Goal: Task Accomplishment & Management: Use online tool/utility

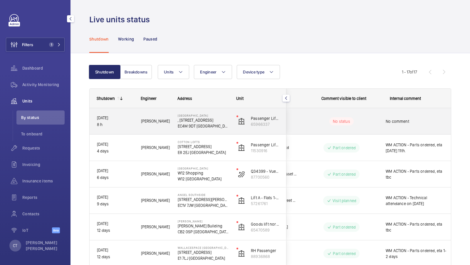
scroll to position [0, 106]
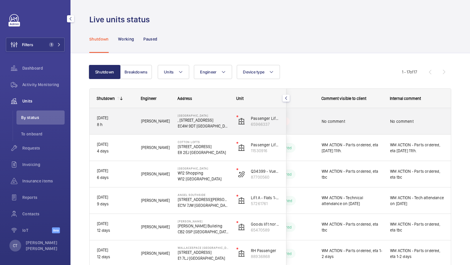
click at [417, 115] on div "No comment" at bounding box center [417, 121] width 54 height 14
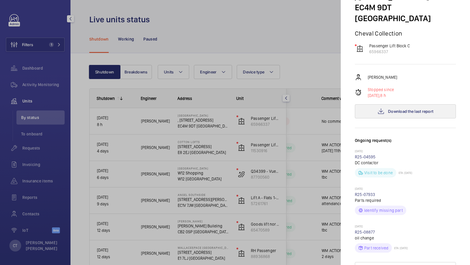
scroll to position [46, 0]
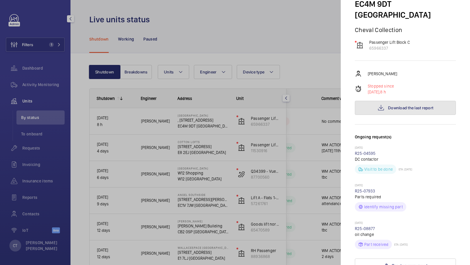
click at [404, 101] on button "Download the last report" at bounding box center [405, 108] width 101 height 14
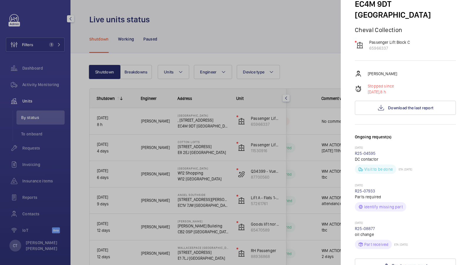
click at [255, 148] on div at bounding box center [235, 132] width 470 height 265
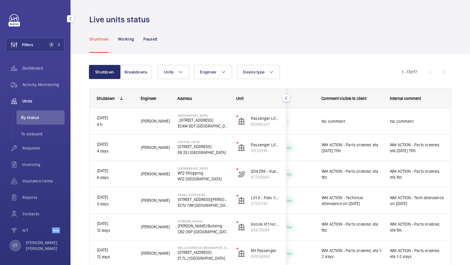
scroll to position [0, 0]
click at [45, 44] on button "Filters 1" at bounding box center [35, 45] width 59 height 14
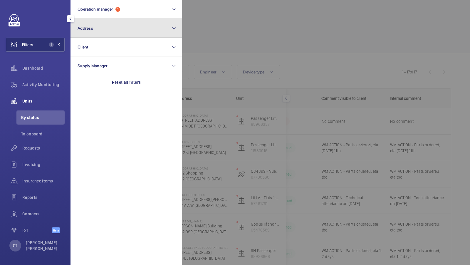
click at [127, 32] on button "Address" at bounding box center [126, 28] width 112 height 19
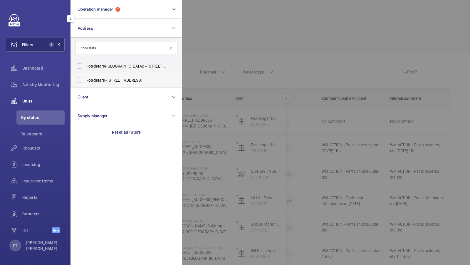
type input "foodstars"
click at [115, 81] on span "Foodstars - 107 Ormside Street, LONDON SE15 1TF" at bounding box center [126, 80] width 81 height 6
click at [85, 81] on input "Foodstars - 107 Ormside Street, LONDON SE15 1TF" at bounding box center [79, 80] width 12 height 12
checkbox input "true"
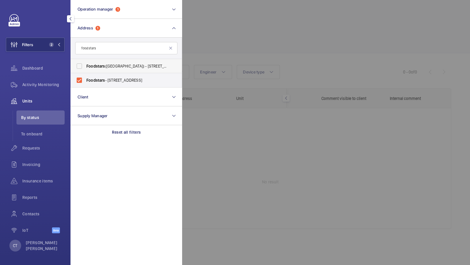
click at [112, 64] on span "Foodstars (Colindale) - Knightsbridge House, Hool Close, LONDON NW9 8AX" at bounding box center [126, 66] width 81 height 6
click at [85, 64] on input "Foodstars (Colindale) - Knightsbridge House, Hool Close, LONDON NW9 8AX" at bounding box center [79, 66] width 12 height 12
checkbox input "true"
click at [111, 47] on input "foodstars" at bounding box center [126, 48] width 102 height 12
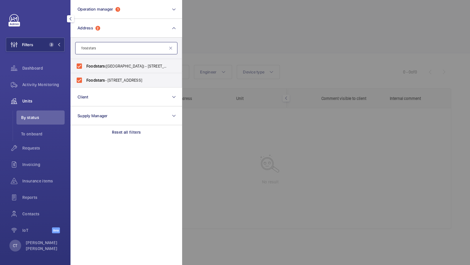
click at [111, 47] on input "foodstars" at bounding box center [126, 48] width 102 height 12
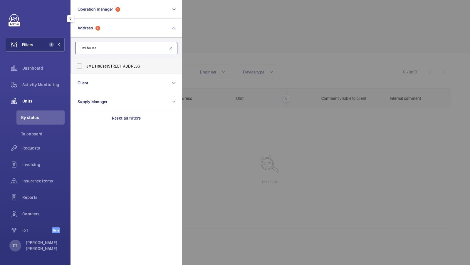
type input "jml house"
click at [103, 63] on span "JML House - East Side, Regis Road, LONDON NW5 3EW" at bounding box center [126, 66] width 81 height 6
click at [85, 63] on input "JML House - East Side, Regis Road, LONDON NW5 3EW" at bounding box center [79, 66] width 12 height 12
checkbox input "true"
click at [62, 44] on button "Filters 4" at bounding box center [35, 45] width 59 height 14
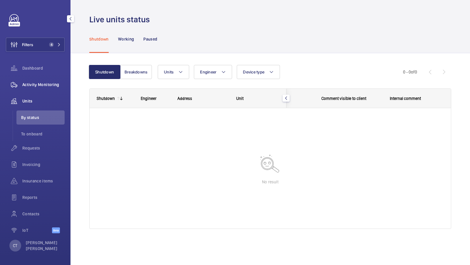
click at [39, 82] on span "Activity Monitoring" at bounding box center [43, 85] width 42 height 6
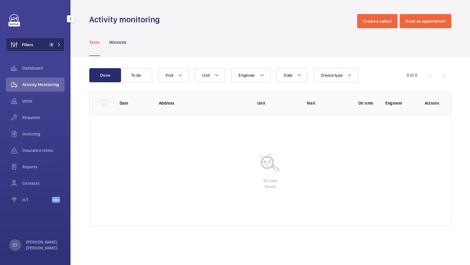
click at [36, 46] on button "Filters 4" at bounding box center [35, 45] width 59 height 14
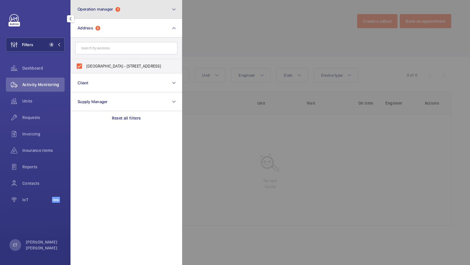
click at [92, 11] on span "Operation manager" at bounding box center [95, 9] width 36 height 5
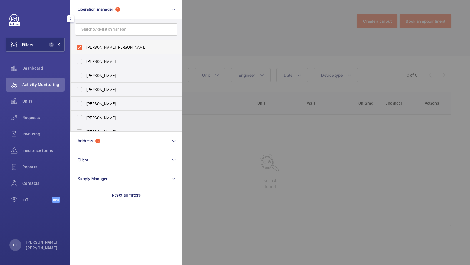
click at [90, 41] on label "[PERSON_NAME] [PERSON_NAME]" at bounding box center [122, 47] width 102 height 14
click at [85, 41] on input "[PERSON_NAME] [PERSON_NAME]" at bounding box center [79, 47] width 12 height 12
checkbox input "false"
click at [43, 47] on button "Filters 3" at bounding box center [35, 45] width 59 height 14
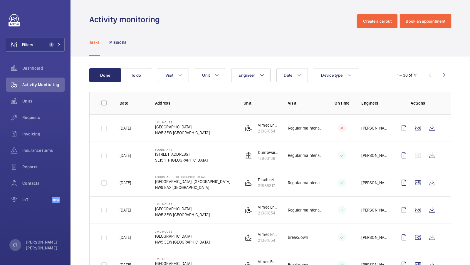
scroll to position [0, 0]
click at [203, 132] on td "JML House East Side, Regis Road NW5 3EW LONDON" at bounding box center [190, 127] width 88 height 27
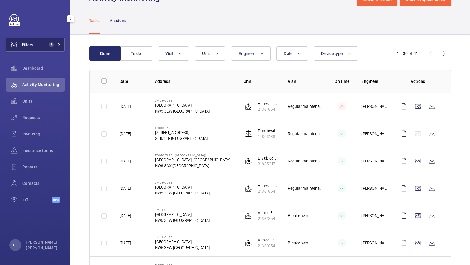
click at [50, 42] on button "Filters 3" at bounding box center [35, 45] width 59 height 14
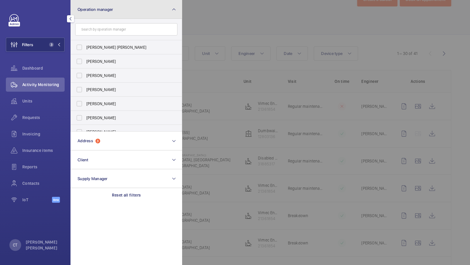
click at [117, 12] on button "Operation manager" at bounding box center [126, 9] width 112 height 19
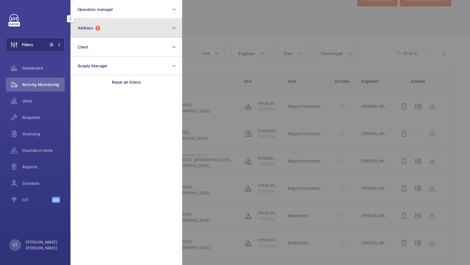
click at [114, 36] on button "Address 3" at bounding box center [126, 28] width 112 height 19
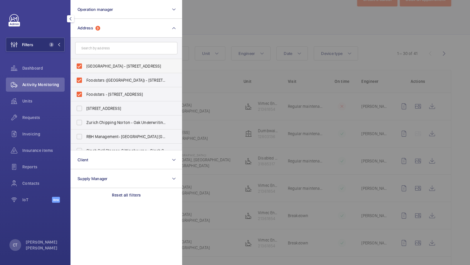
click at [108, 68] on span "JML House - East Side, Regis Road, LONDON NW5 3EW" at bounding box center [126, 66] width 81 height 6
click at [85, 68] on input "JML House - East Side, Regis Road, LONDON NW5 3EW" at bounding box center [79, 66] width 12 height 12
checkbox input "false"
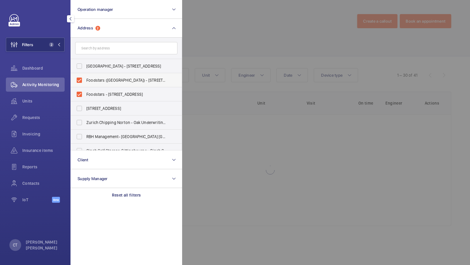
click at [104, 75] on label "Foodstars (Colindale) - Knightsbridge House, Hool Close, LONDON NW9 8AX" at bounding box center [122, 80] width 102 height 14
click at [85, 75] on input "Foodstars (Colindale) - Knightsbridge House, Hool Close, LONDON NW9 8AX" at bounding box center [79, 80] width 12 height 12
checkbox input "false"
click at [97, 87] on label "Foodstars - 107 Ormside Street, LONDON SE15 1TF" at bounding box center [122, 94] width 102 height 14
click at [85, 88] on input "Foodstars - 107 Ormside Street, LONDON SE15 1TF" at bounding box center [79, 94] width 12 height 12
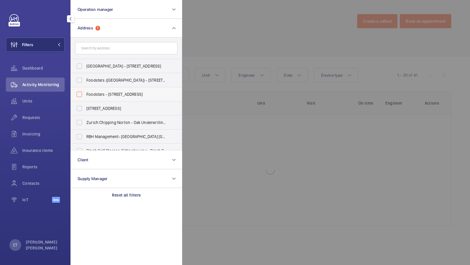
click at [97, 87] on label "Foodstars - 107 Ormside Street, LONDON SE15 1TF" at bounding box center [122, 94] width 102 height 14
click at [85, 88] on input "Foodstars - 107 Ormside Street, LONDON SE15 1TF" at bounding box center [79, 94] width 12 height 12
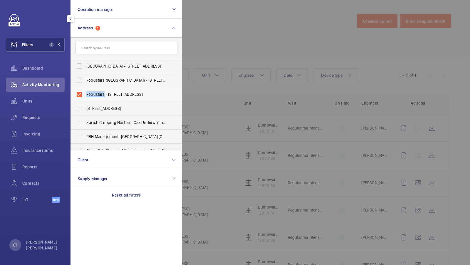
click at [91, 94] on span "Foodstars - 107 Ormside Street, LONDON SE15 1TF" at bounding box center [126, 94] width 81 height 6
click at [85, 94] on input "Foodstars - 107 Ormside Street, LONDON SE15 1TF" at bounding box center [79, 94] width 12 height 12
checkbox input "false"
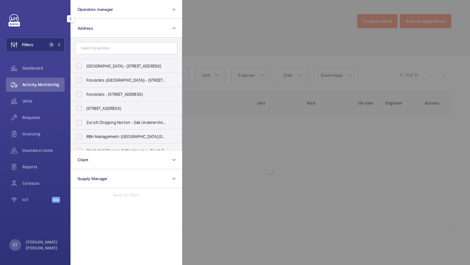
click at [101, 58] on form at bounding box center [126, 48] width 111 height 21
click at [102, 46] on input "text" at bounding box center [126, 48] width 102 height 12
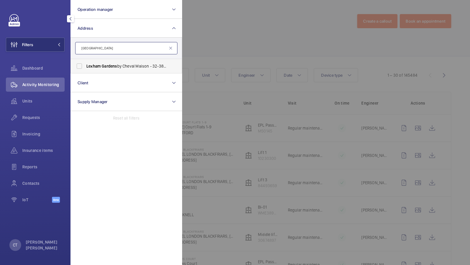
type input "Lexham gardens"
click at [112, 64] on span "Gardens" at bounding box center [109, 66] width 15 height 5
click at [85, 64] on input "Lexham Gardens by Cheval Maison - 32-38 Lexham Gardens , LONDON W8 5JE" at bounding box center [79, 66] width 12 height 12
checkbox input "true"
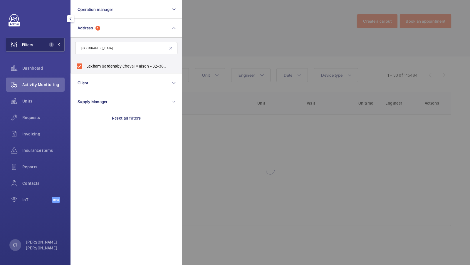
click at [32, 43] on span "Filters" at bounding box center [27, 45] width 11 height 6
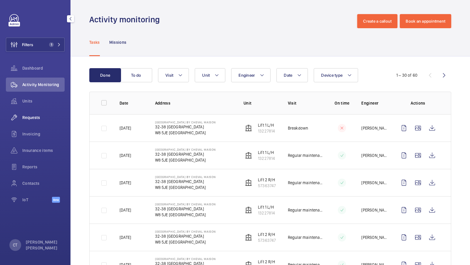
click at [32, 115] on span "Requests" at bounding box center [43, 117] width 42 height 6
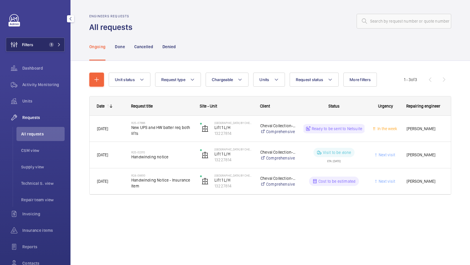
click at [53, 39] on button "Filters 1" at bounding box center [35, 45] width 59 height 14
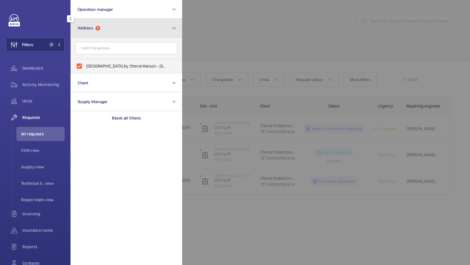
click at [131, 19] on button "Address 1" at bounding box center [126, 28] width 112 height 19
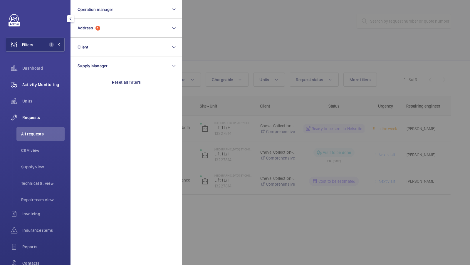
click at [29, 82] on span "Activity Monitoring" at bounding box center [43, 85] width 42 height 6
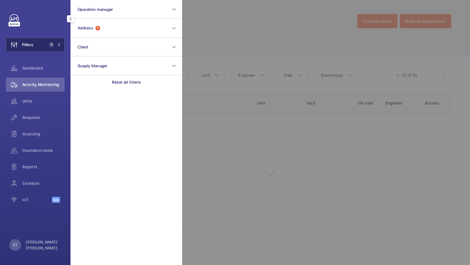
click at [50, 43] on span "1" at bounding box center [51, 44] width 5 height 5
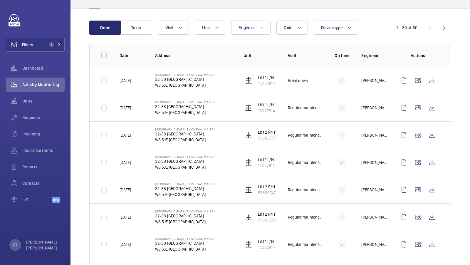
scroll to position [48, 0]
click at [28, 98] on span "Units" at bounding box center [43, 101] width 42 height 6
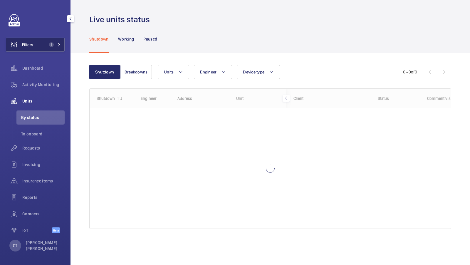
click at [50, 49] on button "Filters 1" at bounding box center [35, 45] width 59 height 14
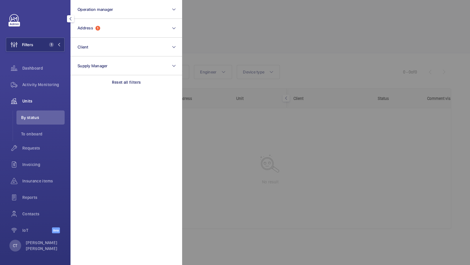
click at [221, 37] on div at bounding box center [417, 132] width 470 height 265
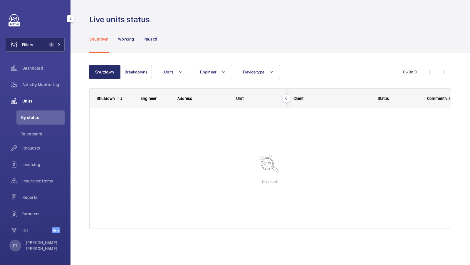
click at [46, 47] on button "Filters 1" at bounding box center [35, 45] width 59 height 14
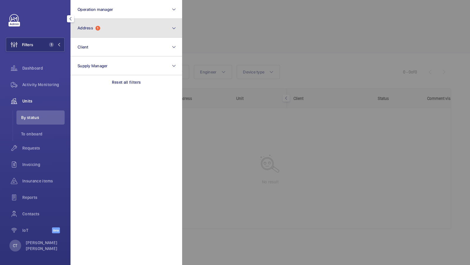
click at [152, 27] on button "Address 1" at bounding box center [126, 28] width 112 height 19
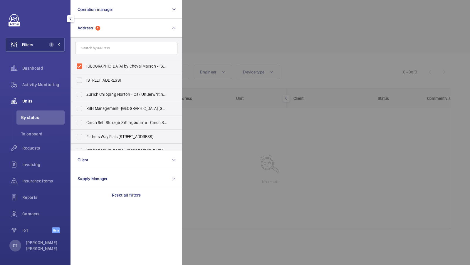
click at [205, 34] on div at bounding box center [417, 132] width 470 height 265
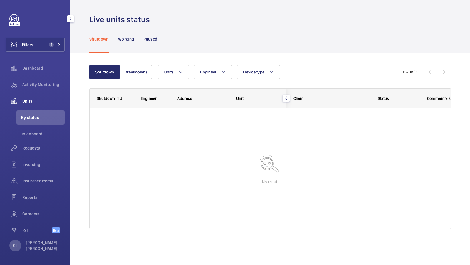
click at [36, 93] on div "Activity Monitoring" at bounding box center [35, 85] width 59 height 16
click at [44, 77] on div "Activity Monitoring" at bounding box center [35, 84] width 59 height 14
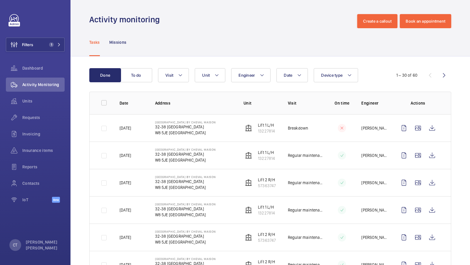
scroll to position [9, 0]
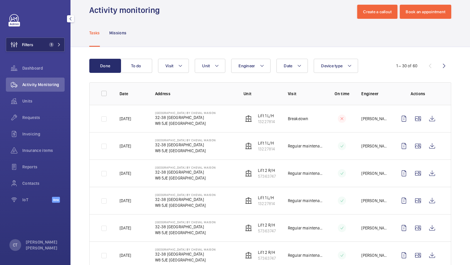
click at [50, 44] on span "1" at bounding box center [51, 44] width 5 height 5
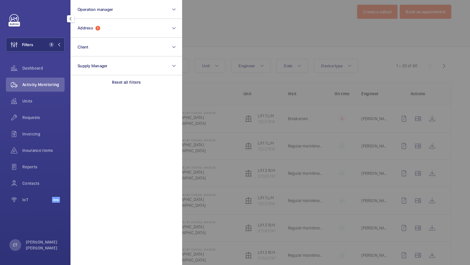
click at [234, 49] on div at bounding box center [417, 132] width 470 height 265
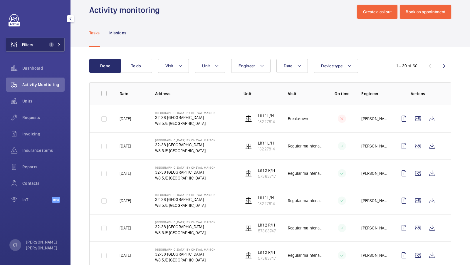
click at [54, 47] on span "1" at bounding box center [54, 44] width 14 height 5
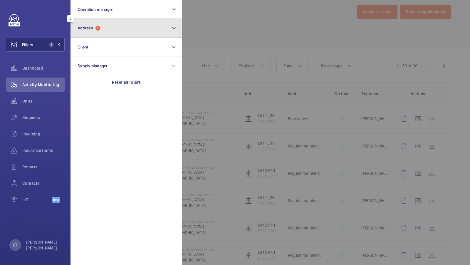
click at [119, 28] on button "Address 1" at bounding box center [126, 28] width 112 height 19
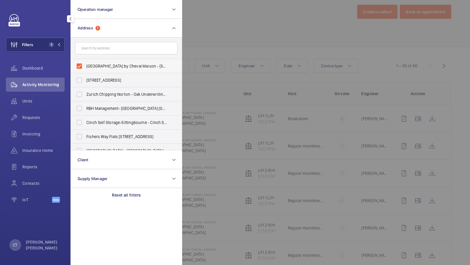
click at [122, 64] on span "Lexham Gardens by Cheval Maison - 32-38 Lexham Gardens, LONDON W8 5JE" at bounding box center [126, 66] width 81 height 6
click at [85, 64] on input "Lexham Gardens by Cheval Maison - 32-38 Lexham Gardens, LONDON W8 5JE" at bounding box center [79, 66] width 12 height 12
checkbox input "false"
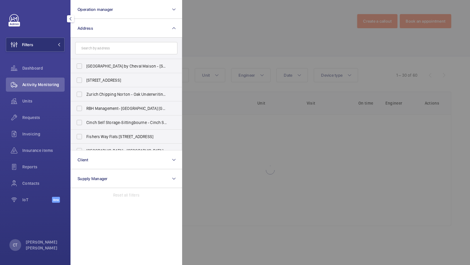
click at [121, 54] on form at bounding box center [126, 48] width 111 height 21
click at [119, 51] on input "text" at bounding box center [126, 48] width 102 height 12
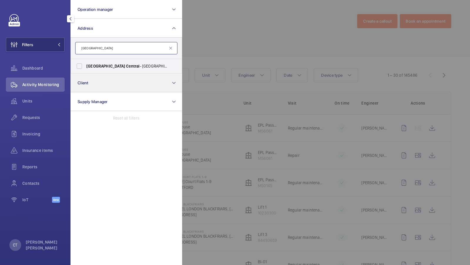
type input "wembley central"
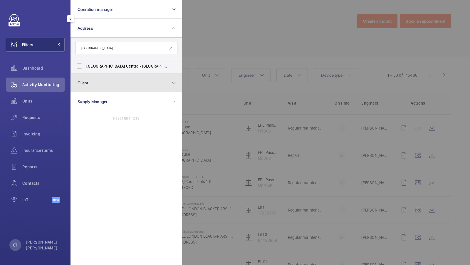
click at [102, 75] on button "Client" at bounding box center [126, 82] width 112 height 19
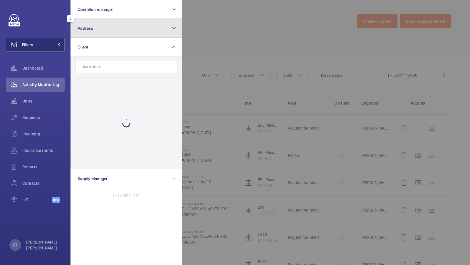
click at [122, 27] on button "Address" at bounding box center [126, 28] width 112 height 19
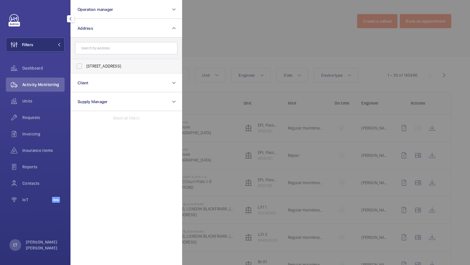
click at [98, 63] on span "Wembley Central - High Road, WEMBLEY HA9 7AF" at bounding box center [126, 66] width 81 height 6
click at [85, 63] on input "Wembley Central - High Road, WEMBLEY HA9 7AF" at bounding box center [79, 66] width 12 height 12
checkbox input "true"
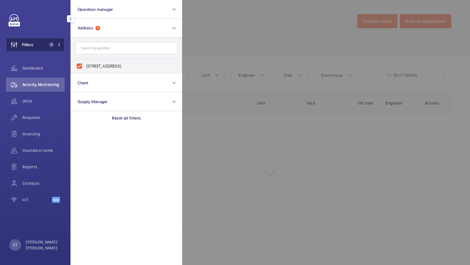
click at [53, 49] on button "Filters 1" at bounding box center [35, 45] width 59 height 14
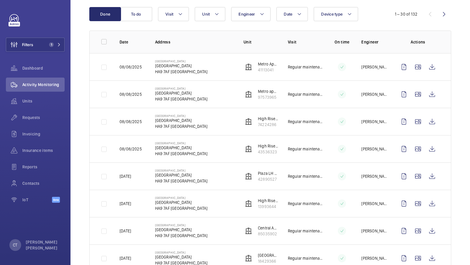
scroll to position [63, 0]
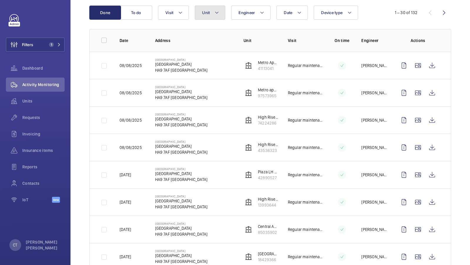
click at [206, 18] on button "Unit" at bounding box center [210, 13] width 31 height 14
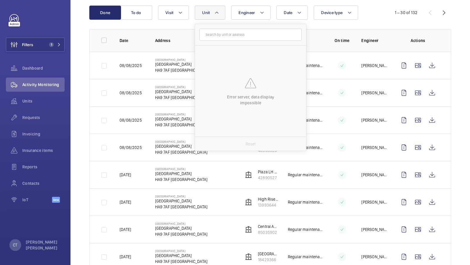
click at [139, 36] on th "Date" at bounding box center [128, 40] width 36 height 23
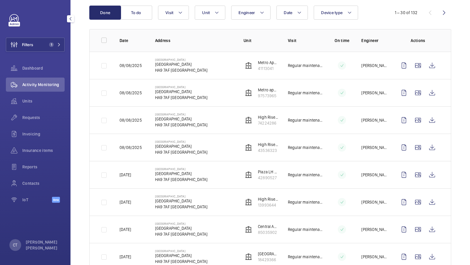
click at [51, 37] on div "Filters 1 Dashboard Activity Monitoring Units Requests Invoicing Insurance item…" at bounding box center [35, 111] width 59 height 195
click at [61, 49] on button "Filters 1" at bounding box center [35, 45] width 59 height 14
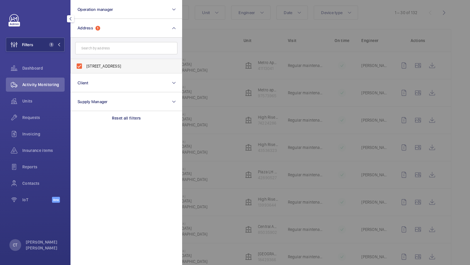
click at [125, 62] on label "Wembley Central - High Road, WEMBLEY HA9 7AF" at bounding box center [122, 66] width 102 height 14
click at [85, 62] on input "Wembley Central - High Road, WEMBLEY HA9 7AF" at bounding box center [79, 66] width 12 height 12
checkbox input "false"
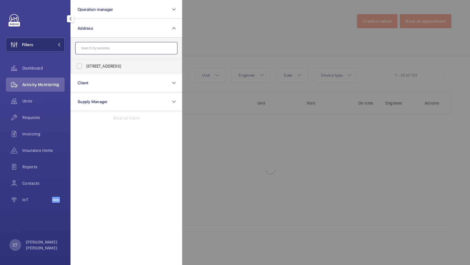
click at [117, 52] on input "text" at bounding box center [126, 48] width 102 height 12
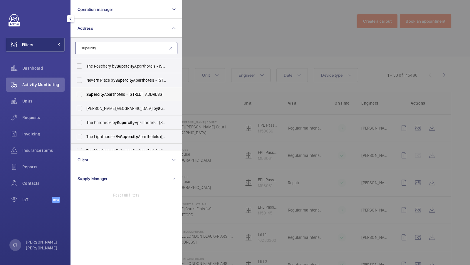
scroll to position [21, 0]
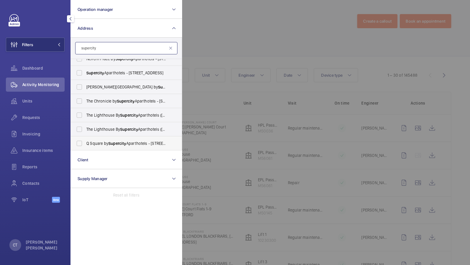
type input "supercity"
click at [119, 140] on span "Q Square by Supercity Aparthotels - 11 Queen Square, BRIGHTON BN1 3FD" at bounding box center [126, 143] width 81 height 6
click at [85, 140] on input "Q Square by Supercity Aparthotels - 11 Queen Square, BRIGHTON BN1 3FD" at bounding box center [79, 143] width 12 height 12
checkbox input "true"
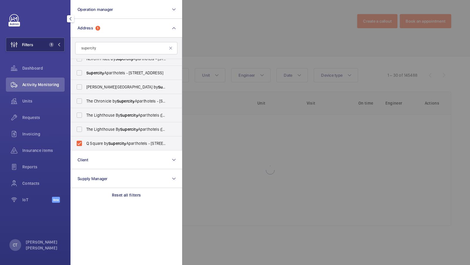
click at [60, 45] on mat-icon at bounding box center [59, 45] width 4 height 4
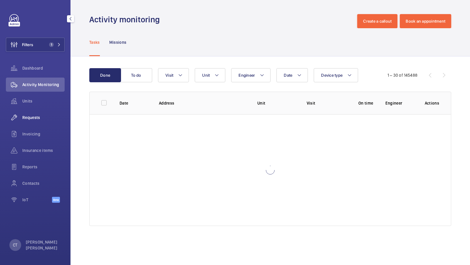
click at [28, 120] on div "Requests" at bounding box center [35, 117] width 59 height 14
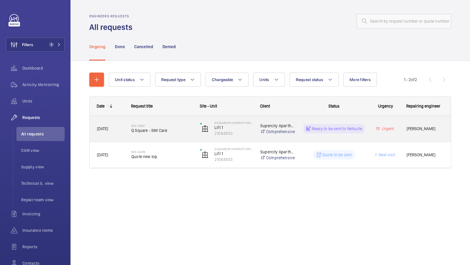
click at [172, 134] on div "R25-10667 Q Square - SIM Card" at bounding box center [161, 128] width 61 height 17
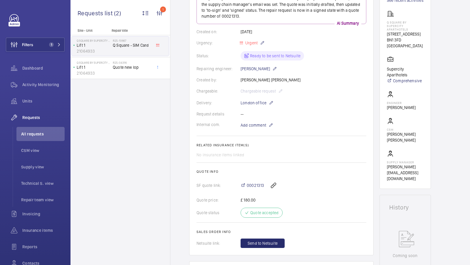
scroll to position [54, 0]
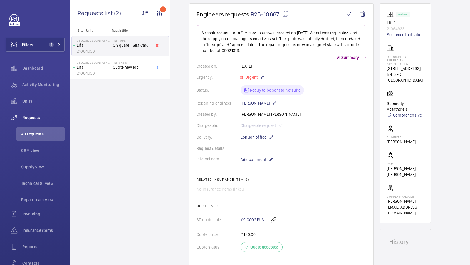
click at [285, 17] on mat-icon at bounding box center [285, 14] width 7 height 7
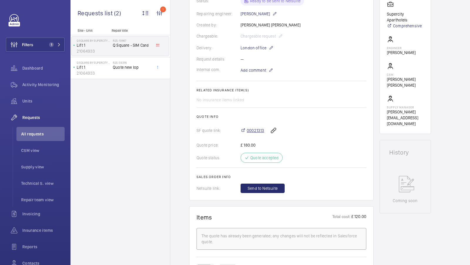
click at [256, 130] on span "00021313" at bounding box center [255, 130] width 17 height 6
click at [48, 40] on button "Filters 1" at bounding box center [35, 45] width 59 height 14
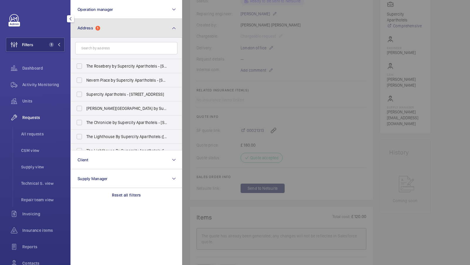
click at [101, 32] on button "Address 1" at bounding box center [126, 28] width 112 height 19
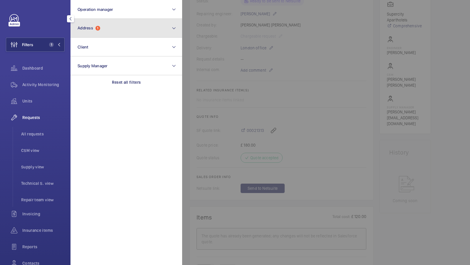
click at [101, 32] on button "Address 1" at bounding box center [126, 28] width 112 height 19
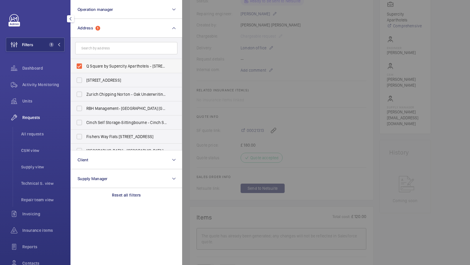
click at [90, 63] on span "Q Square by Supercity Aparthotels - 11 Queen Square, BRIGHTON BN1 3FD" at bounding box center [126, 66] width 81 height 6
click at [85, 63] on input "Q Square by Supercity Aparthotels - 11 Queen Square, BRIGHTON BN1 3FD" at bounding box center [79, 66] width 12 height 12
checkbox input "false"
click at [95, 47] on input "text" at bounding box center [126, 48] width 102 height 12
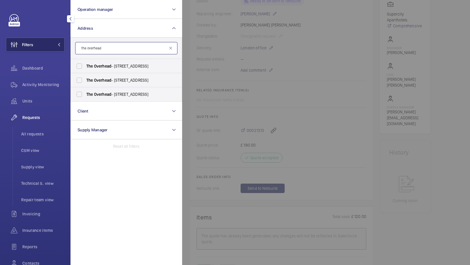
type input "the overhead"
click at [51, 39] on button "Filters" at bounding box center [35, 45] width 59 height 14
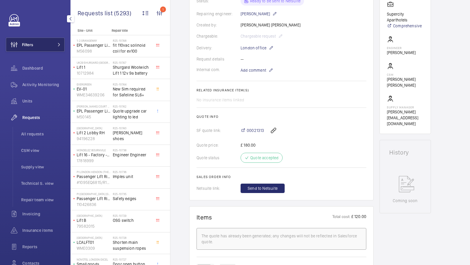
click at [61, 40] on button "Filters" at bounding box center [35, 45] width 59 height 14
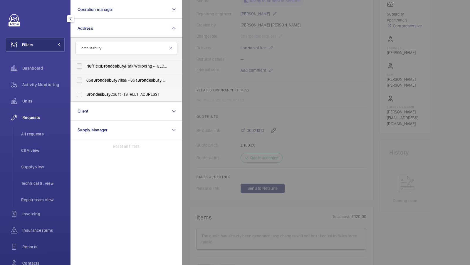
type input "brondesbury"
click at [104, 95] on span "Brondesbury" at bounding box center [98, 94] width 24 height 5
click at [85, 95] on input "Brondesbury Court - 235 Willesden Ln, LONDON NW2 5RR" at bounding box center [79, 94] width 12 height 12
checkbox input "true"
click at [53, 45] on span "1" at bounding box center [51, 44] width 5 height 5
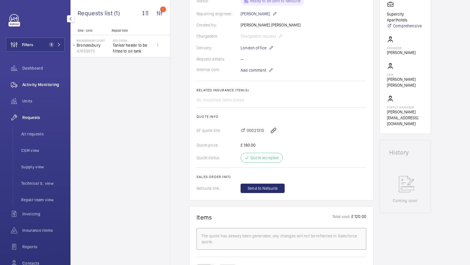
click at [33, 85] on span "Activity Monitoring" at bounding box center [43, 85] width 42 height 6
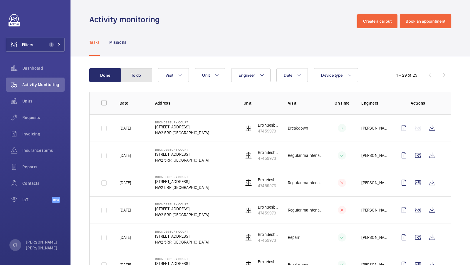
click at [139, 77] on button "To do" at bounding box center [136, 75] width 32 height 14
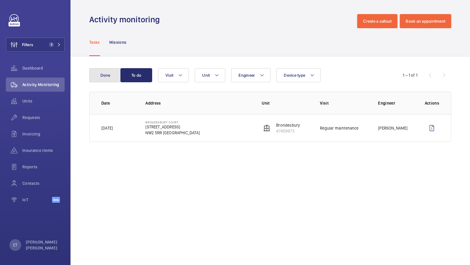
click at [102, 77] on button "Done" at bounding box center [105, 75] width 32 height 14
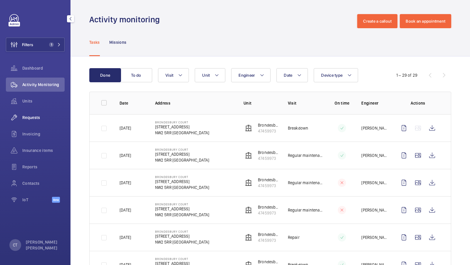
click at [33, 118] on span "Requests" at bounding box center [43, 117] width 42 height 6
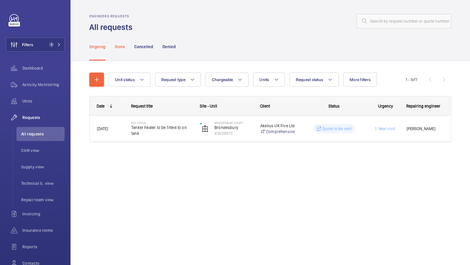
click at [124, 45] on p "Done" at bounding box center [120, 47] width 10 height 6
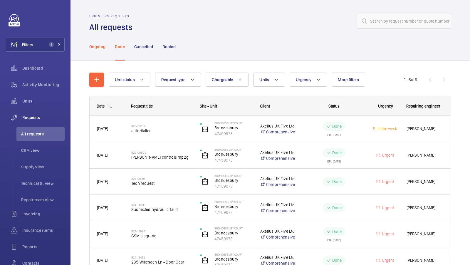
click at [95, 45] on p "Ongoing" at bounding box center [97, 47] width 16 height 6
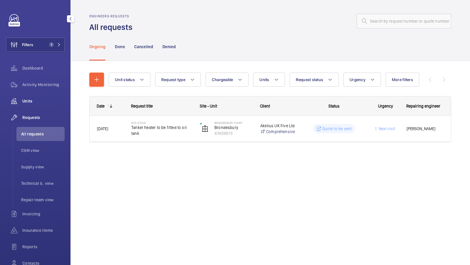
click at [31, 99] on span "Units" at bounding box center [43, 101] width 42 height 6
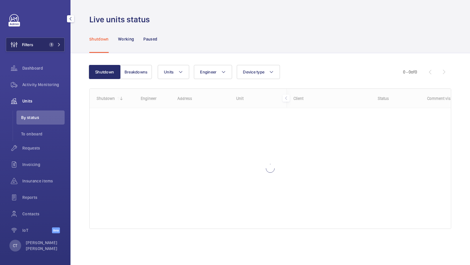
click at [58, 38] on button "Filters 1" at bounding box center [35, 45] width 59 height 14
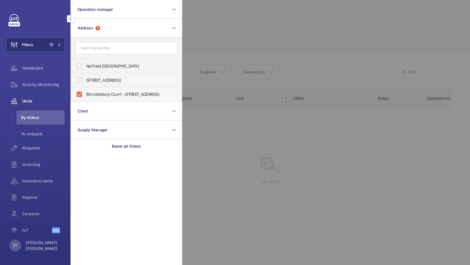
click at [124, 97] on span "Brondesbury Court - 235 Willesden Ln, LONDON NW2 5RR" at bounding box center [126, 94] width 81 height 6
click at [85, 97] on input "Brondesbury Court - 235 Willesden Ln, LONDON NW2 5RR" at bounding box center [79, 94] width 12 height 12
checkbox input "false"
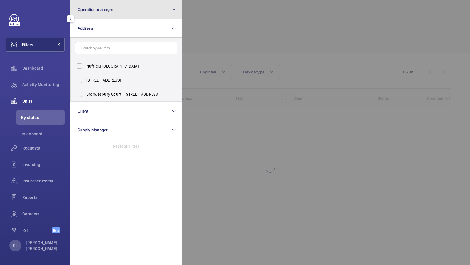
click at [97, 16] on button "Operation manager" at bounding box center [126, 9] width 112 height 19
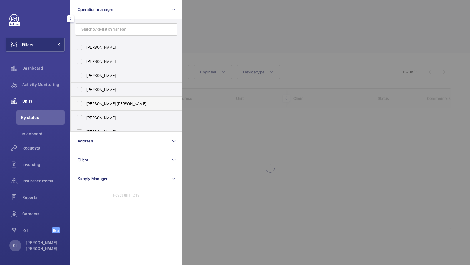
click at [97, 106] on span "[PERSON_NAME] [PERSON_NAME]" at bounding box center [126, 104] width 81 height 6
click at [85, 106] on input "[PERSON_NAME] [PERSON_NAME]" at bounding box center [79, 104] width 12 height 12
checkbox input "true"
click at [55, 47] on button "Filters 1" at bounding box center [35, 45] width 59 height 14
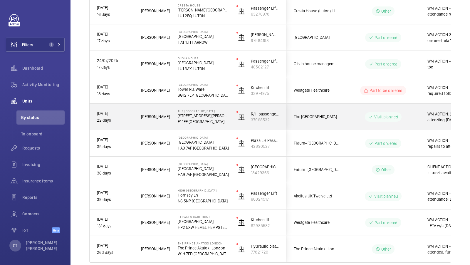
scroll to position [0, 106]
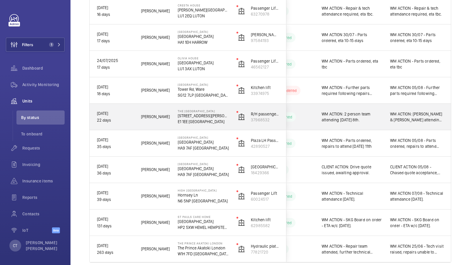
click at [396, 122] on span "WM ACTION: Michael & Sam H attending Friday 8th" at bounding box center [417, 117] width 54 height 12
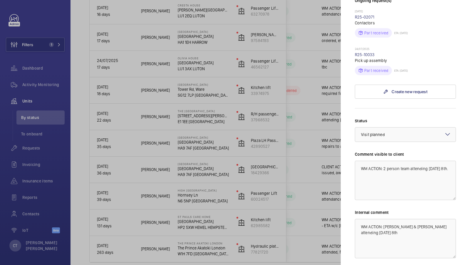
scroll to position [231, 0]
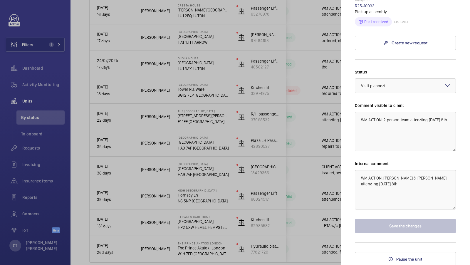
click at [319, 151] on div at bounding box center [235, 132] width 470 height 265
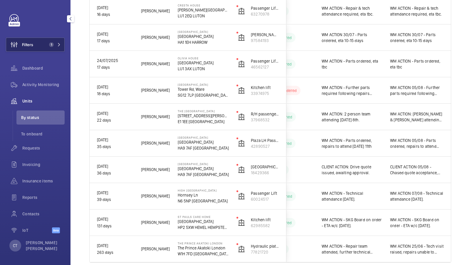
click at [53, 42] on button "Filters 1" at bounding box center [35, 45] width 59 height 14
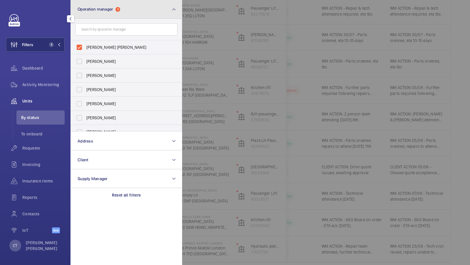
click at [120, 9] on span "1" at bounding box center [117, 9] width 5 height 5
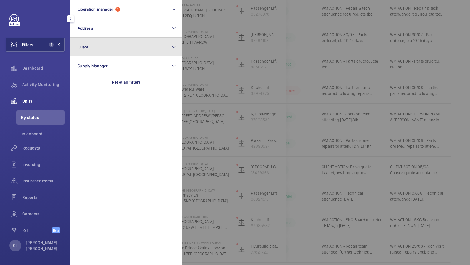
click at [91, 50] on button "Client" at bounding box center [126, 47] width 112 height 19
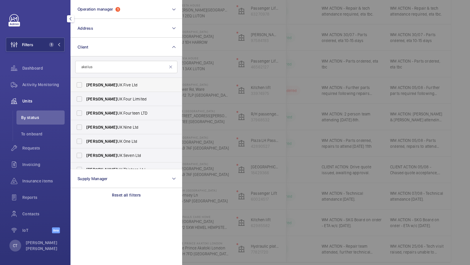
type input "akelius"
click at [111, 88] on label "Akelius UK Five Ltd" at bounding box center [122, 85] width 102 height 14
click at [85, 88] on input "Akelius UK Five Ltd" at bounding box center [79, 85] width 12 height 12
checkbox input "true"
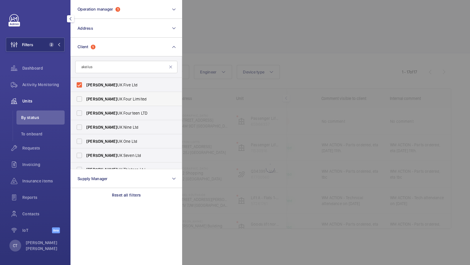
click at [101, 104] on label "Akelius UK Four Limited" at bounding box center [122, 99] width 102 height 14
click at [85, 104] on input "Akelius UK Four Limited" at bounding box center [79, 99] width 12 height 12
checkbox input "true"
click at [106, 116] on span "Akelius UK Fourteen LTD" at bounding box center [126, 113] width 81 height 6
click at [85, 116] on input "Akelius UK Fourteen LTD" at bounding box center [79, 113] width 12 height 12
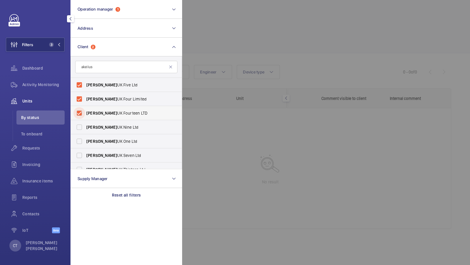
checkbox input "true"
click at [102, 127] on span "Akelius UK Nine Ltd" at bounding box center [126, 127] width 81 height 6
click at [85, 127] on input "Akelius UK Nine Ltd" at bounding box center [79, 127] width 12 height 12
checkbox input "true"
click at [85, 142] on label "Akelius UK One Ltd" at bounding box center [122, 141] width 102 height 14
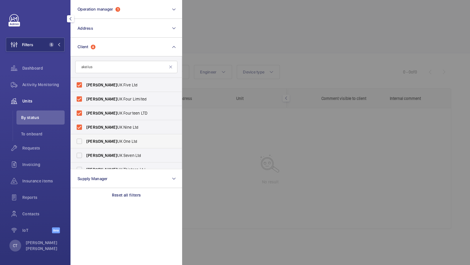
click at [85, 142] on input "Akelius UK One Ltd" at bounding box center [79, 141] width 12 height 12
checkbox input "true"
click at [97, 156] on span "Akelius" at bounding box center [101, 155] width 31 height 5
click at [85, 156] on input "Akelius UK Seven Ltd" at bounding box center [79, 155] width 12 height 12
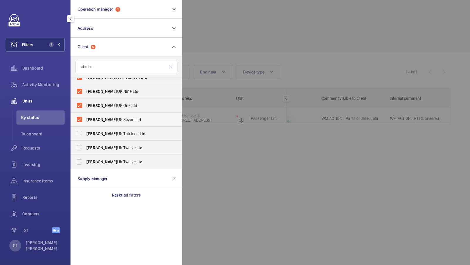
scroll to position [36, 0]
click at [113, 119] on span "Akelius UK Seven Ltd" at bounding box center [126, 120] width 81 height 6
click at [85, 119] on input "Akelius UK Seven Ltd" at bounding box center [79, 120] width 12 height 12
checkbox input "false"
click at [109, 135] on span "Akelius UK Thirteen Ltd" at bounding box center [126, 134] width 81 height 6
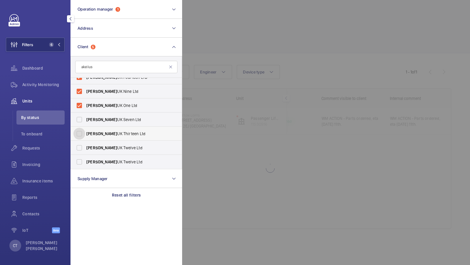
click at [85, 135] on input "Akelius UK Thirteen Ltd" at bounding box center [79, 134] width 12 height 12
checkbox input "true"
click at [112, 113] on label "Akelius UK Seven Ltd" at bounding box center [122, 119] width 102 height 14
click at [85, 114] on input "Akelius UK Seven Ltd" at bounding box center [79, 120] width 12 height 12
checkbox input "true"
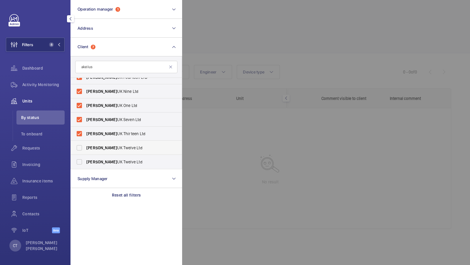
click at [93, 145] on span "Akelius" at bounding box center [101, 147] width 31 height 5
click at [85, 145] on input "Akelius UK Twelve Ltd" at bounding box center [79, 148] width 12 height 12
checkbox input "true"
click at [90, 156] on label "Akelius UK Twelve Ltd" at bounding box center [122, 162] width 102 height 14
click at [85, 156] on input "Akelius UK Twelve Ltd" at bounding box center [79, 162] width 12 height 12
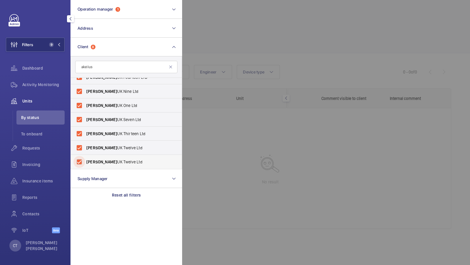
checkbox input "true"
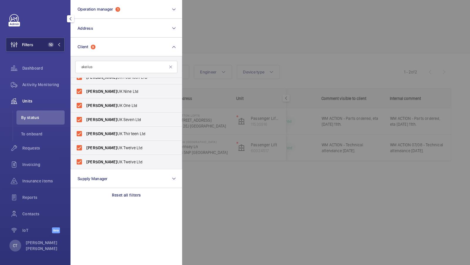
click at [61, 39] on button "Filters 10" at bounding box center [35, 45] width 59 height 14
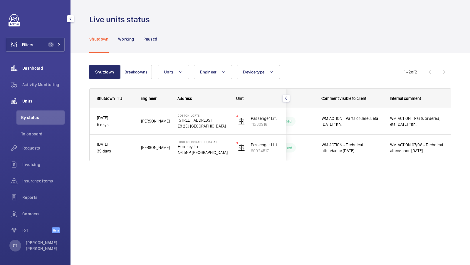
click at [36, 69] on span "Dashboard" at bounding box center [43, 68] width 42 height 6
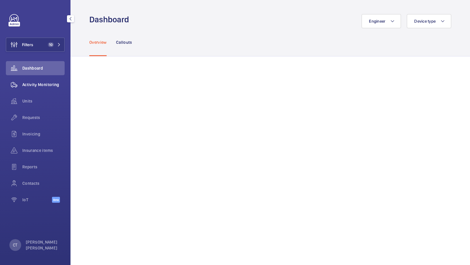
click at [26, 83] on span "Activity Monitoring" at bounding box center [43, 85] width 42 height 6
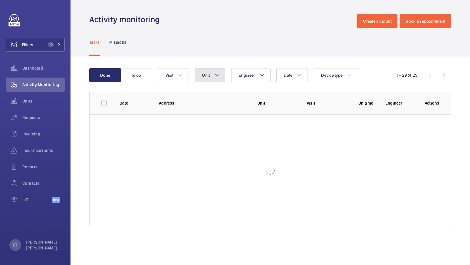
click at [212, 79] on button "Unit" at bounding box center [210, 75] width 31 height 14
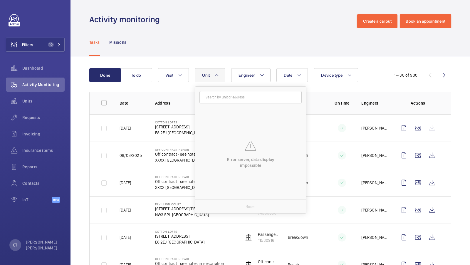
click at [210, 87] on form at bounding box center [250, 97] width 111 height 21
click at [211, 78] on button "Unit" at bounding box center [210, 75] width 31 height 14
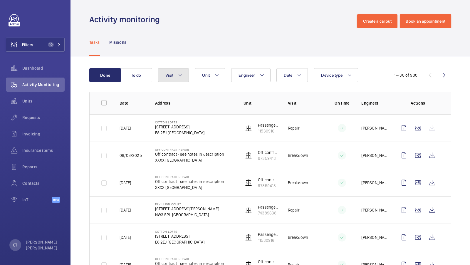
click at [166, 77] on span "Visit" at bounding box center [169, 75] width 8 height 5
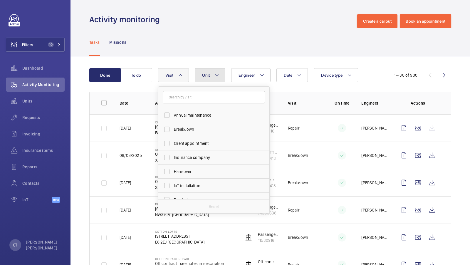
click at [208, 72] on button "Unit" at bounding box center [210, 75] width 31 height 14
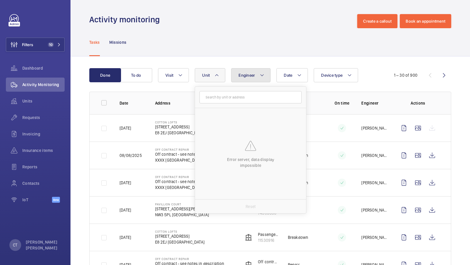
click at [255, 79] on button "Engineer" at bounding box center [250, 75] width 39 height 14
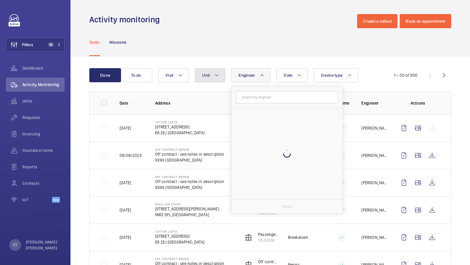
click at [215, 79] on button "Unit" at bounding box center [210, 75] width 31 height 14
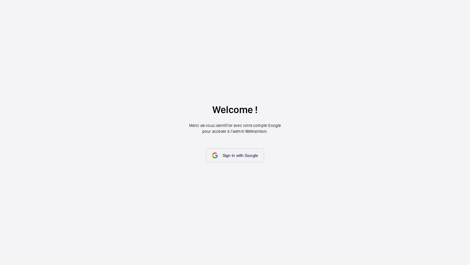
click at [240, 151] on link "Sign in with Google" at bounding box center [235, 155] width 58 height 14
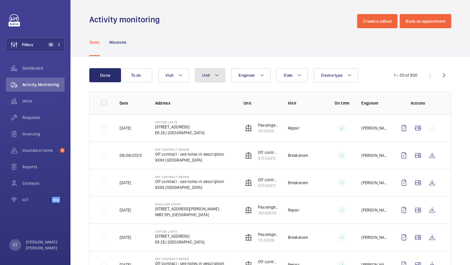
click at [213, 75] on button "Unit" at bounding box center [210, 75] width 31 height 14
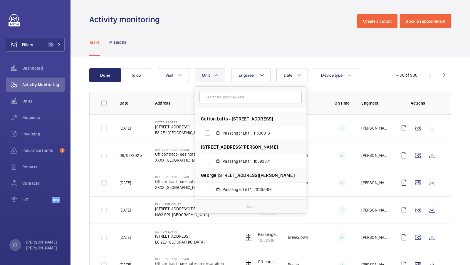
scroll to position [951, 0]
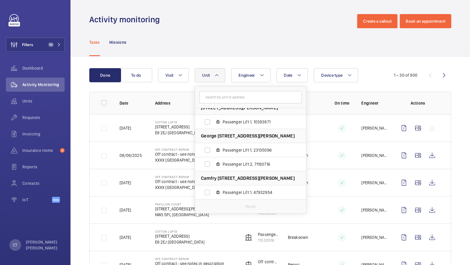
click at [229, 54] on div "Tasks Missions" at bounding box center [270, 42] width 362 height 28
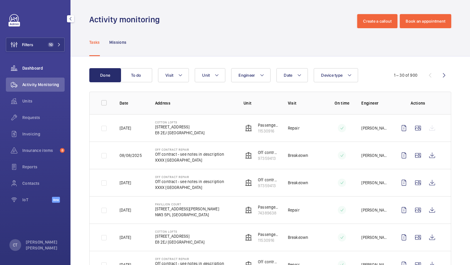
click at [38, 64] on div "Dashboard" at bounding box center [35, 68] width 59 height 14
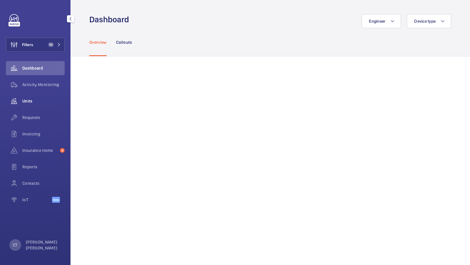
click at [30, 100] on span "Units" at bounding box center [43, 101] width 42 height 6
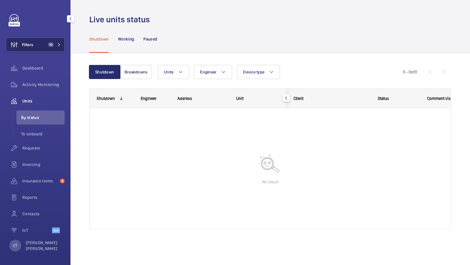
click at [50, 42] on button "Filters 10" at bounding box center [35, 45] width 59 height 14
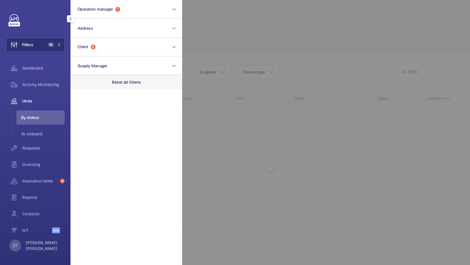
click at [129, 80] on p "Reset all filters" at bounding box center [126, 82] width 29 height 6
click at [47, 44] on button "Filters" at bounding box center [35, 45] width 59 height 14
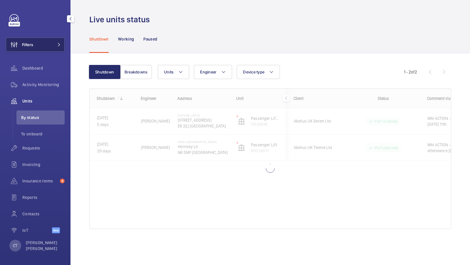
click at [50, 42] on button "Filters" at bounding box center [35, 45] width 59 height 14
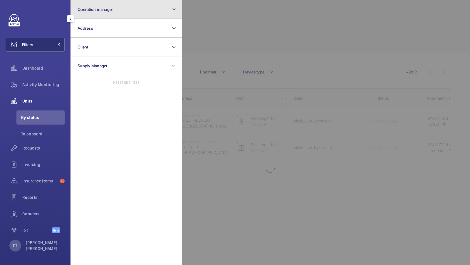
click at [140, 17] on button "Operation manager" at bounding box center [126, 9] width 112 height 19
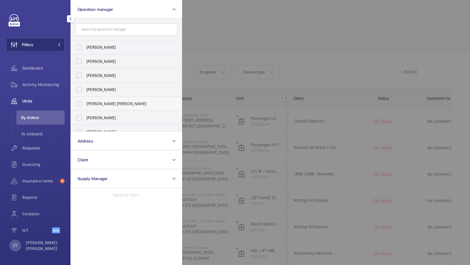
click at [100, 108] on label "[PERSON_NAME] [PERSON_NAME]" at bounding box center [122, 104] width 102 height 14
click at [85, 108] on input "[PERSON_NAME] [PERSON_NAME]" at bounding box center [79, 104] width 12 height 12
checkbox input "true"
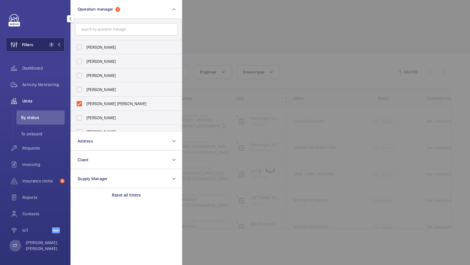
click at [49, 44] on span "1" at bounding box center [51, 44] width 5 height 5
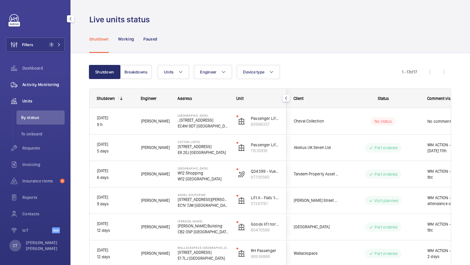
click at [41, 86] on span "Activity Monitoring" at bounding box center [43, 85] width 42 height 6
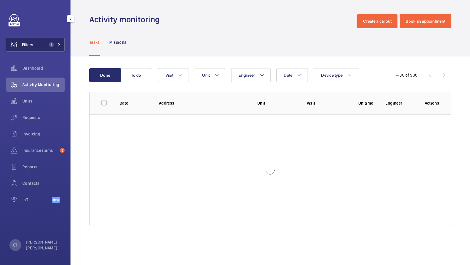
click at [50, 46] on span "1" at bounding box center [51, 44] width 5 height 5
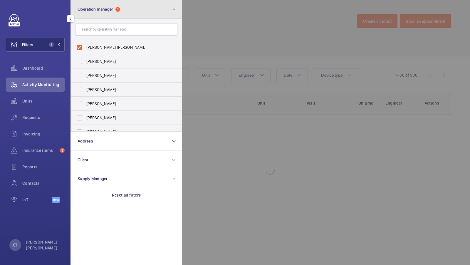
click at [177, 11] on button "Operation manager 1" at bounding box center [126, 9] width 112 height 19
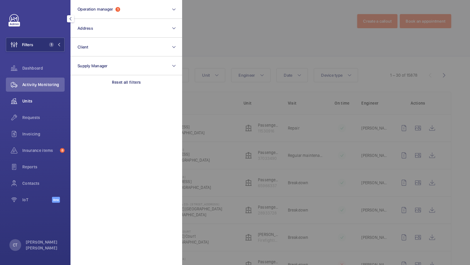
click at [29, 95] on div "Units" at bounding box center [35, 101] width 59 height 14
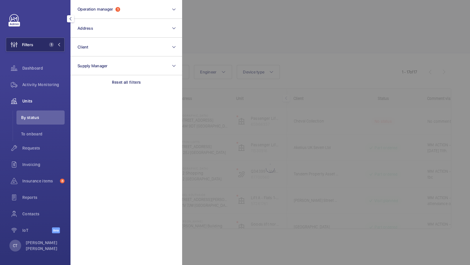
click at [53, 45] on span "1" at bounding box center [51, 44] width 5 height 5
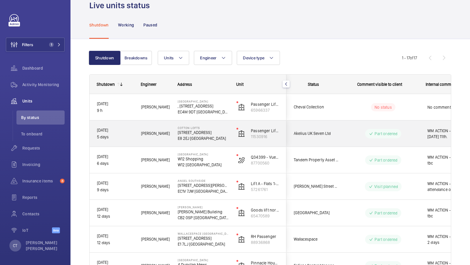
scroll to position [0, 106]
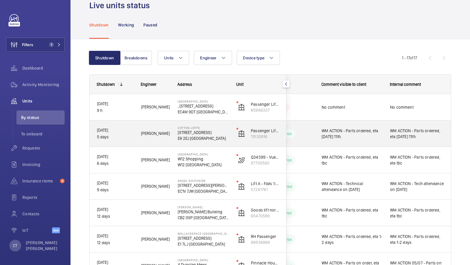
click at [410, 133] on span "WM ACTION - Parts ordered, eta Monday 11th." at bounding box center [417, 134] width 54 height 12
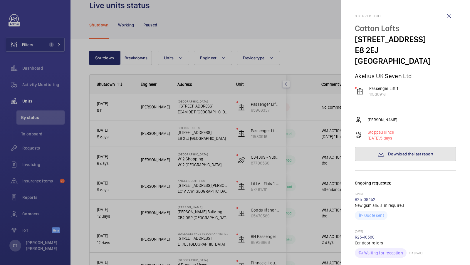
click at [411, 151] on span "Download the last report" at bounding box center [410, 153] width 45 height 5
click at [189, 85] on div at bounding box center [235, 132] width 470 height 265
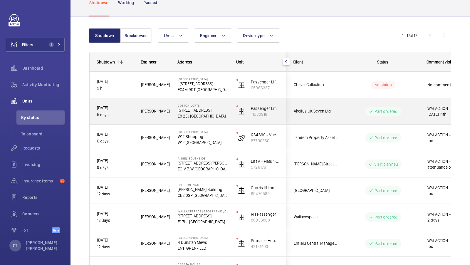
scroll to position [0, 106]
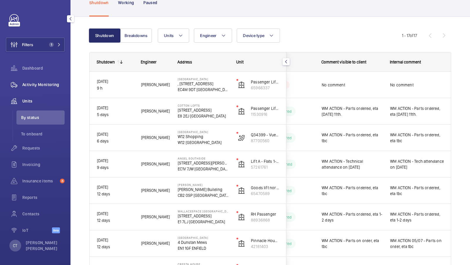
click at [35, 91] on div "Activity Monitoring" at bounding box center [35, 84] width 59 height 14
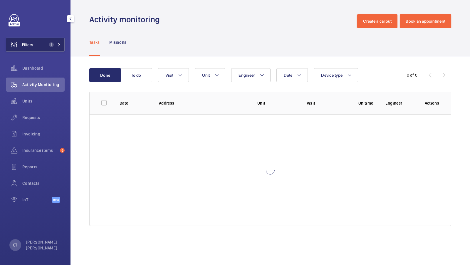
click at [49, 47] on button "Filters 1" at bounding box center [35, 45] width 59 height 14
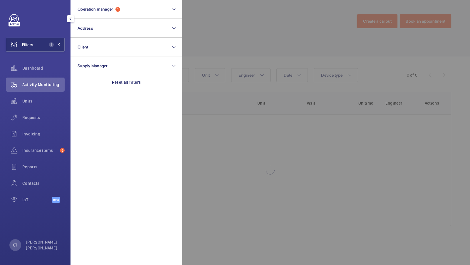
click at [208, 43] on div at bounding box center [417, 132] width 470 height 265
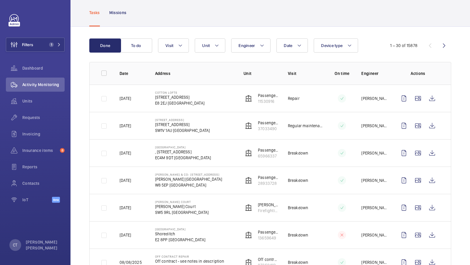
scroll to position [38, 0]
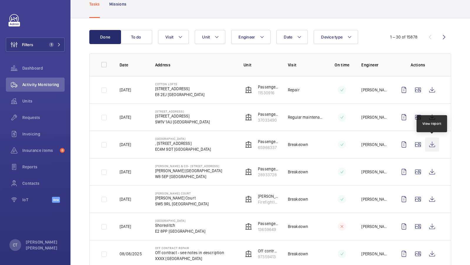
click at [430, 142] on wm-front-icon-button at bounding box center [432, 144] width 14 height 14
click at [225, 155] on td "Calico House , 42 Bow Lane EC4M 9DT LONDON" at bounding box center [190, 144] width 88 height 27
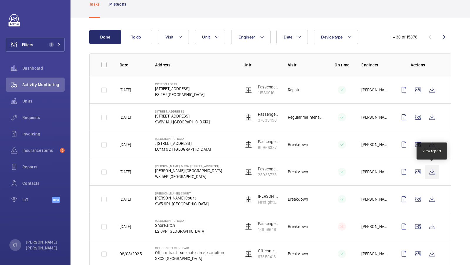
click at [429, 170] on wm-front-icon-button at bounding box center [432, 172] width 14 height 14
click at [34, 107] on div "Units" at bounding box center [35, 101] width 59 height 14
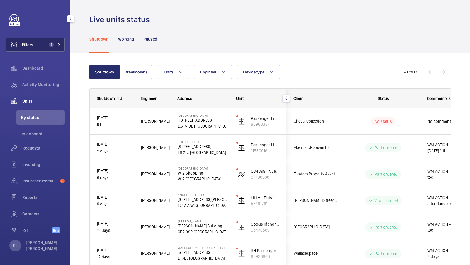
click at [56, 41] on button "Filters 1" at bounding box center [35, 45] width 59 height 14
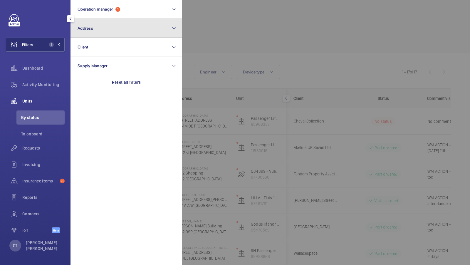
click at [145, 27] on button "Address" at bounding box center [126, 28] width 112 height 19
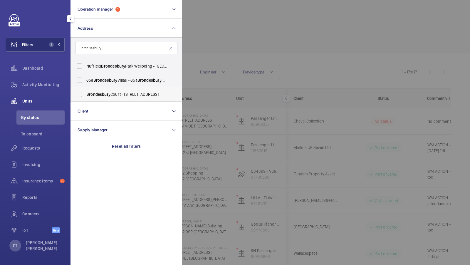
type input "brondesbury"
click at [111, 94] on span "Brondesbury Court - [STREET_ADDRESS]" at bounding box center [126, 94] width 81 height 6
click at [85, 94] on input "Brondesbury Court - [STREET_ADDRESS]" at bounding box center [79, 94] width 12 height 12
checkbox input "true"
click at [47, 43] on span "2" at bounding box center [50, 44] width 7 height 5
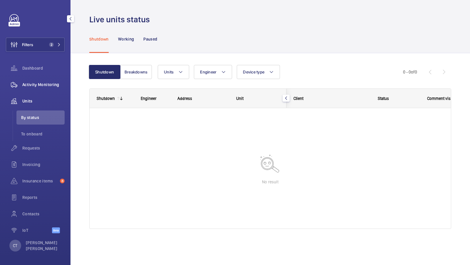
click at [45, 86] on span "Activity Monitoring" at bounding box center [43, 85] width 42 height 6
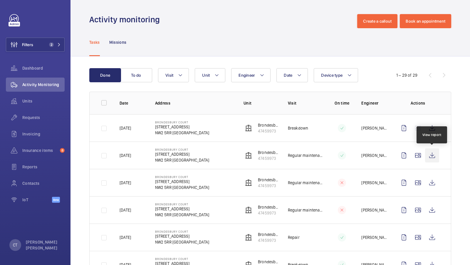
click at [431, 159] on wm-front-icon-button at bounding box center [432, 155] width 14 height 14
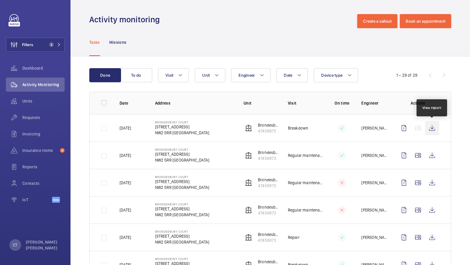
click at [429, 127] on wm-front-icon-button at bounding box center [432, 128] width 14 height 14
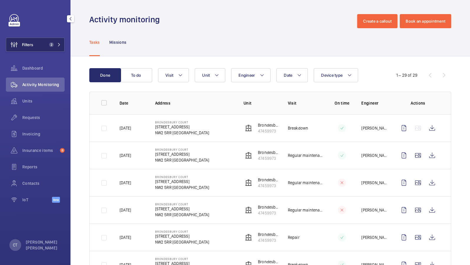
click at [52, 40] on button "Filters 2" at bounding box center [35, 45] width 59 height 14
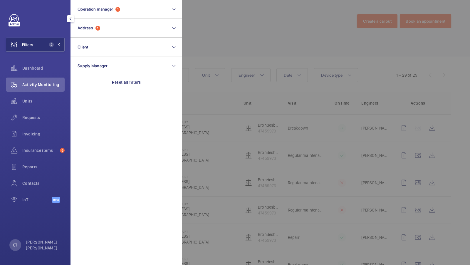
click at [228, 33] on div at bounding box center [417, 132] width 470 height 265
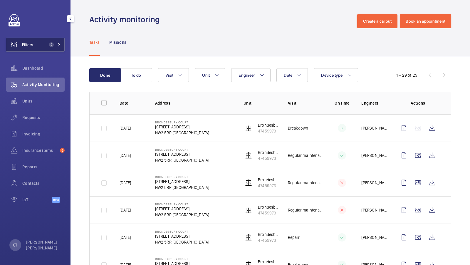
click at [55, 40] on button "Filters 2" at bounding box center [35, 45] width 59 height 14
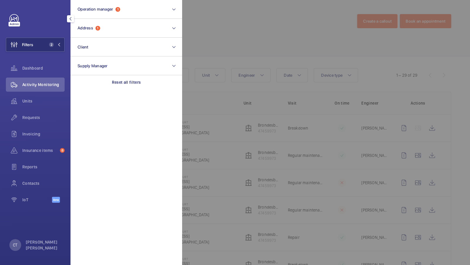
click at [220, 56] on div at bounding box center [417, 132] width 470 height 265
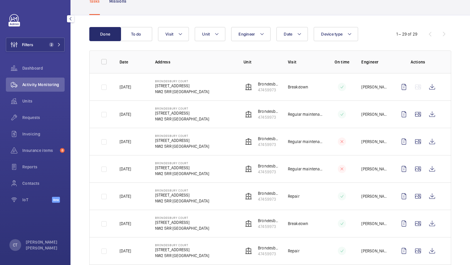
scroll to position [44, 0]
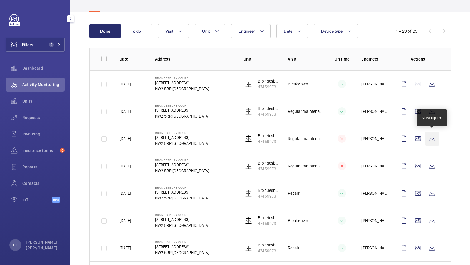
click at [432, 136] on wm-front-icon-button at bounding box center [432, 139] width 14 height 14
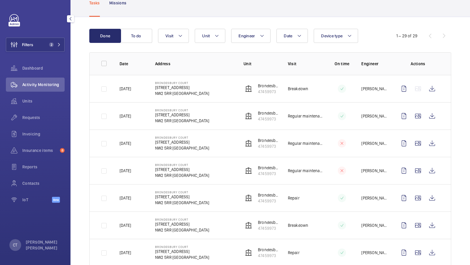
scroll to position [38, 0]
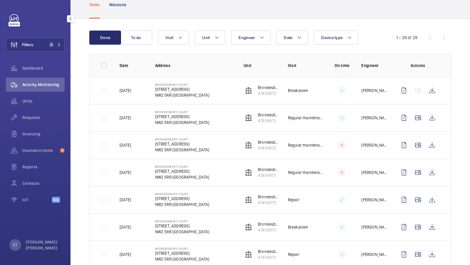
click at [44, 53] on div "Filters 2 Dashboard Activity Monitoring Units Requests Invoicing Insurance item…" at bounding box center [35, 111] width 59 height 195
click at [54, 49] on button "Filters 2" at bounding box center [35, 45] width 59 height 14
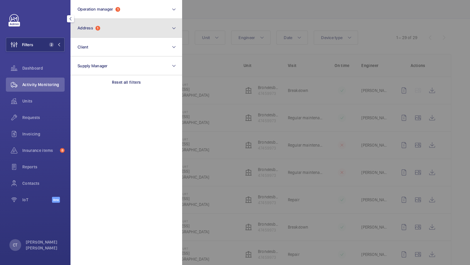
click at [135, 33] on button "Address 1" at bounding box center [126, 28] width 112 height 19
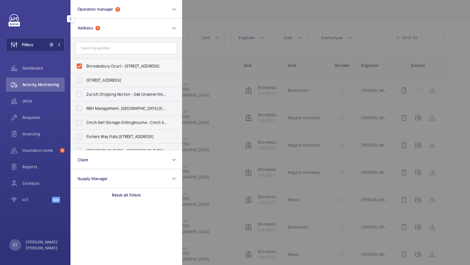
click at [103, 66] on span "Brondesbury Court - 235 Willesden Ln, LONDON NW2 5RR" at bounding box center [126, 66] width 81 height 6
click at [85, 66] on input "Brondesbury Court - 235 Willesden Ln, LONDON NW2 5RR" at bounding box center [79, 66] width 12 height 12
checkbox input "false"
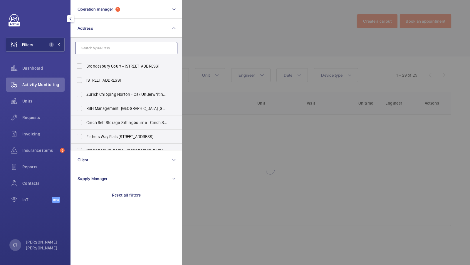
click at [112, 47] on input "text" at bounding box center [126, 48] width 102 height 12
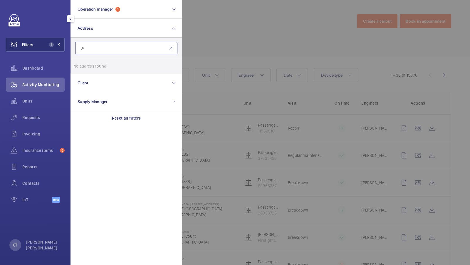
type input ","
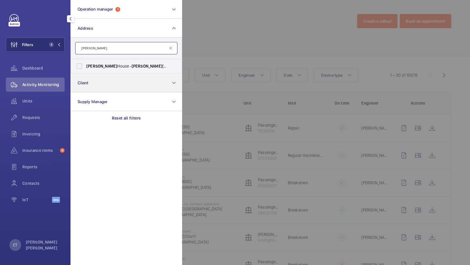
type input "mansbridge"
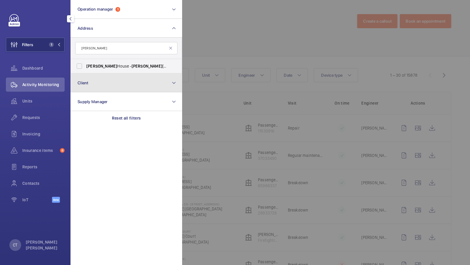
click at [102, 74] on button "Client" at bounding box center [126, 82] width 112 height 19
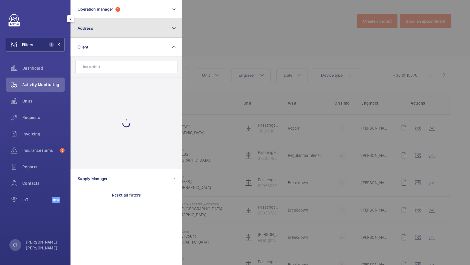
click at [110, 28] on button "Address" at bounding box center [126, 28] width 112 height 19
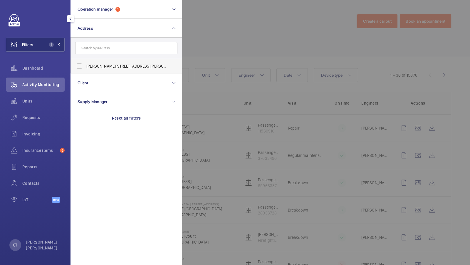
click at [100, 64] on span "[PERSON_NAME][STREET_ADDRESS][PERSON_NAME]" at bounding box center [126, 66] width 81 height 6
click at [85, 64] on input "[PERSON_NAME][STREET_ADDRESS][PERSON_NAME]" at bounding box center [79, 66] width 12 height 12
checkbox input "true"
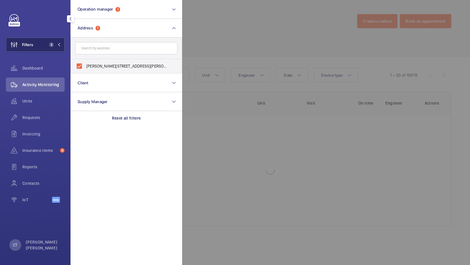
click at [53, 44] on span "2" at bounding box center [51, 44] width 5 height 5
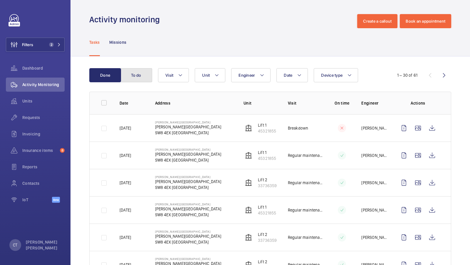
click at [136, 80] on button "To do" at bounding box center [136, 75] width 32 height 14
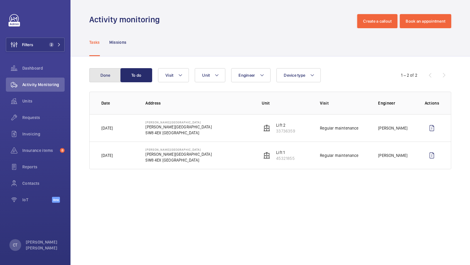
click at [107, 77] on button "Done" at bounding box center [105, 75] width 32 height 14
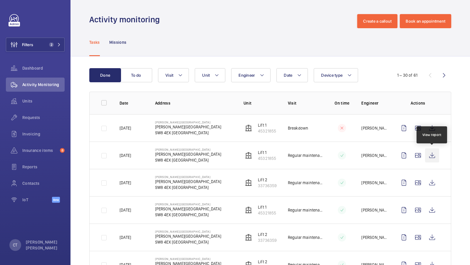
click at [433, 154] on wm-front-icon-button at bounding box center [432, 155] width 14 height 14
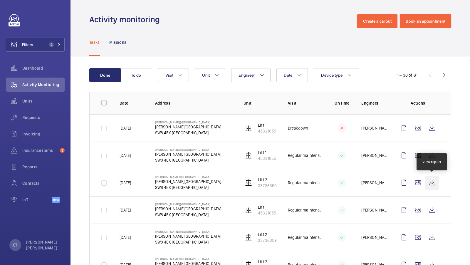
click at [433, 182] on wm-front-icon-button at bounding box center [432, 183] width 14 height 14
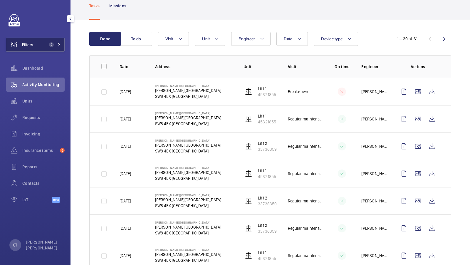
click at [43, 47] on button "Filters 2" at bounding box center [35, 45] width 59 height 14
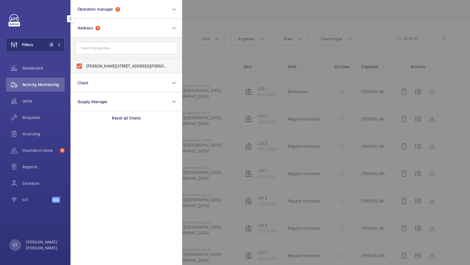
click at [97, 67] on span "Mansbridge House - Mansbridge House, LONDON SW8 4EX" at bounding box center [126, 66] width 81 height 6
click at [85, 67] on input "Mansbridge House - Mansbridge House, LONDON SW8 4EX" at bounding box center [79, 66] width 12 height 12
checkbox input "false"
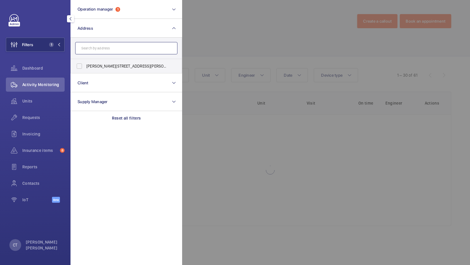
click at [101, 47] on input "text" at bounding box center [126, 48] width 102 height 12
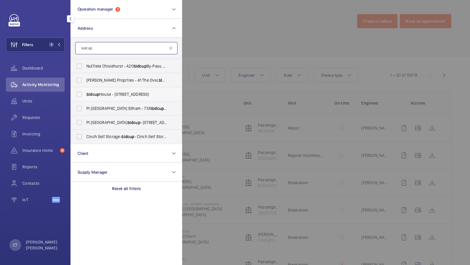
type input "sidcup"
click at [100, 97] on label "Sidcup House - 18 Station Road, LONDON DA15 7JU" at bounding box center [122, 94] width 102 height 14
click at [85, 97] on input "Sidcup House - 18 Station Road, LONDON DA15 7JU" at bounding box center [79, 94] width 12 height 12
checkbox input "true"
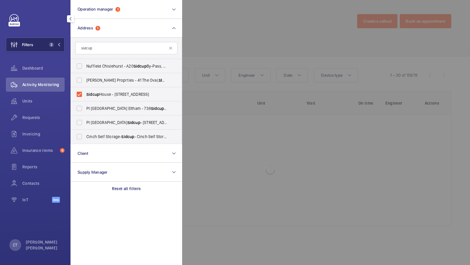
click at [54, 40] on button "Filters 2" at bounding box center [35, 45] width 59 height 14
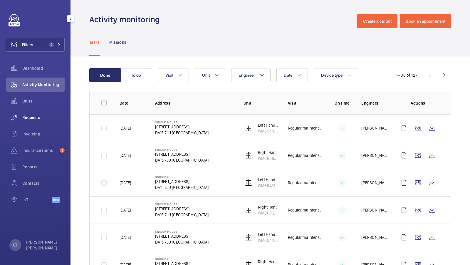
click at [37, 119] on span "Requests" at bounding box center [43, 117] width 42 height 6
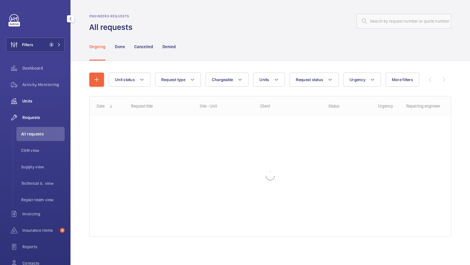
click at [29, 100] on span "Units" at bounding box center [43, 101] width 42 height 6
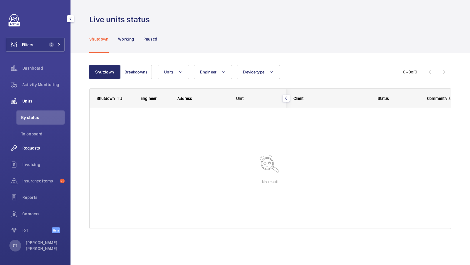
click at [26, 147] on span "Requests" at bounding box center [43, 148] width 42 height 6
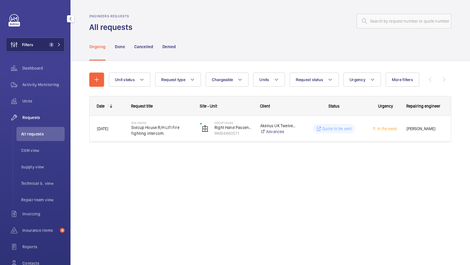
click at [43, 41] on button "Filters 2" at bounding box center [35, 45] width 59 height 14
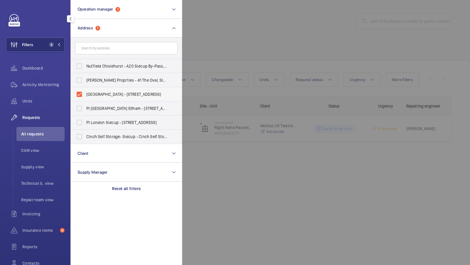
click at [106, 93] on span "Sidcup House - 18 Station Road, LONDON DA15 7JU" at bounding box center [126, 94] width 81 height 6
click at [85, 93] on input "Sidcup House - 18 Station Road, LONDON DA15 7JU" at bounding box center [79, 94] width 12 height 12
checkbox input "false"
click at [111, 44] on input "text" at bounding box center [126, 48] width 102 height 12
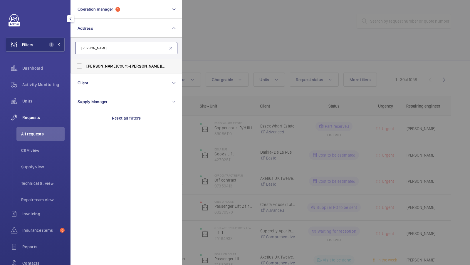
type input "Camfrey"
click at [115, 61] on label "Camfrey Court - Camfrey Court, LONDON N8 7RY" at bounding box center [122, 66] width 102 height 14
click at [85, 61] on input "Camfrey Court - Camfrey Court, LONDON N8 7RY" at bounding box center [79, 66] width 12 height 12
checkbox input "true"
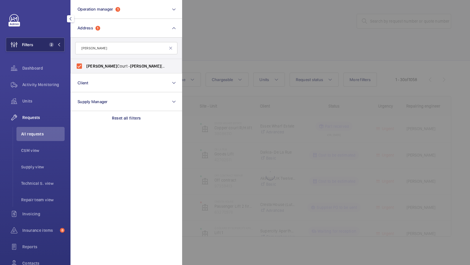
click at [55, 45] on span "2" at bounding box center [54, 44] width 14 height 5
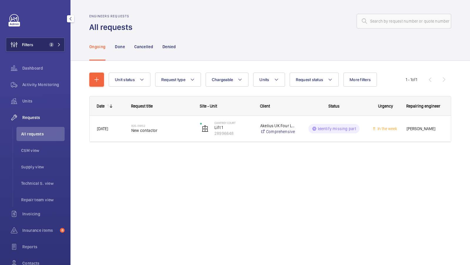
click at [52, 50] on button "Filters 2" at bounding box center [35, 45] width 59 height 14
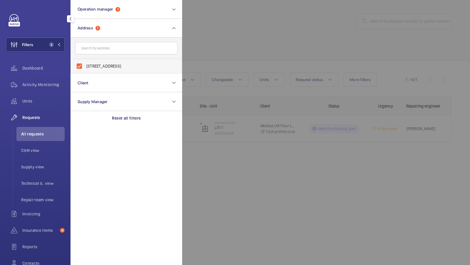
click at [103, 66] on span "Camfrey Court - Camfrey Court, LONDON N8 7RY" at bounding box center [126, 66] width 81 height 6
click at [85, 66] on input "Camfrey Court - Camfrey Court, LONDON N8 7RY" at bounding box center [79, 66] width 12 height 12
checkbox input "false"
click at [102, 55] on form at bounding box center [126, 48] width 111 height 21
click at [102, 48] on input "text" at bounding box center [126, 48] width 102 height 12
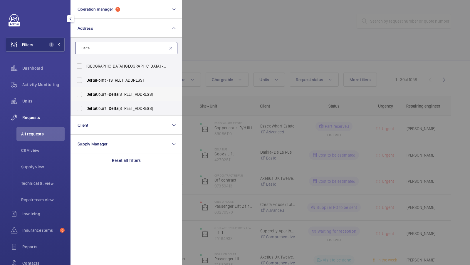
type input "Delta"
click at [111, 96] on span "Delta" at bounding box center [114, 94] width 10 height 5
click at [85, 96] on input "Delta Court - Delta Court, LONDON NW2 7ES" at bounding box center [79, 94] width 12 height 12
checkbox input "true"
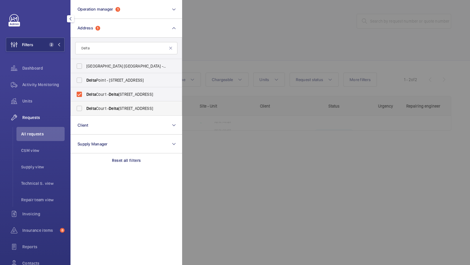
click at [101, 106] on span "Delta Court - Delta Court, LONDON NW2 7HB" at bounding box center [126, 108] width 81 height 6
click at [85, 106] on input "Delta Court - Delta Court, LONDON NW2 7HB" at bounding box center [79, 108] width 12 height 12
checkbox input "true"
click at [58, 46] on span "3" at bounding box center [54, 44] width 14 height 5
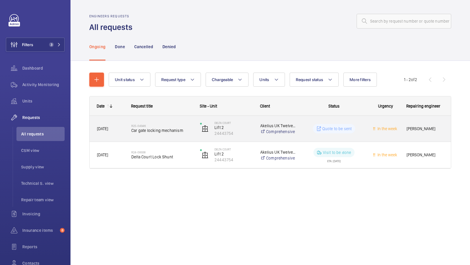
click at [172, 136] on div "R25-04946 Car gate locking mechanism" at bounding box center [161, 128] width 61 height 17
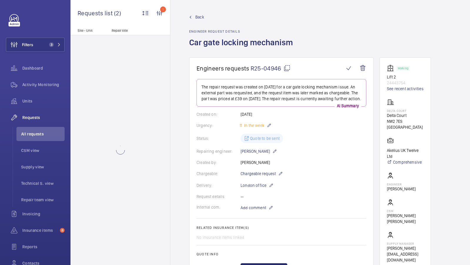
scroll to position [16, 0]
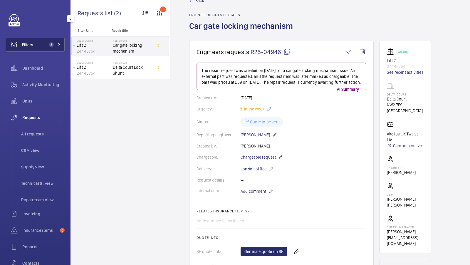
click at [49, 45] on span "3" at bounding box center [51, 44] width 5 height 5
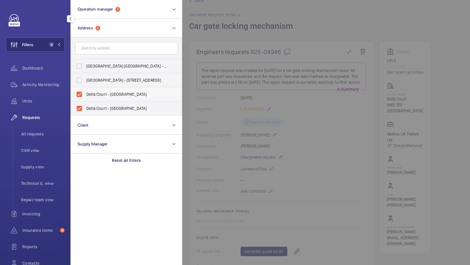
click at [107, 97] on span "Delta Court - Delta Court, LONDON NW2 7ES" at bounding box center [126, 94] width 81 height 6
click at [85, 97] on input "Delta Court - Delta Court, LONDON NW2 7ES" at bounding box center [79, 94] width 12 height 12
checkbox input "false"
click at [100, 110] on span "Delta Court - Delta Court, LONDON NW2 7HB" at bounding box center [126, 108] width 81 height 6
click at [85, 110] on input "Delta Court - Delta Court, LONDON NW2 7HB" at bounding box center [79, 108] width 12 height 12
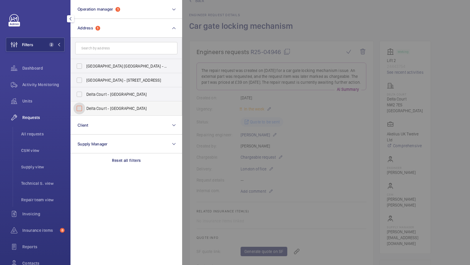
checkbox input "false"
click at [116, 40] on form at bounding box center [126, 48] width 111 height 21
click at [107, 44] on input "text" at bounding box center [126, 48] width 102 height 12
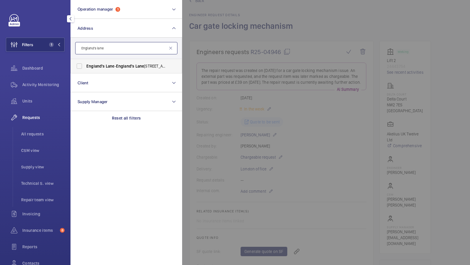
type input "England's lane"
click at [123, 70] on label "England's Lane - England's Lane , LONDON NW3 4XJ" at bounding box center [122, 66] width 102 height 14
click at [85, 70] on input "England's Lane - England's Lane , LONDON NW3 4XJ" at bounding box center [79, 66] width 12 height 12
checkbox input "true"
click at [60, 47] on button "Filters 2" at bounding box center [35, 45] width 59 height 14
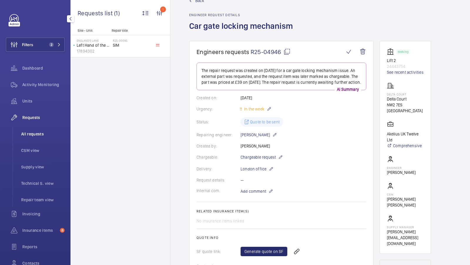
click at [33, 135] on span "All requests" at bounding box center [42, 134] width 43 height 6
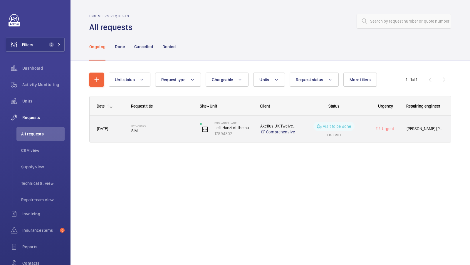
click at [161, 135] on div "R25-00095 SIM" at bounding box center [161, 128] width 61 height 17
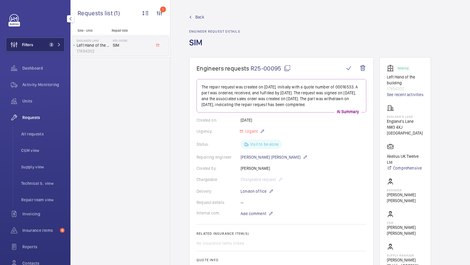
click at [49, 43] on span "2" at bounding box center [51, 44] width 5 height 5
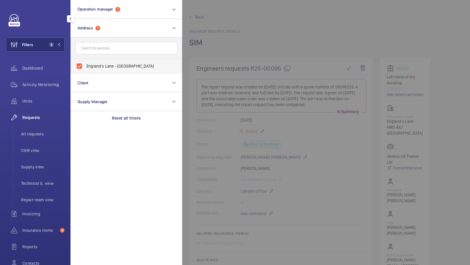
click at [115, 70] on label "England's Lane - England's Lane, LONDON NW3 4XJ" at bounding box center [122, 66] width 102 height 14
click at [85, 70] on input "England's Lane - England's Lane, LONDON NW3 4XJ" at bounding box center [79, 66] width 12 height 12
checkbox input "false"
click at [115, 56] on form at bounding box center [126, 48] width 111 height 21
click at [115, 53] on input "text" at bounding box center [126, 48] width 102 height 12
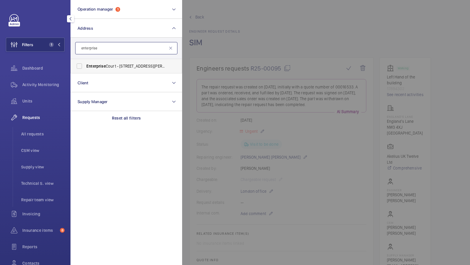
type input "enterprise"
click at [113, 66] on span "Enterprise Court - 234 -236 Baker Street, ENFIELD EN1 3LD" at bounding box center [126, 66] width 81 height 6
click at [85, 66] on input "Enterprise Court - 234 -236 Baker Street, ENFIELD EN1 3LD" at bounding box center [79, 66] width 12 height 12
checkbox input "true"
click at [29, 38] on span "Filters" at bounding box center [19, 45] width 27 height 14
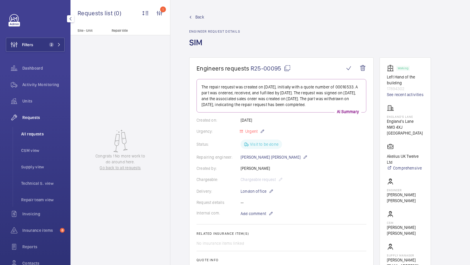
click at [39, 130] on li "All requests" at bounding box center [40, 134] width 48 height 14
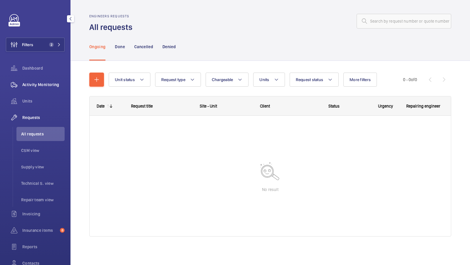
click at [27, 84] on span "Activity Monitoring" at bounding box center [43, 85] width 42 height 6
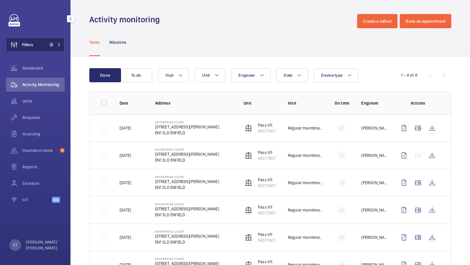
click at [55, 48] on button "Filters 2" at bounding box center [35, 45] width 59 height 14
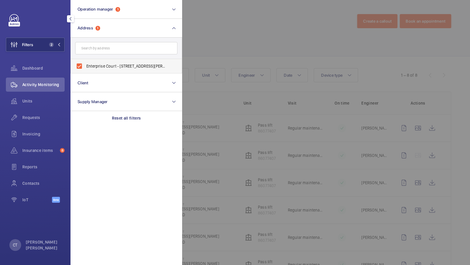
click at [122, 67] on span "Enterprise Court - 234 -236 Baker Street, ENFIELD EN1 3LD" at bounding box center [126, 66] width 81 height 6
click at [85, 67] on input "Enterprise Court - 234 -236 Baker Street, ENFIELD EN1 3LD" at bounding box center [79, 66] width 12 height 12
checkbox input "false"
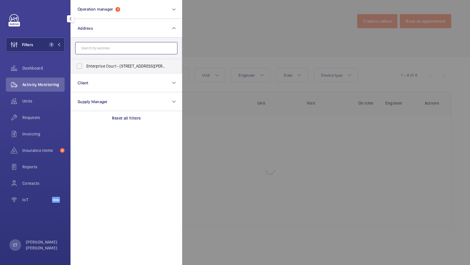
click at [122, 50] on input "text" at bounding box center [126, 48] width 102 height 12
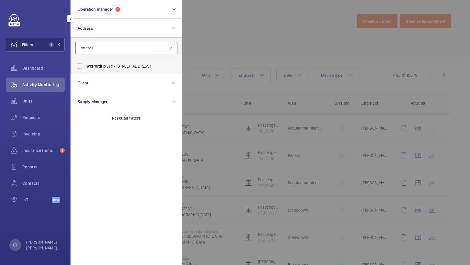
type input "welford"
click at [112, 65] on span "Welford House - 23 Lansdowne Rd, PURLEY CR8 2PD" at bounding box center [126, 66] width 81 height 6
click at [85, 65] on input "Welford House - 23 Lansdowne Rd, PURLEY CR8 2PD" at bounding box center [79, 66] width 12 height 12
checkbox input "true"
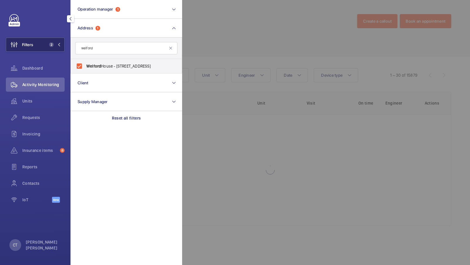
click at [43, 49] on button "Filters 2" at bounding box center [35, 45] width 59 height 14
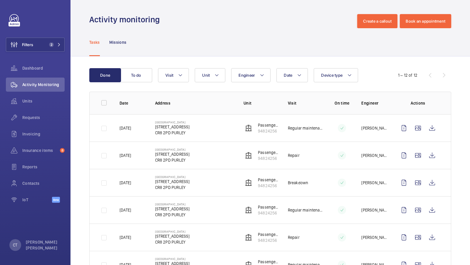
scroll to position [13, 0]
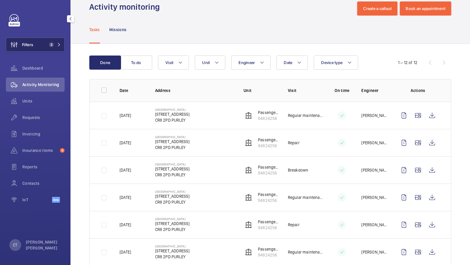
click at [48, 46] on span "2" at bounding box center [50, 44] width 7 height 5
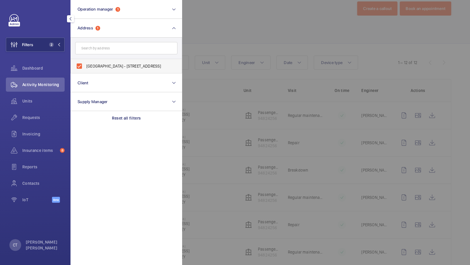
click at [94, 69] on label "Welford House - 23 Lansdowne Rd, PURLEY CR8 2PD" at bounding box center [122, 66] width 102 height 14
click at [85, 69] on input "Welford House - 23 Lansdowne Rd, PURLEY CR8 2PD" at bounding box center [79, 66] width 12 height 12
checkbox input "false"
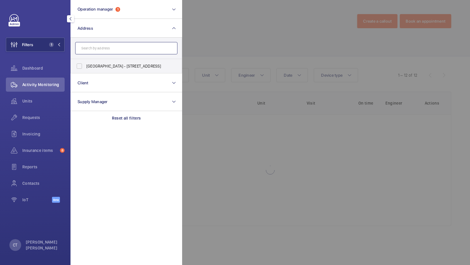
click at [95, 48] on input "text" at bounding box center [126, 48] width 102 height 12
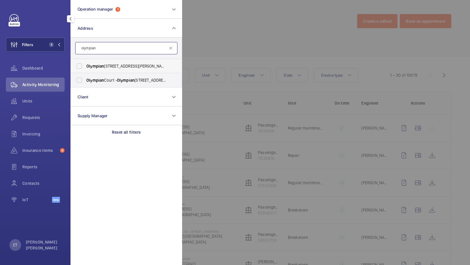
type input "olympian"
click at [92, 64] on span "Olympian" at bounding box center [95, 66] width 18 height 5
click at [85, 63] on input "Olympian Court - Homer Drive, LONDON E14 3UD" at bounding box center [79, 66] width 12 height 12
checkbox input "true"
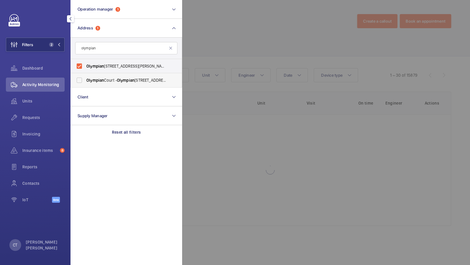
click at [81, 75] on label "Olympian Court - Olympian Court, LONDON E14 3UD" at bounding box center [122, 80] width 102 height 14
click at [81, 75] on input "Olympian Court - Olympian Court, LONDON E14 3UD" at bounding box center [79, 80] width 12 height 12
checkbox input "true"
click at [54, 41] on button "Filters 3" at bounding box center [35, 45] width 59 height 14
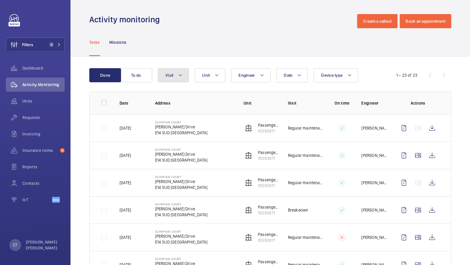
click at [186, 79] on button "Visit" at bounding box center [173, 75] width 31 height 14
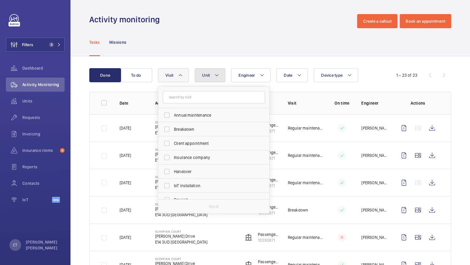
click at [208, 80] on button "Unit" at bounding box center [210, 75] width 31 height 14
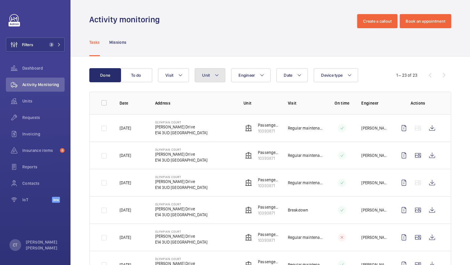
click at [200, 78] on button "Unit" at bounding box center [210, 75] width 31 height 14
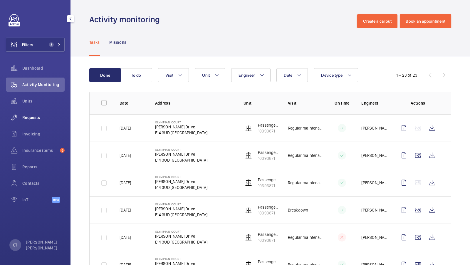
click at [36, 115] on span "Requests" at bounding box center [43, 117] width 42 height 6
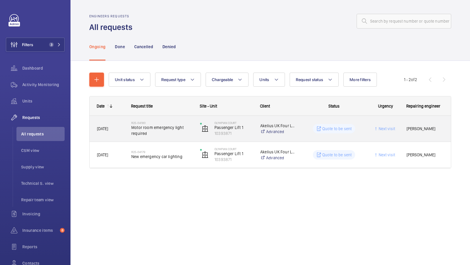
click at [166, 135] on span "Motor room emergency light required" at bounding box center [161, 130] width 61 height 12
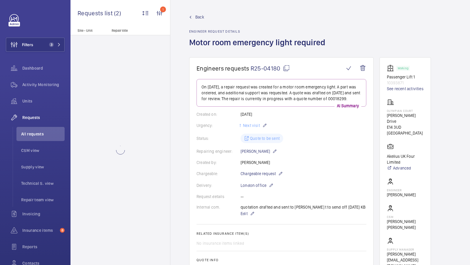
scroll to position [11, 0]
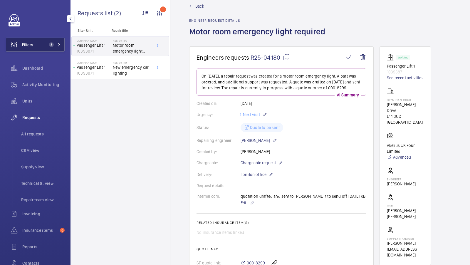
click at [45, 41] on button "Filters 3" at bounding box center [35, 45] width 59 height 14
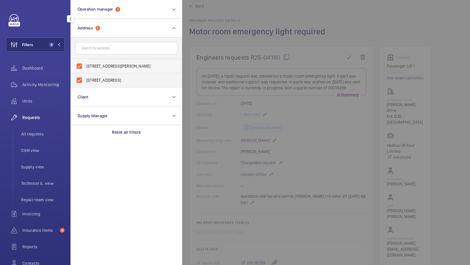
click at [126, 66] on span "Olympian Court - Homer Drive, LONDON E14 3UD" at bounding box center [126, 66] width 81 height 6
click at [85, 66] on input "Olympian Court - Homer Drive, LONDON E14 3UD" at bounding box center [79, 66] width 12 height 12
checkbox input "false"
click at [116, 78] on span "Olympian Court - Olympian Court, LONDON E14 3UD" at bounding box center [126, 80] width 81 height 6
click at [85, 78] on input "Olympian Court - Olympian Court, LONDON E14 3UD" at bounding box center [79, 80] width 12 height 12
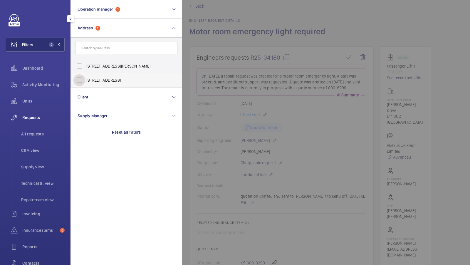
checkbox input "false"
click at [117, 47] on input "text" at bounding box center [126, 48] width 102 height 12
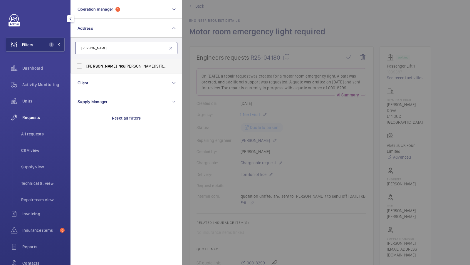
type input "bertha neu"
click at [118, 65] on span "Neu" at bounding box center [121, 66] width 7 height 5
click at [85, 65] on input "Bertha Neu bergh House - 145, 149 Denmark Rd, LONDON SE5 9LW" at bounding box center [79, 66] width 12 height 12
checkbox input "true"
click at [43, 41] on button "Filters 2" at bounding box center [35, 45] width 59 height 14
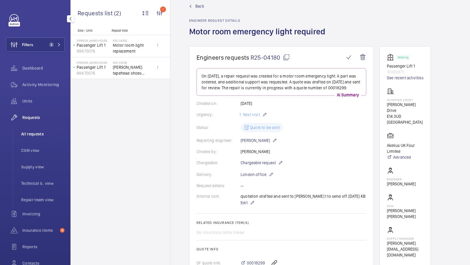
click at [37, 136] on span "All requests" at bounding box center [42, 134] width 43 height 6
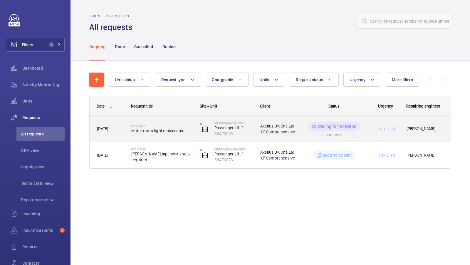
click at [144, 130] on span "Motor room light replacement" at bounding box center [161, 131] width 61 height 6
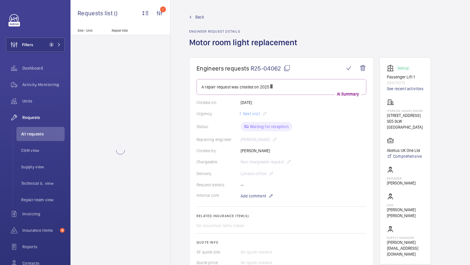
scroll to position [7, 0]
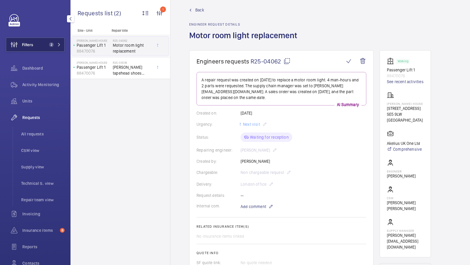
click at [54, 49] on button "Filters 2" at bounding box center [35, 45] width 59 height 14
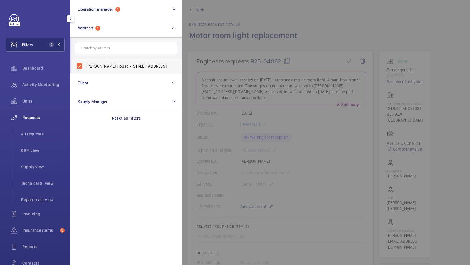
click at [117, 62] on label "Bertha Neubergh House - 145, 149 Denmark Rd, LONDON SE5 9LW" at bounding box center [122, 66] width 102 height 14
click at [85, 62] on input "Bertha Neubergh House - 145, 149 Denmark Rd, LONDON SE5 9LW" at bounding box center [79, 66] width 12 height 12
checkbox input "false"
click at [116, 49] on input "text" at bounding box center [126, 48] width 102 height 12
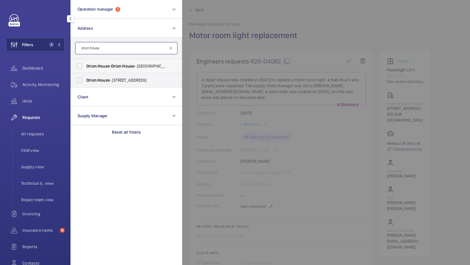
type input "orion house"
click at [113, 67] on span "Orion" at bounding box center [116, 66] width 10 height 5
click at [85, 67] on input "Orion House - Orion House - Covent Garden, LONDON 038975" at bounding box center [79, 66] width 12 height 12
checkbox input "true"
click at [100, 87] on label "Orion House - 104 Cranbrook Rd, ILFORD IG1 4LZ" at bounding box center [122, 80] width 102 height 14
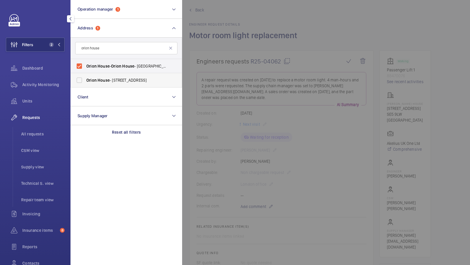
click at [85, 86] on input "Orion House - 104 Cranbrook Rd, ILFORD IG1 4LZ" at bounding box center [79, 80] width 12 height 12
checkbox input "true"
click at [30, 132] on span "All requests" at bounding box center [42, 134] width 43 height 6
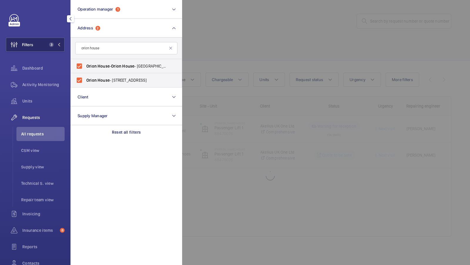
click at [48, 43] on span "3" at bounding box center [50, 44] width 7 height 5
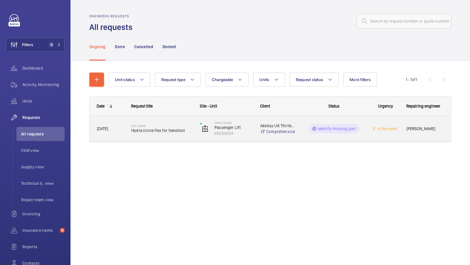
click at [169, 132] on span "Hydra crona flex for handtool" at bounding box center [161, 130] width 61 height 6
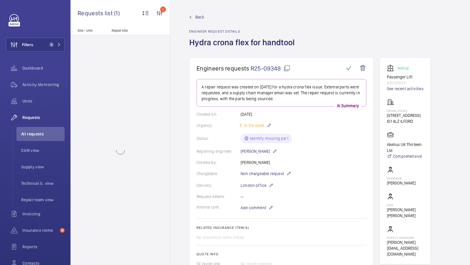
scroll to position [8, 0]
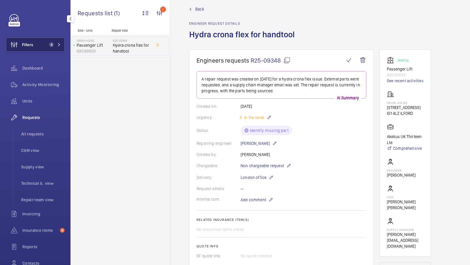
click at [51, 44] on span "3" at bounding box center [51, 44] width 5 height 5
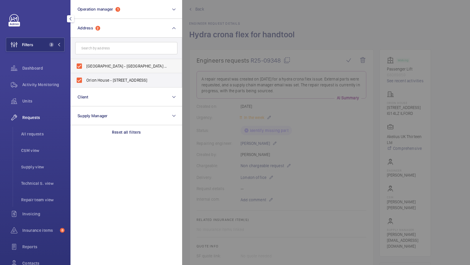
click at [104, 63] on span "Orion House - Orion House - Covent Garden, LONDON 038975" at bounding box center [126, 66] width 81 height 6
click at [85, 63] on input "Orion House - Orion House - Covent Garden, LONDON 038975" at bounding box center [79, 66] width 12 height 12
checkbox input "false"
click at [95, 82] on span "Orion House - 104 Cranbrook Rd, ILFORD IG1 4LZ" at bounding box center [126, 80] width 81 height 6
click at [85, 82] on input "Orion House - 104 Cranbrook Rd, ILFORD IG1 4LZ" at bounding box center [79, 80] width 12 height 12
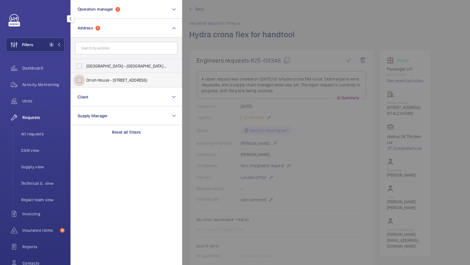
checkbox input "false"
click at [95, 53] on input "text" at bounding box center [126, 48] width 102 height 12
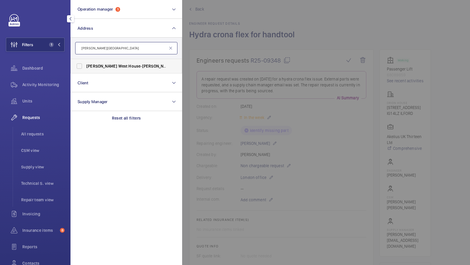
type input "george west house"
click at [128, 65] on span "House" at bounding box center [134, 66] width 12 height 5
click at [85, 65] on input "George West House - George West House , LONDON SW4 0QL" at bounding box center [79, 66] width 12 height 12
checkbox input "true"
click at [52, 50] on button "Filters 2" at bounding box center [35, 45] width 59 height 14
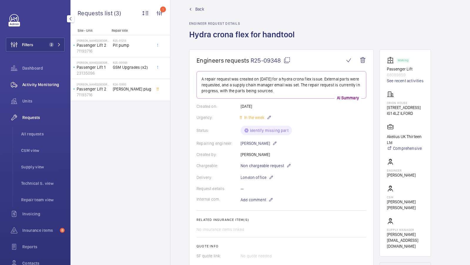
click at [44, 85] on span "Activity Monitoring" at bounding box center [43, 85] width 42 height 6
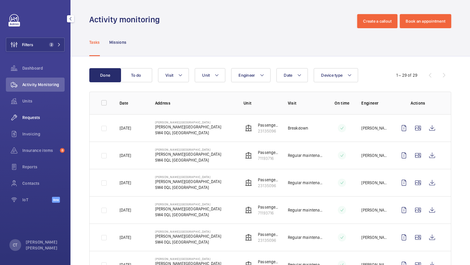
click at [36, 122] on div "Requests" at bounding box center [35, 117] width 59 height 14
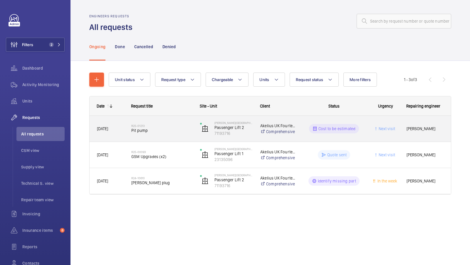
click at [158, 129] on span "Pit pump" at bounding box center [161, 130] width 61 height 6
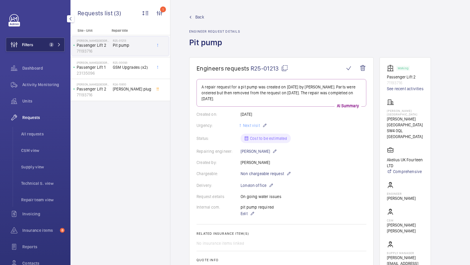
click at [53, 50] on button "Filters 2" at bounding box center [35, 45] width 59 height 14
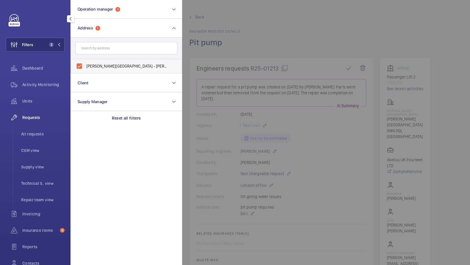
click at [135, 68] on span "George West House - George West House, LONDON SW4 0QL" at bounding box center [126, 66] width 81 height 6
click at [85, 68] on input "George West House - George West House, LONDON SW4 0QL" at bounding box center [79, 66] width 12 height 12
checkbox input "false"
click at [92, 52] on input "text" at bounding box center [126, 48] width 102 height 12
type input "gerard"
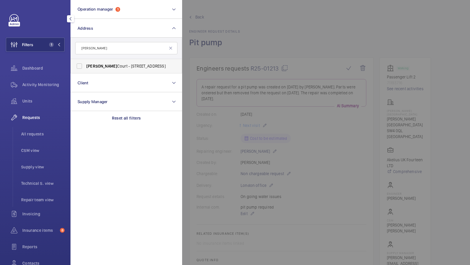
click at [103, 66] on span "Gerard Court - 135 Walm Ln, LONDON NW2 3AU" at bounding box center [126, 66] width 81 height 6
click at [85, 66] on input "Gerard Court - 135 Walm Ln, LONDON NW2 3AU" at bounding box center [79, 66] width 12 height 12
checkbox input "true"
click at [40, 43] on button "Filters 2" at bounding box center [35, 45] width 59 height 14
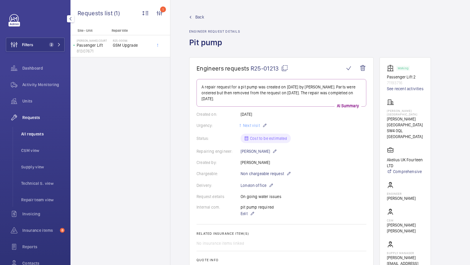
click at [35, 132] on span "All requests" at bounding box center [42, 134] width 43 height 6
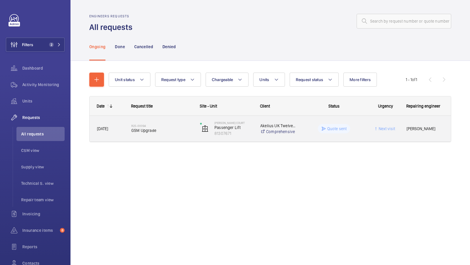
click at [158, 132] on span "GSM Upgrade" at bounding box center [161, 130] width 61 height 6
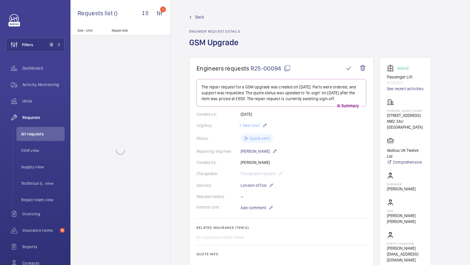
scroll to position [13, 0]
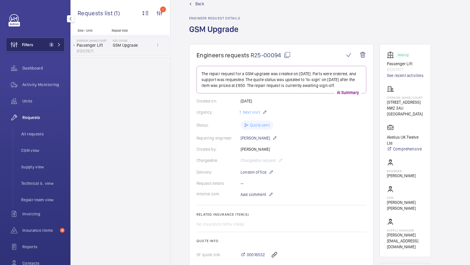
click at [44, 44] on button "Filters 2" at bounding box center [35, 45] width 59 height 14
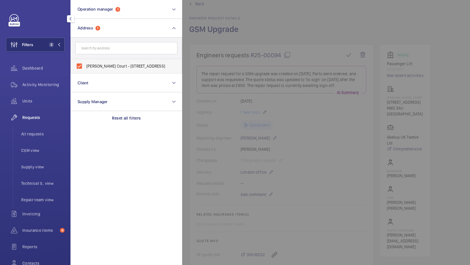
click at [99, 65] on span "Gerard Court - 135 Walm Ln, LONDON NW2 3AU" at bounding box center [126, 66] width 81 height 6
click at [85, 65] on input "Gerard Court - 135 Walm Ln, LONDON NW2 3AU" at bounding box center [79, 66] width 12 height 12
checkbox input "false"
click at [107, 48] on input "text" at bounding box center [126, 48] width 102 height 12
type input "palm court"
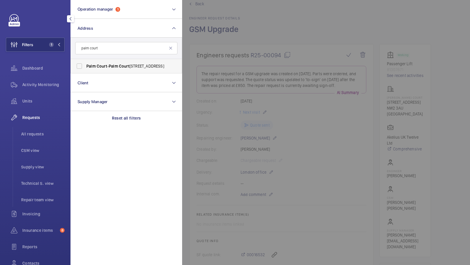
click at [94, 61] on label "Palm Court - Palm Court , LONDON NW3 5LY" at bounding box center [122, 66] width 102 height 14
click at [85, 61] on input "Palm Court - Palm Court , LONDON NW3 5LY" at bounding box center [79, 66] width 12 height 12
checkbox input "true"
click at [49, 46] on span "2" at bounding box center [50, 44] width 7 height 5
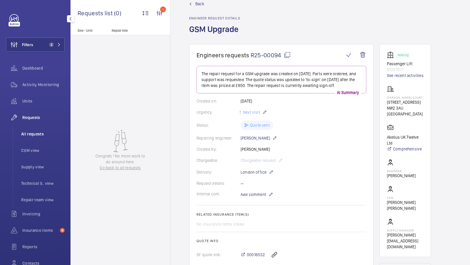
click at [37, 138] on li "All requests" at bounding box center [40, 134] width 48 height 14
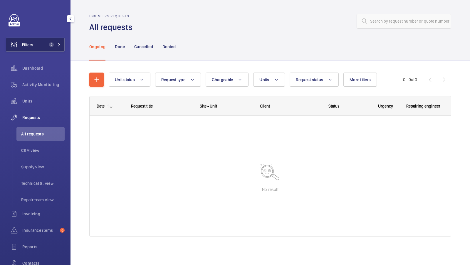
click at [59, 45] on mat-icon at bounding box center [59, 45] width 4 height 4
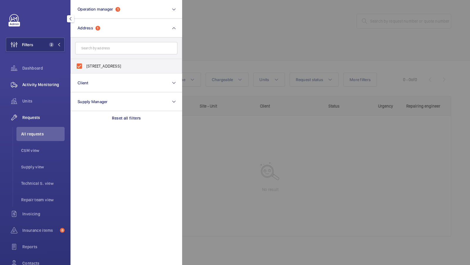
click at [41, 87] on span "Activity Monitoring" at bounding box center [43, 85] width 42 height 6
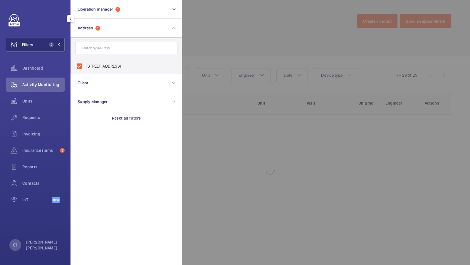
click at [307, 55] on div at bounding box center [417, 132] width 470 height 265
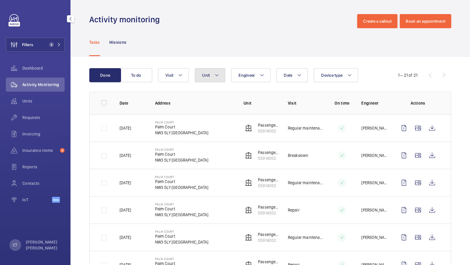
click at [211, 74] on button "Unit" at bounding box center [210, 75] width 31 height 14
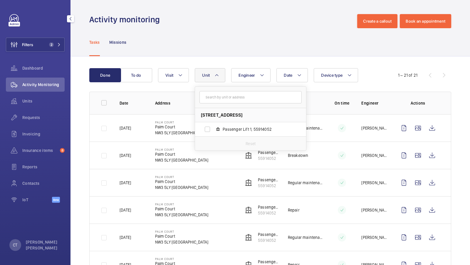
click at [247, 50] on div "Tasks Missions" at bounding box center [270, 42] width 362 height 28
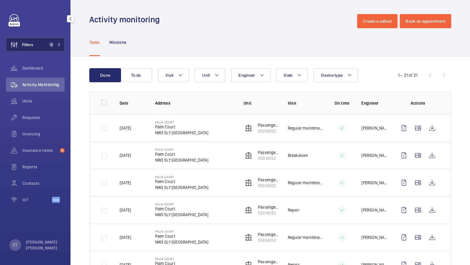
click at [42, 47] on button "Filters 2" at bounding box center [35, 45] width 59 height 14
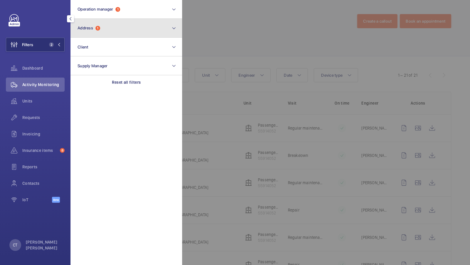
click at [120, 22] on button "Address 1" at bounding box center [126, 28] width 112 height 19
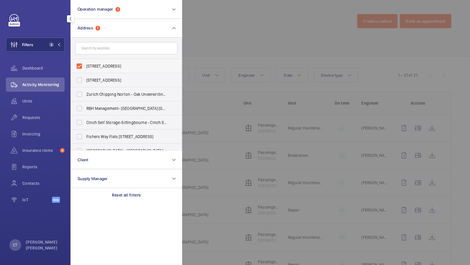
click at [98, 64] on span "Palm Court - Palm Court, LONDON NW3 5LY" at bounding box center [126, 66] width 81 height 6
click at [85, 64] on input "Palm Court - Palm Court, LONDON NW3 5LY" at bounding box center [79, 66] width 12 height 12
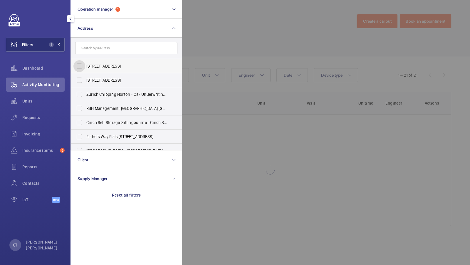
click at [73, 60] on input "Palm Court - Palm Court, LONDON NW3 5LY" at bounding box center [79, 66] width 12 height 12
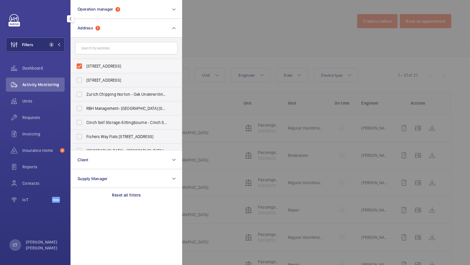
click at [101, 60] on label "Palm Court - Palm Court, LONDON NW3 5LY" at bounding box center [122, 66] width 102 height 14
click at [85, 60] on input "Palm Court - Palm Court, LONDON NW3 5LY" at bounding box center [79, 66] width 12 height 12
checkbox input "false"
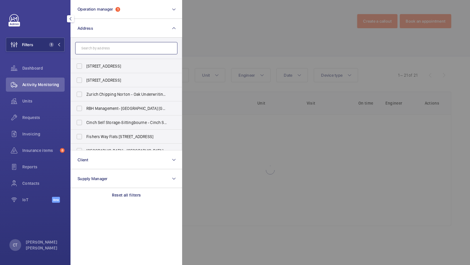
click at [101, 50] on input "text" at bounding box center [126, 48] width 102 height 12
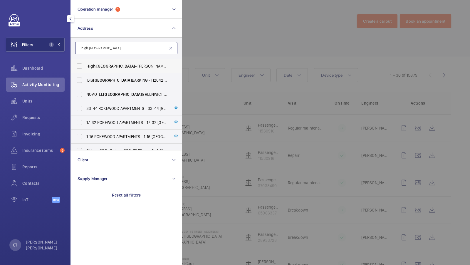
type input "high london"
click at [104, 66] on span "London" at bounding box center [115, 66] width 39 height 5
click at [85, 66] on input "High London - Hornsey Ln, LONDON N6 5NP" at bounding box center [79, 66] width 12 height 12
checkbox input "true"
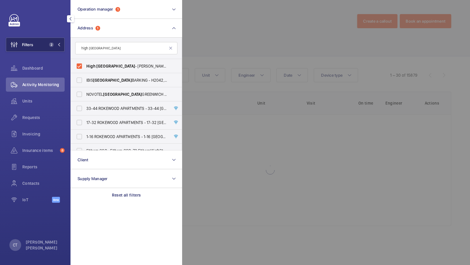
click at [49, 45] on span "2" at bounding box center [51, 44] width 5 height 5
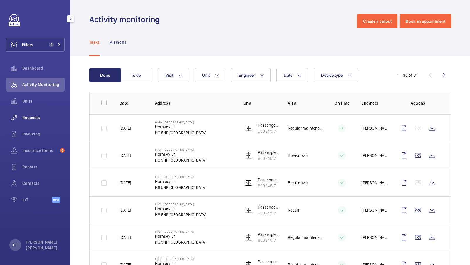
click at [43, 121] on div "Requests" at bounding box center [35, 117] width 59 height 14
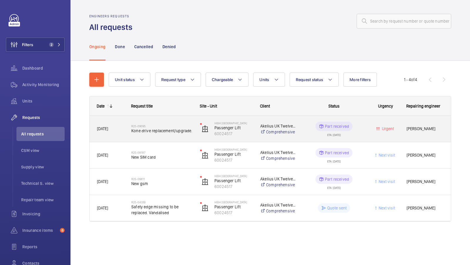
click at [166, 124] on h2 "R25-09095" at bounding box center [161, 126] width 61 height 4
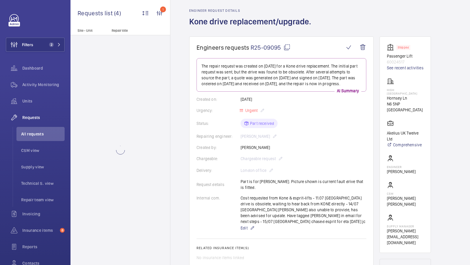
scroll to position [21, 0]
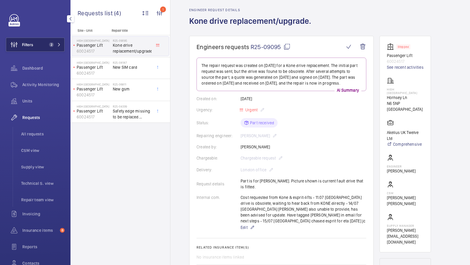
click at [50, 39] on button "Filters 2" at bounding box center [35, 45] width 59 height 14
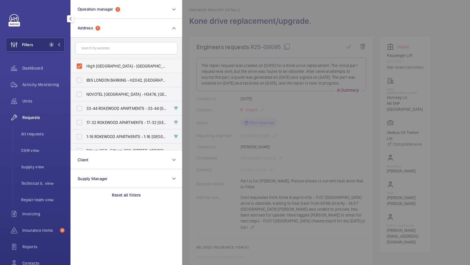
click at [103, 65] on span "High London - Hornsey Ln, LONDON N6 5NP" at bounding box center [126, 66] width 81 height 6
click at [85, 65] on input "High London - Hornsey Ln, LONDON N6 5NP" at bounding box center [79, 66] width 12 height 12
checkbox input "false"
click at [106, 45] on input "text" at bounding box center [126, 48] width 102 height 12
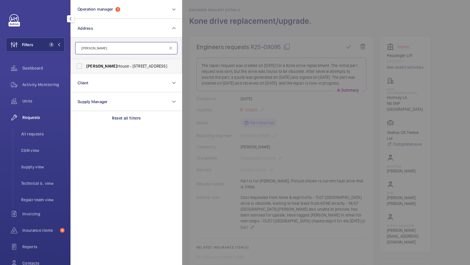
type input "mcmillan"
click at [100, 64] on span "Mcmillan" at bounding box center [101, 66] width 31 height 5
click at [85, 64] on input "Mcmillan House - 54 Cheam Common Rd, WORCESTER PARK KT4 8RW" at bounding box center [79, 66] width 12 height 12
checkbox input "true"
click at [55, 40] on button "Filters 2" at bounding box center [35, 45] width 59 height 14
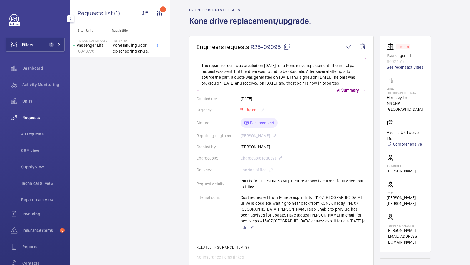
click at [40, 141] on ul "All requests CSM view Supply view Technical S. view Repair team view" at bounding box center [39, 167] width 52 height 80
click at [40, 136] on span "All requests" at bounding box center [42, 134] width 43 height 6
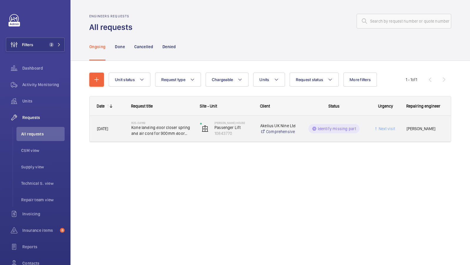
click at [146, 133] on span "Kone landing door closer spring and air cord for 900mm door opening" at bounding box center [161, 130] width 61 height 12
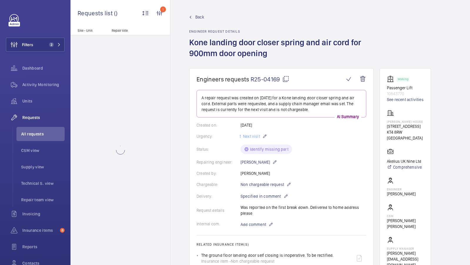
scroll to position [15, 0]
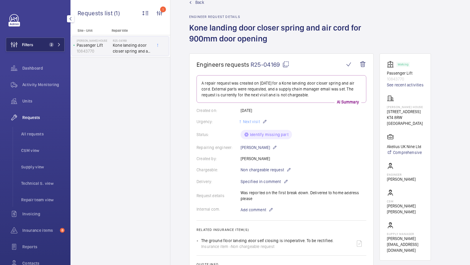
click at [44, 50] on button "Filters 2" at bounding box center [35, 45] width 59 height 14
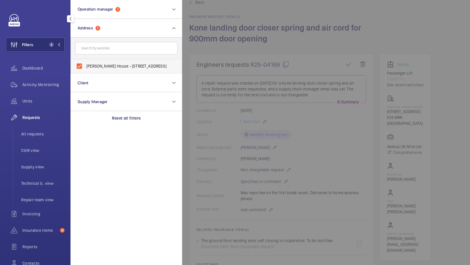
click at [109, 65] on span "Mcmillan House - 54 Cheam Common Rd, WORCESTER PARK KT4 8RW" at bounding box center [126, 66] width 81 height 6
click at [85, 65] on input "Mcmillan House - 54 Cheam Common Rd, WORCESTER PARK KT4 8RW" at bounding box center [79, 66] width 12 height 12
checkbox input "false"
click at [113, 50] on input "text" at bounding box center [126, 48] width 102 height 12
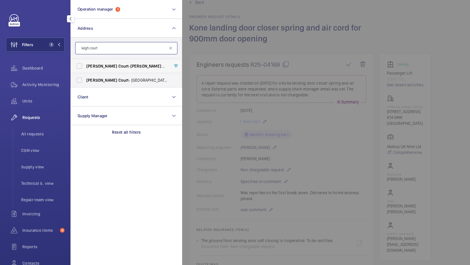
type input "leigh court"
click at [118, 66] on span "Court" at bounding box center [123, 66] width 11 height 5
click at [85, 66] on input "Leigh Court - Leigh Court , LONDON SE5 7FP" at bounding box center [79, 66] width 12 height 12
click at [100, 69] on label "Leigh Court - Leigh Court , LONDON SE5 7FP" at bounding box center [122, 66] width 102 height 14
click at [85, 69] on input "Leigh Court - Leigh Court , LONDON SE5 7FP" at bounding box center [79, 66] width 12 height 12
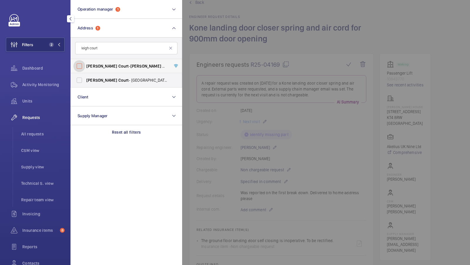
checkbox input "false"
click at [93, 79] on span "Leigh" at bounding box center [101, 80] width 31 height 5
click at [85, 79] on input "Leigh Court - Avonmore Road, LONDON W148RJ" at bounding box center [79, 80] width 12 height 12
checkbox input "true"
click at [44, 47] on button "Filters 2" at bounding box center [35, 45] width 59 height 14
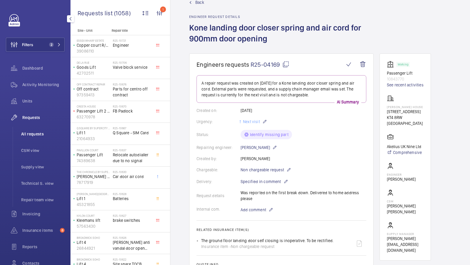
click at [30, 138] on li "All requests" at bounding box center [40, 134] width 48 height 14
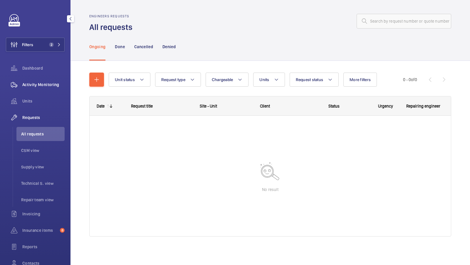
click at [47, 81] on div "Activity Monitoring" at bounding box center [35, 84] width 59 height 14
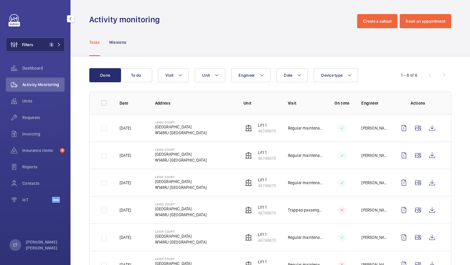
click at [38, 40] on button "Filters 2" at bounding box center [35, 45] width 59 height 14
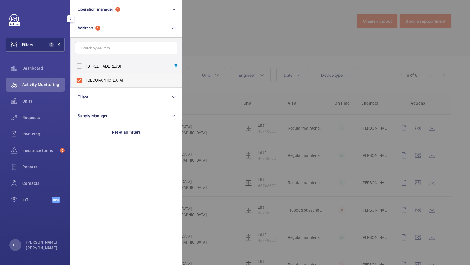
click at [86, 76] on label "Leigh Court - Avonmore Road, LONDON W148RJ" at bounding box center [122, 80] width 102 height 14
click at [85, 76] on input "Leigh Court - Avonmore Road, LONDON W148RJ" at bounding box center [79, 80] width 12 height 12
checkbox input "false"
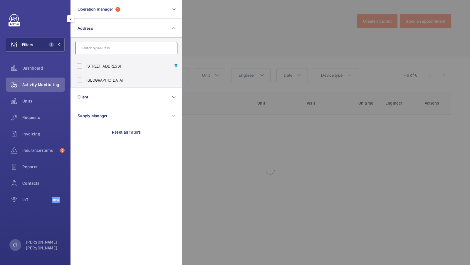
click at [100, 50] on input "text" at bounding box center [126, 48] width 102 height 12
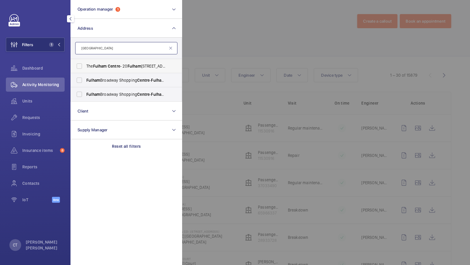
type input "Fulham Centre"
click at [105, 68] on span "The Fulham Centre - 20 Fulham Broadway, LONDON SW6 1AH" at bounding box center [126, 66] width 81 height 6
click at [85, 68] on input "The Fulham Centre - 20 Fulham Broadway, LONDON SW6 1AH" at bounding box center [79, 66] width 12 height 12
checkbox input "true"
click at [40, 45] on button "Filters 2" at bounding box center [35, 45] width 59 height 14
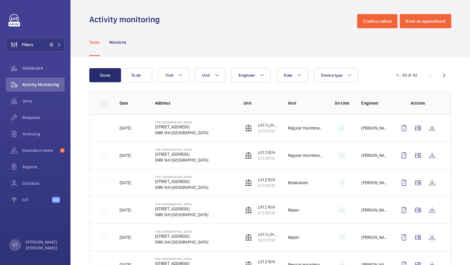
scroll to position [4, 0]
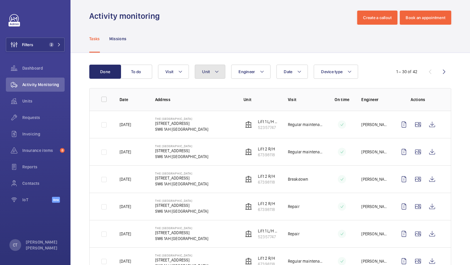
click at [206, 70] on span "Unit" at bounding box center [206, 71] width 8 height 5
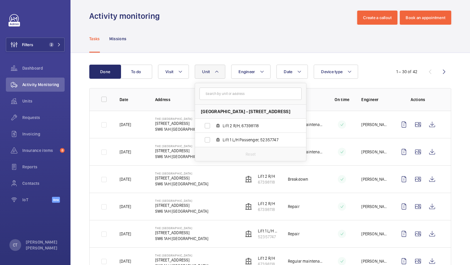
click at [208, 73] on span "Unit" at bounding box center [206, 71] width 8 height 5
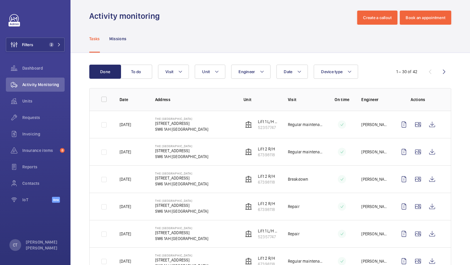
click at [254, 42] on div "Tasks Missions" at bounding box center [270, 39] width 362 height 28
click at [46, 41] on button "Filters 2" at bounding box center [35, 45] width 59 height 14
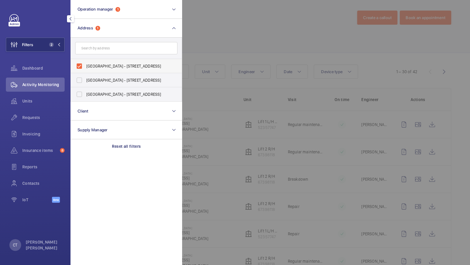
click at [109, 65] on span "The Fulham Centre - 20 Fulham Broadway, LONDON SW6 1AH" at bounding box center [126, 66] width 81 height 6
click at [85, 65] on input "The Fulham Centre - 20 Fulham Broadway, LONDON SW6 1AH" at bounding box center [79, 66] width 12 height 12
checkbox input "false"
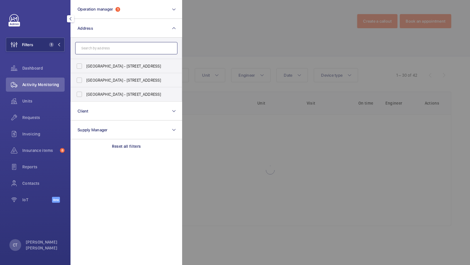
click at [116, 43] on input "text" at bounding box center [126, 48] width 102 height 12
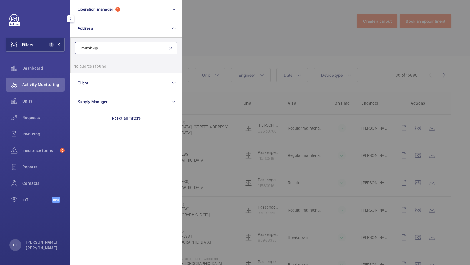
click at [92, 48] on input "mansbidge" at bounding box center [126, 48] width 102 height 12
type input "mansbridge"
click at [100, 64] on span "Mansbridge" at bounding box center [101, 66] width 31 height 5
click at [85, 63] on input "Mansbridge House - Mansbridge House, LONDON SW8 4EX" at bounding box center [79, 66] width 12 height 12
checkbox input "true"
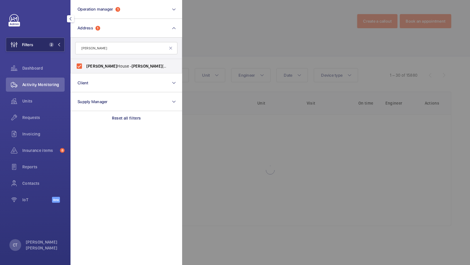
click at [55, 50] on button "Filters 2" at bounding box center [35, 45] width 59 height 14
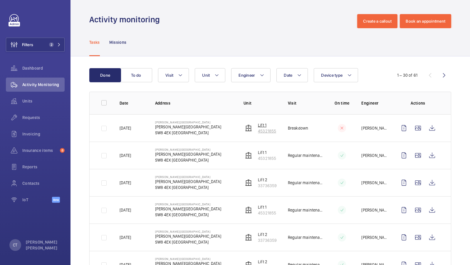
click at [262, 124] on p "Lift 1" at bounding box center [267, 125] width 18 height 6
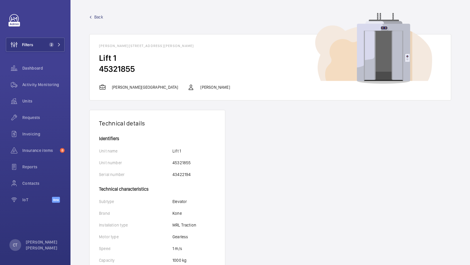
click at [95, 15] on span "Back" at bounding box center [98, 17] width 9 height 6
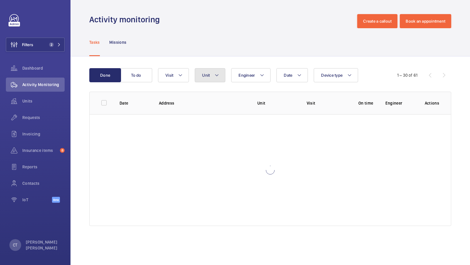
click at [214, 80] on button "Unit" at bounding box center [210, 75] width 31 height 14
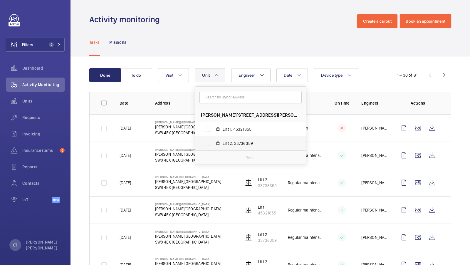
click at [227, 138] on label "Lift 2, 33736359" at bounding box center [246, 143] width 102 height 14
click at [213, 138] on input "Lift 2, 33736359" at bounding box center [207, 143] width 12 height 12
checkbox input "true"
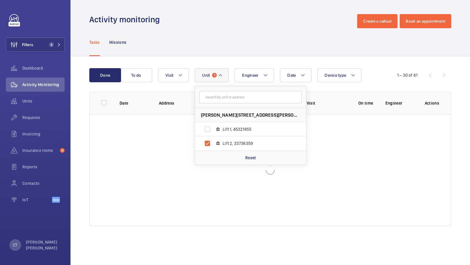
click at [255, 46] on div "Tasks Missions" at bounding box center [270, 42] width 362 height 28
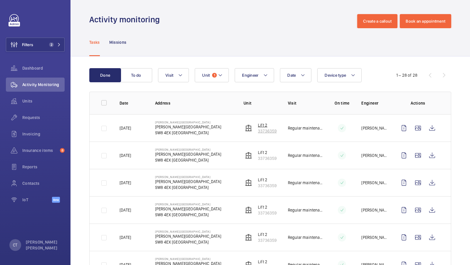
click at [269, 124] on p "Lift 2" at bounding box center [267, 125] width 19 height 6
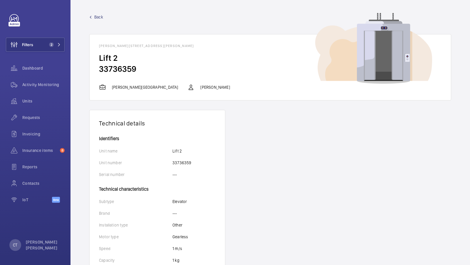
click at [96, 19] on span "Back" at bounding box center [98, 17] width 9 height 6
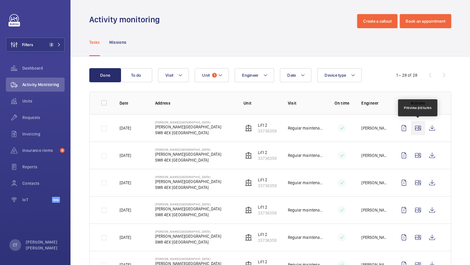
click at [418, 129] on wm-front-icon-button at bounding box center [418, 128] width 14 height 14
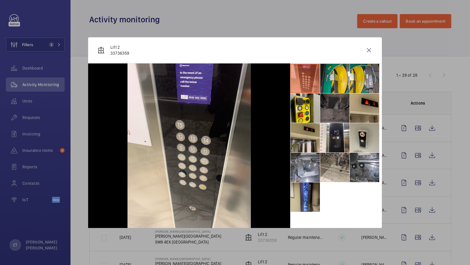
click at [339, 109] on li at bounding box center [334, 107] width 29 height 29
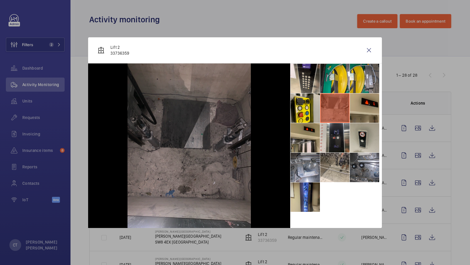
click at [336, 134] on li at bounding box center [334, 137] width 29 height 29
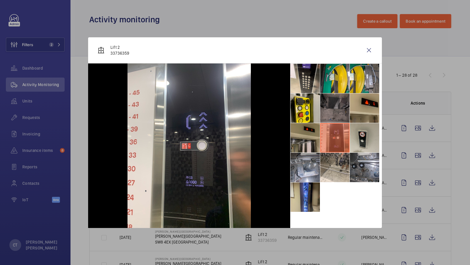
click at [311, 137] on li at bounding box center [304, 137] width 29 height 29
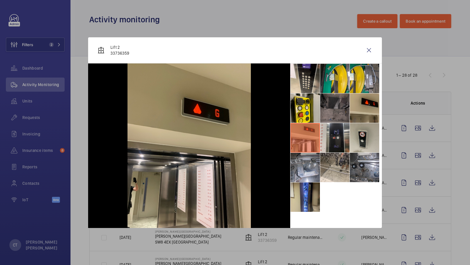
click at [335, 139] on li at bounding box center [334, 137] width 29 height 29
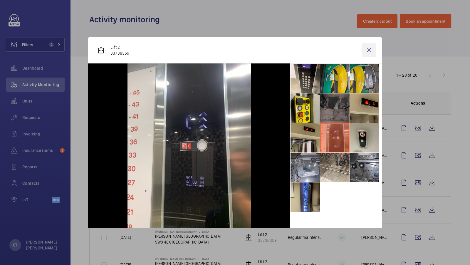
click at [370, 47] on wm-front-icon-button at bounding box center [369, 50] width 14 height 14
click at [211, 73] on button "Unit 1" at bounding box center [212, 75] width 34 height 14
click at [209, 77] on button "Unit 1" at bounding box center [212, 75] width 34 height 14
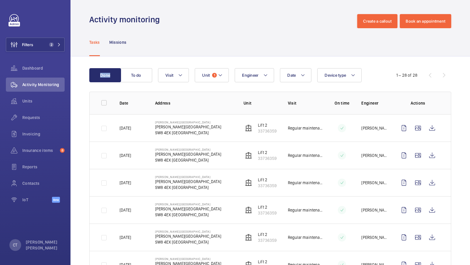
click at [210, 79] on button "Unit 1" at bounding box center [212, 75] width 34 height 14
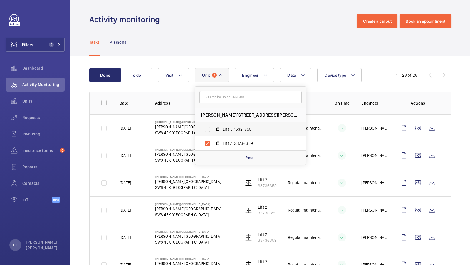
click at [233, 129] on span "Lift 1, 45321855" at bounding box center [256, 129] width 68 height 6
click at [213, 129] on input "Lift 1, 45321855" at bounding box center [207, 129] width 12 height 12
checkbox input "true"
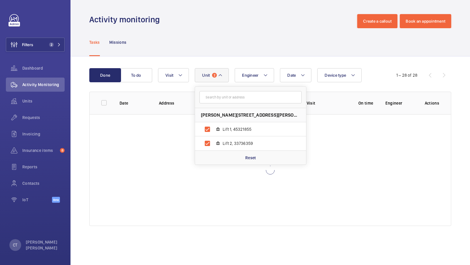
click at [250, 52] on div "Tasks Missions" at bounding box center [270, 42] width 362 height 28
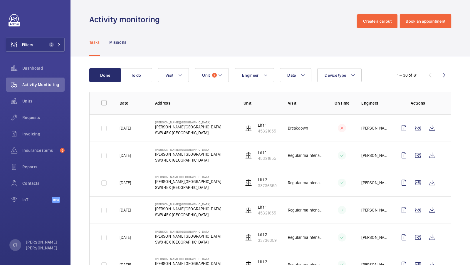
click at [237, 21] on div "Activity monitoring Create a callout Book an appointment" at bounding box center [270, 21] width 362 height 14
click at [417, 156] on wm-front-icon-button at bounding box center [418, 155] width 14 height 14
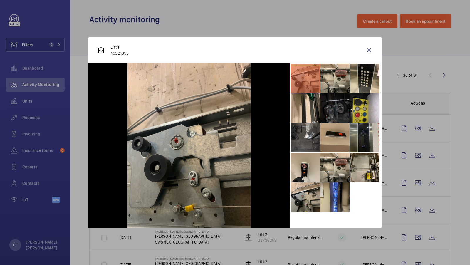
click at [373, 138] on li at bounding box center [364, 137] width 29 height 29
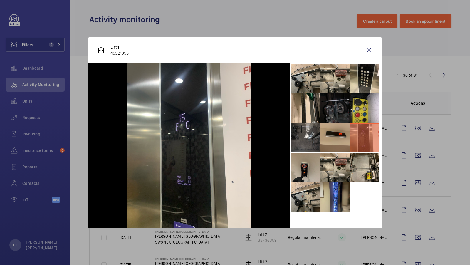
click at [310, 165] on li at bounding box center [304, 167] width 29 height 29
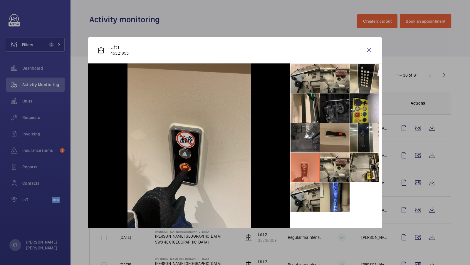
click at [331, 138] on li at bounding box center [334, 137] width 29 height 29
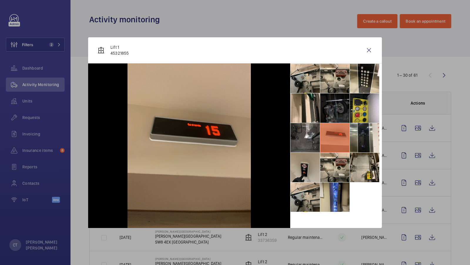
click at [304, 171] on li at bounding box center [304, 167] width 29 height 29
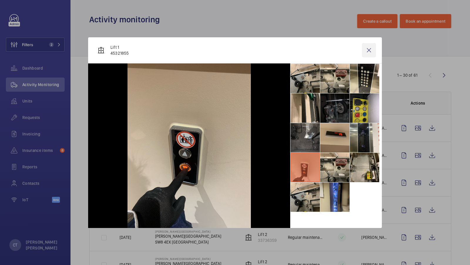
click at [368, 50] on wm-front-icon-button at bounding box center [369, 50] width 14 height 14
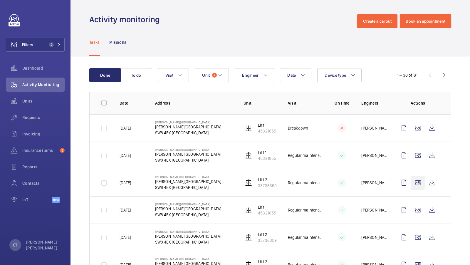
click at [420, 183] on wm-front-icon-button at bounding box center [418, 183] width 14 height 14
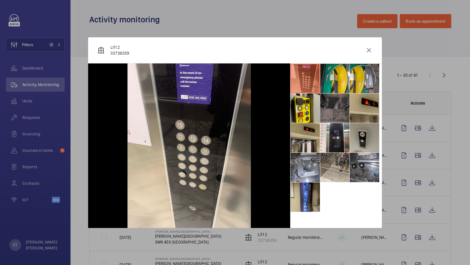
click at [358, 138] on li at bounding box center [364, 137] width 29 height 29
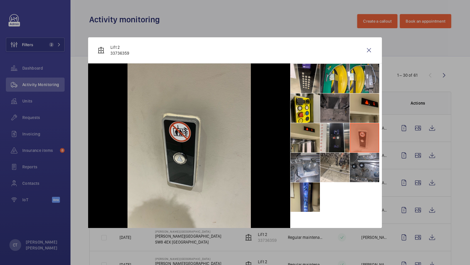
click at [339, 134] on li at bounding box center [334, 137] width 29 height 29
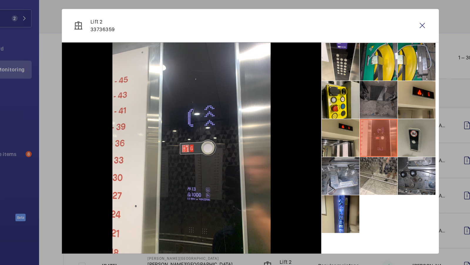
click at [362, 138] on li at bounding box center [364, 137] width 29 height 29
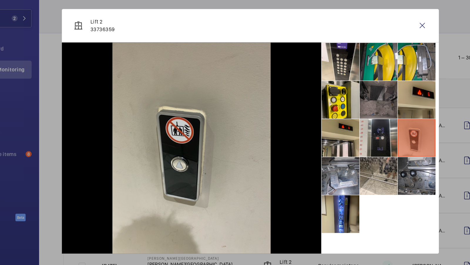
click at [337, 135] on li at bounding box center [334, 137] width 29 height 29
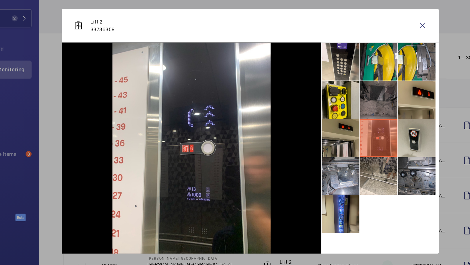
click at [306, 138] on li at bounding box center [304, 137] width 29 height 29
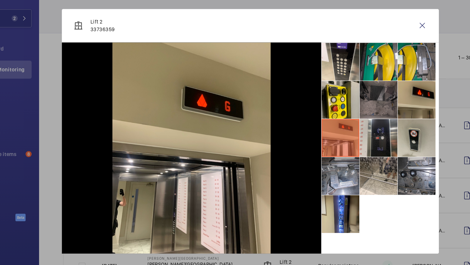
click at [349, 141] on li at bounding box center [334, 137] width 29 height 29
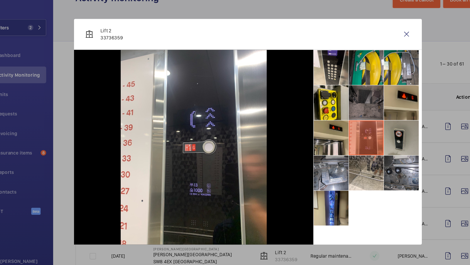
click at [359, 140] on li at bounding box center [364, 137] width 29 height 29
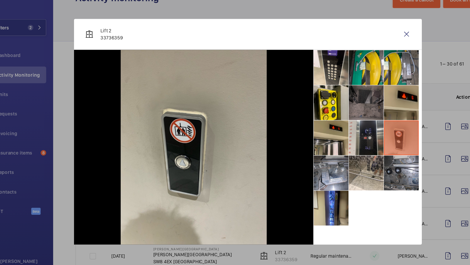
click at [341, 140] on li at bounding box center [334, 137] width 29 height 29
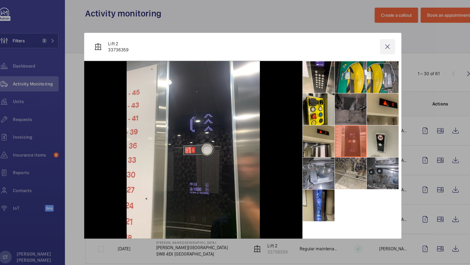
click at [370, 52] on wm-front-icon-button at bounding box center [369, 50] width 14 height 14
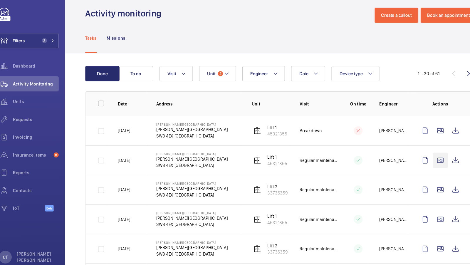
click at [421, 154] on wm-front-icon-button at bounding box center [418, 155] width 14 height 14
click at [418, 154] on wm-front-icon-button at bounding box center [418, 155] width 14 height 14
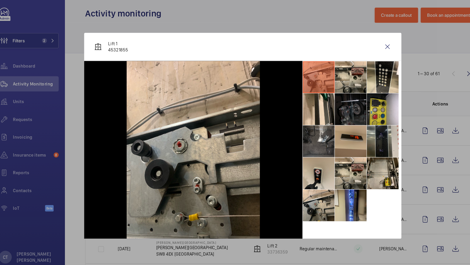
click at [358, 136] on li at bounding box center [364, 137] width 29 height 29
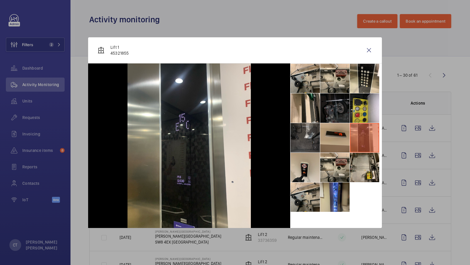
drag, startPoint x: 313, startPoint y: 140, endPoint x: 314, endPoint y: 136, distance: 4.0
click at [313, 140] on li at bounding box center [304, 137] width 29 height 29
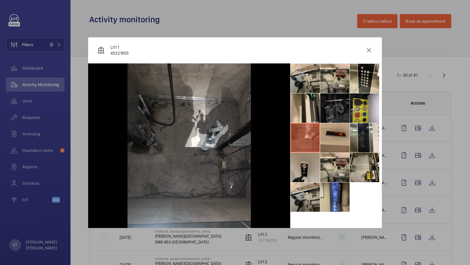
click at [300, 164] on li at bounding box center [304, 167] width 29 height 29
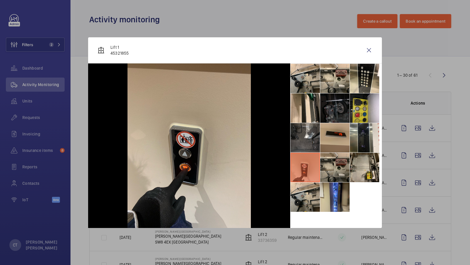
click at [335, 168] on li at bounding box center [334, 167] width 29 height 29
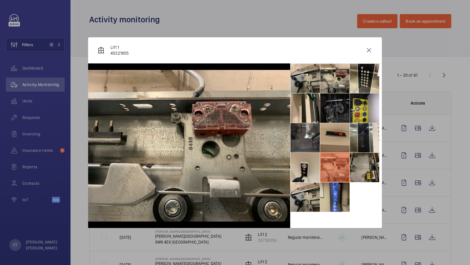
click at [365, 163] on li at bounding box center [364, 167] width 29 height 29
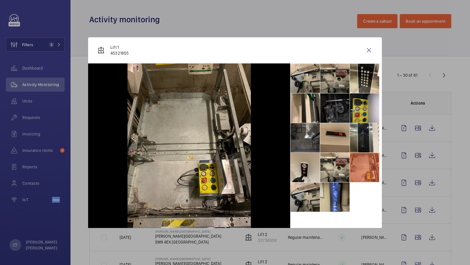
click at [334, 77] on li at bounding box center [334, 78] width 29 height 29
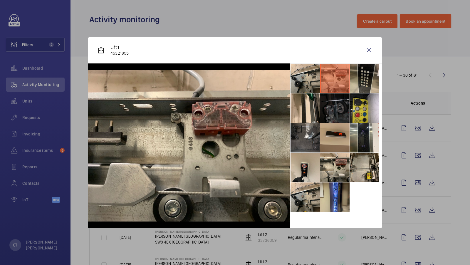
click at [359, 77] on li at bounding box center [364, 78] width 29 height 29
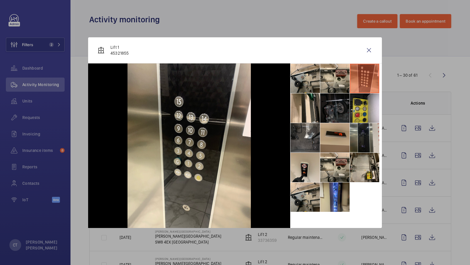
click at [363, 134] on li at bounding box center [364, 137] width 29 height 29
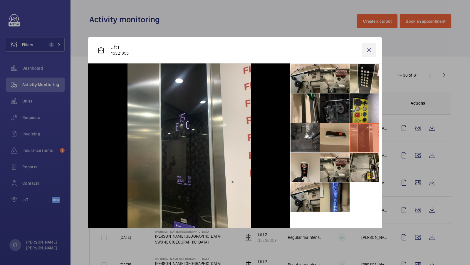
click at [370, 50] on wm-front-icon-button at bounding box center [369, 50] width 14 height 14
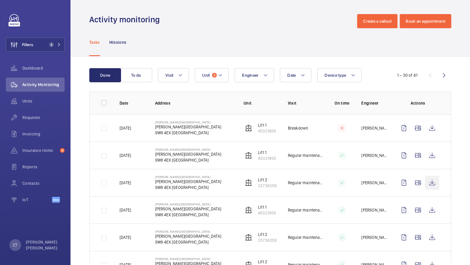
click at [432, 182] on wm-front-icon-button at bounding box center [432, 183] width 14 height 14
click at [202, 69] on button "Unit 2" at bounding box center [212, 75] width 34 height 14
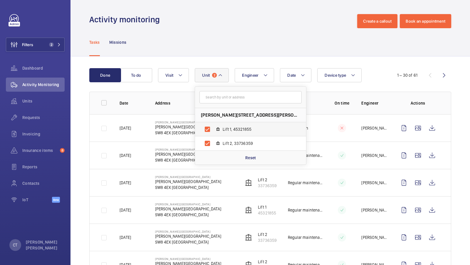
click at [245, 128] on span "Lift 1, 45321855" at bounding box center [256, 129] width 68 height 6
click at [213, 128] on input "Lift 1, 45321855" at bounding box center [207, 129] width 12 height 12
checkbox input "false"
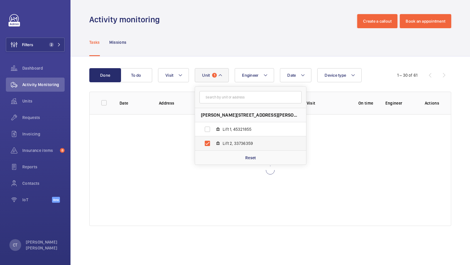
click at [230, 146] on label "Lift 2, 33736359" at bounding box center [246, 143] width 102 height 14
click at [213, 146] on input "Lift 2, 33736359" at bounding box center [207, 143] width 12 height 12
checkbox input "false"
click at [218, 66] on div "Done To do Date Engineer Unit Mansbridge House - Mansbridge House, SW8 4EX LOND…" at bounding box center [269, 147] width 399 height 183
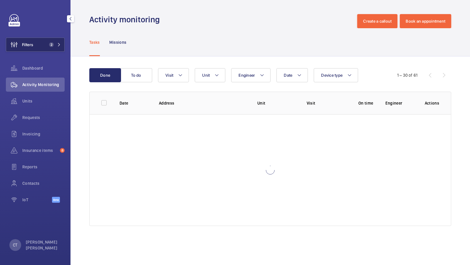
click at [49, 45] on span "2" at bounding box center [50, 44] width 7 height 5
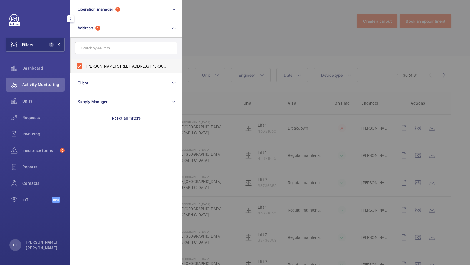
click at [106, 68] on span "Mansbridge House - Mansbridge House, LONDON SW8 4EX" at bounding box center [126, 66] width 81 height 6
click at [85, 68] on input "Mansbridge House - Mansbridge House, LONDON SW8 4EX" at bounding box center [79, 66] width 12 height 12
checkbox input "false"
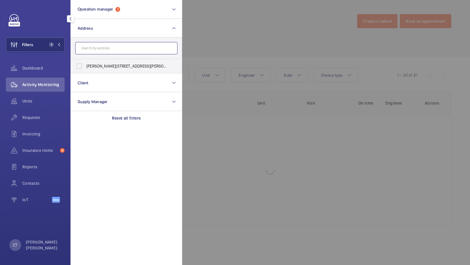
click at [96, 51] on input "text" at bounding box center [126, 48] width 102 height 12
click at [239, 69] on div at bounding box center [417, 132] width 470 height 265
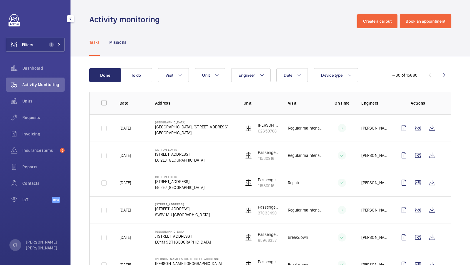
click at [45, 45] on button "Filters 1" at bounding box center [35, 45] width 59 height 14
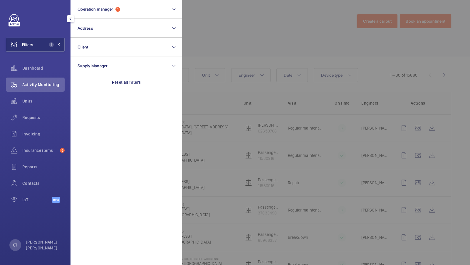
click at [195, 21] on div at bounding box center [417, 132] width 470 height 265
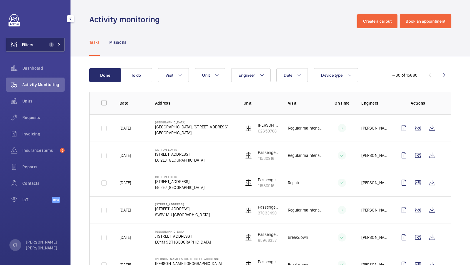
click at [29, 50] on span "Filters" at bounding box center [19, 45] width 27 height 14
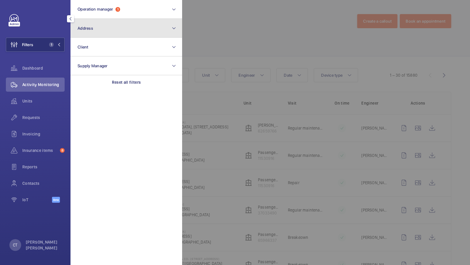
click at [140, 26] on button "Address" at bounding box center [126, 28] width 112 height 19
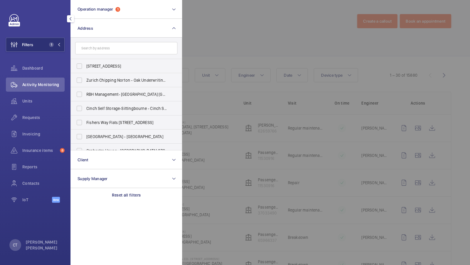
click at [108, 43] on input "text" at bounding box center [126, 48] width 102 height 12
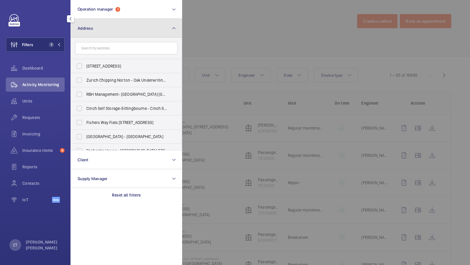
click at [164, 35] on button "Address" at bounding box center [126, 28] width 112 height 19
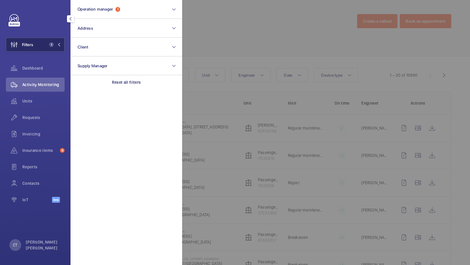
click at [57, 45] on span "1" at bounding box center [54, 44] width 14 height 5
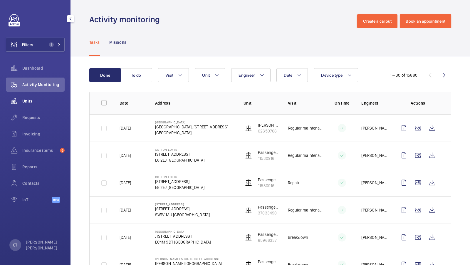
click at [31, 99] on span "Units" at bounding box center [43, 101] width 42 height 6
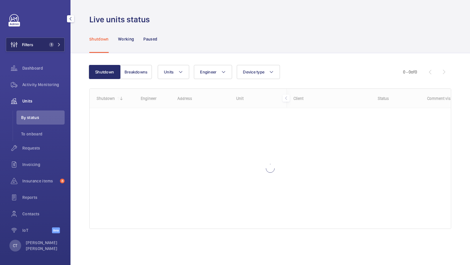
click at [51, 46] on span "1" at bounding box center [51, 44] width 5 height 5
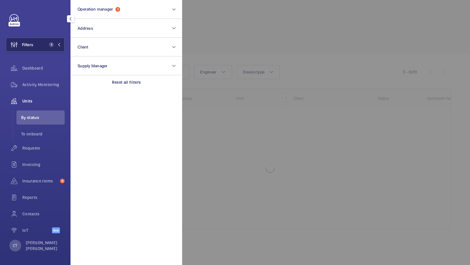
click at [35, 44] on button "Filters 1" at bounding box center [35, 45] width 59 height 14
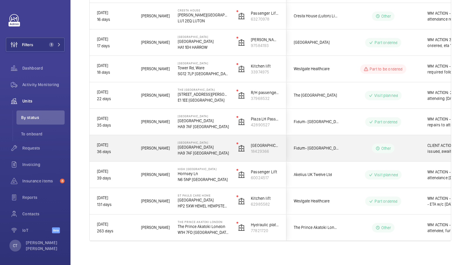
scroll to position [0, 106]
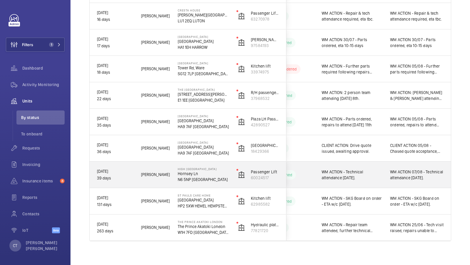
click at [369, 168] on div "WM ACTION - Technical attendance Monday 11th August." at bounding box center [351, 175] width 61 height 14
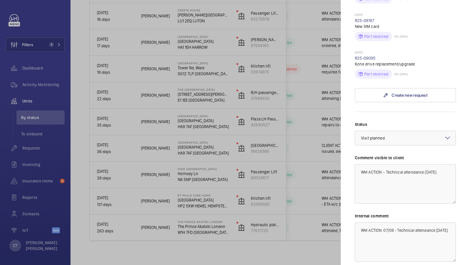
scroll to position [260, 0]
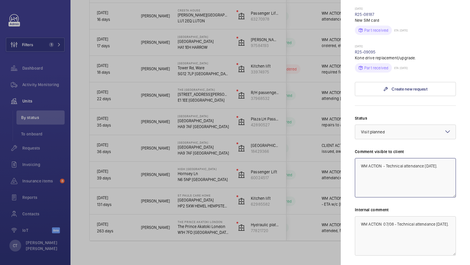
drag, startPoint x: 433, startPoint y: 161, endPoint x: 426, endPoint y: 156, distance: 9.5
click at [426, 158] on textarea "WM ACTION - Technical attendance Monday 11th August." at bounding box center [405, 177] width 101 height 39
type textarea "WM ACTION - Technical attendance Tuesday 12th"
drag, startPoint x: 406, startPoint y: 218, endPoint x: 361, endPoint y: 216, distance: 44.6
click at [360, 216] on textarea "WM ACTION 07/08 - Technical attendance Monday 11th August." at bounding box center [405, 235] width 101 height 39
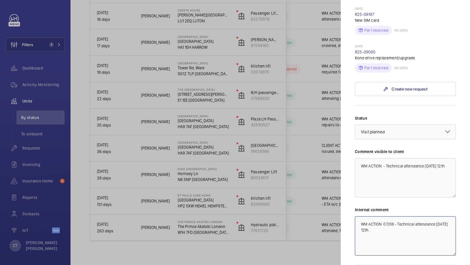
scroll to position [295, 0]
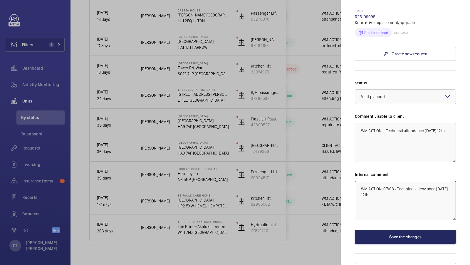
type textarea "WM ACTION 07/08 - Technical attendance Tuesday 12th."
click at [399, 231] on button "Save the changes" at bounding box center [405, 237] width 101 height 14
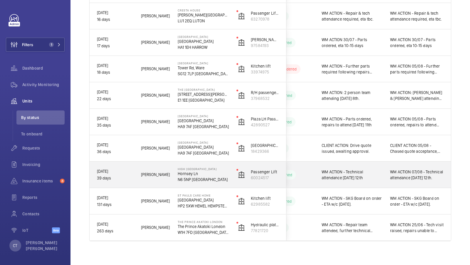
click at [402, 168] on div "WM ACTION 07/08 - Technical attendance Tuesday 12th." at bounding box center [417, 175] width 54 height 14
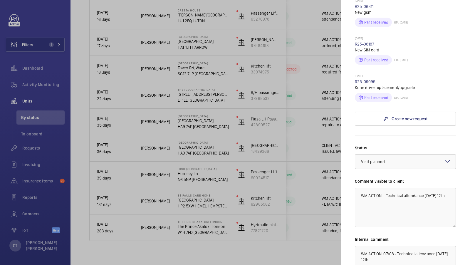
scroll to position [236, 0]
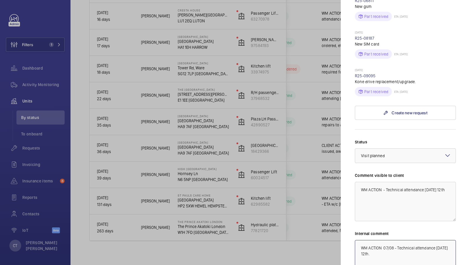
click at [387, 240] on textarea "WM ACTION 07/08 - Technical attendance Tuesday 12th." at bounding box center [405, 259] width 101 height 39
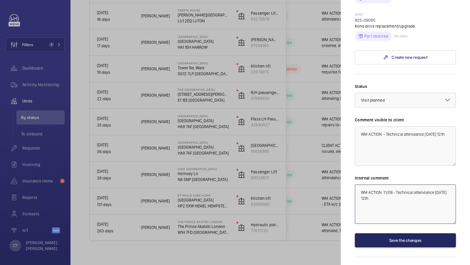
type textarea "WM ACTION 11/08 - Technical attendance Tuesday 12th."
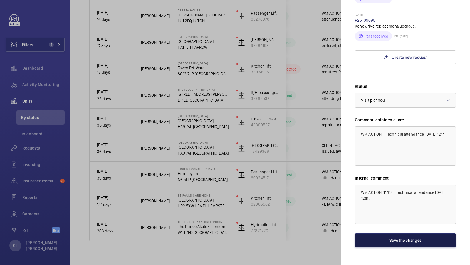
click at [399, 233] on button "Save the changes" at bounding box center [405, 240] width 101 height 14
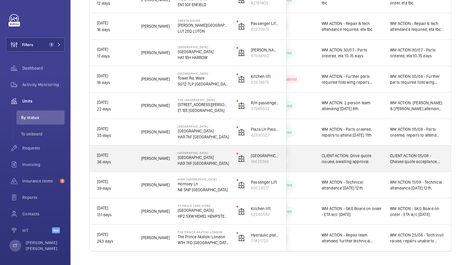
scroll to position [253, 0]
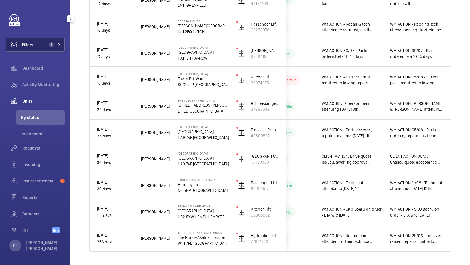
click at [50, 41] on button "Filters 1" at bounding box center [35, 45] width 59 height 14
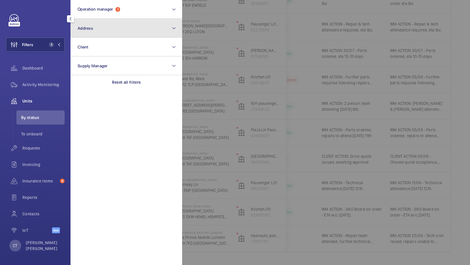
click at [132, 31] on button "Address" at bounding box center [126, 28] width 112 height 19
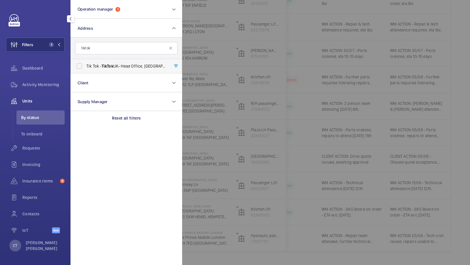
type input "tiktok"
click at [116, 64] on span "Tik Tok - TikTok UK- Head Office, LONDON EC1A 9HP" at bounding box center [126, 66] width 81 height 6
click at [85, 64] on input "Tik Tok - TikTok UK- Head Office, LONDON EC1A 9HP" at bounding box center [79, 66] width 12 height 12
checkbox input "true"
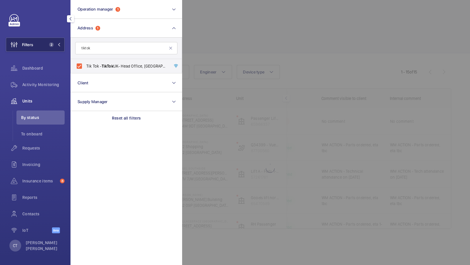
click at [52, 42] on button "Filters 2" at bounding box center [35, 45] width 59 height 14
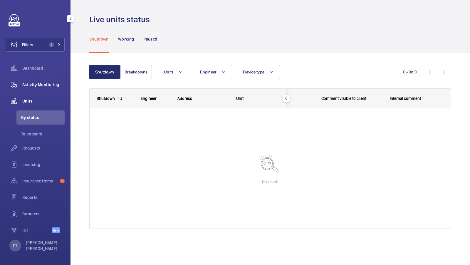
click at [42, 79] on div "Activity Monitoring" at bounding box center [35, 84] width 59 height 14
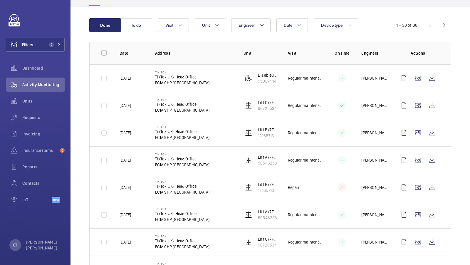
scroll to position [50, 0]
click at [431, 186] on wm-front-icon-button at bounding box center [432, 187] width 14 height 14
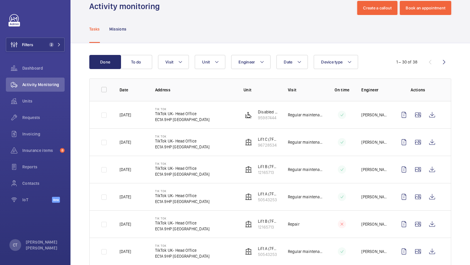
scroll to position [16, 0]
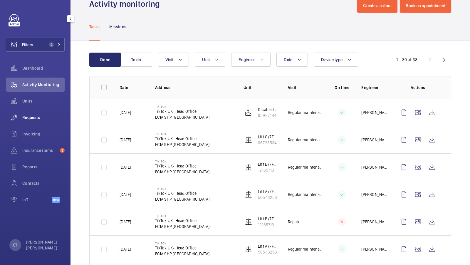
click at [28, 118] on span "Requests" at bounding box center [43, 117] width 42 height 6
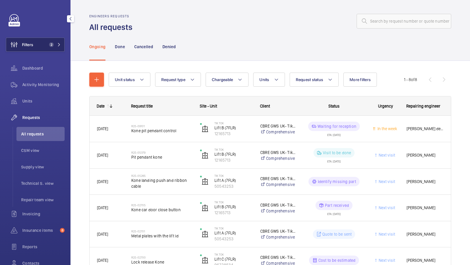
click at [53, 45] on span "2" at bounding box center [51, 44] width 5 height 5
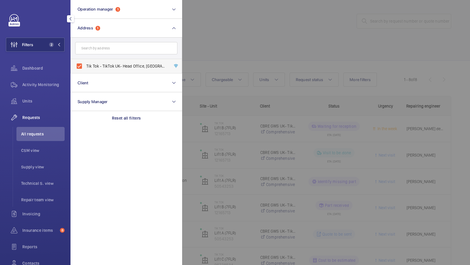
click at [92, 60] on label "Tik Tok - TikTok UK- Head Office, LONDON EC1A 9HP" at bounding box center [122, 66] width 102 height 14
click at [85, 60] on input "Tik Tok - TikTok UK- Head Office, LONDON EC1A 9HP" at bounding box center [79, 66] width 12 height 12
checkbox input "false"
click at [106, 41] on form at bounding box center [126, 48] width 111 height 21
click at [93, 53] on input "text" at bounding box center [126, 48] width 102 height 12
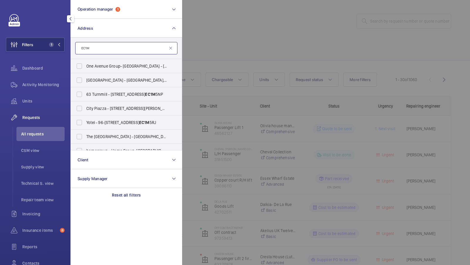
type input "EC1M"
click at [227, 63] on div at bounding box center [417, 132] width 470 height 265
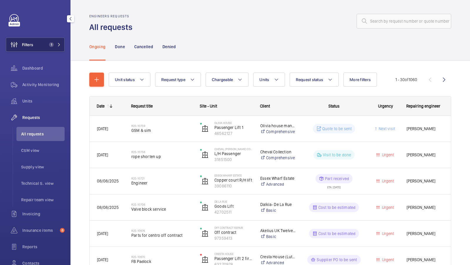
click at [50, 42] on span "1" at bounding box center [51, 44] width 5 height 5
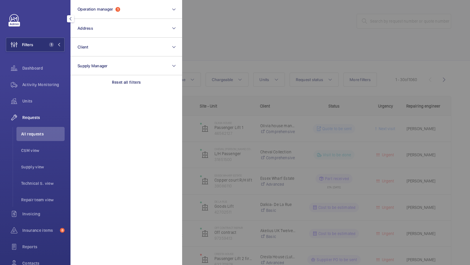
click at [210, 36] on div at bounding box center [417, 132] width 470 height 265
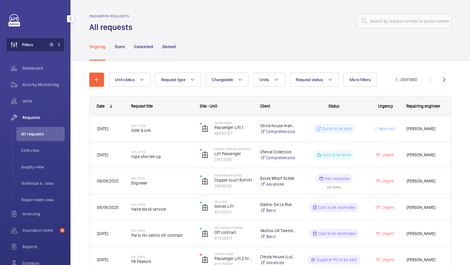
click at [56, 45] on span "1" at bounding box center [54, 44] width 14 height 5
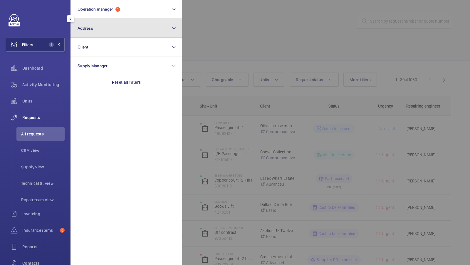
click at [136, 31] on button "Address" at bounding box center [126, 28] width 112 height 19
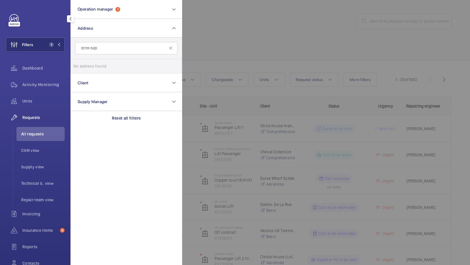
click at [105, 47] on input "EC1m 5QD" at bounding box center [126, 48] width 102 height 12
type input "Eagle court"
click at [117, 49] on input "Eagle court" at bounding box center [126, 48] width 102 height 12
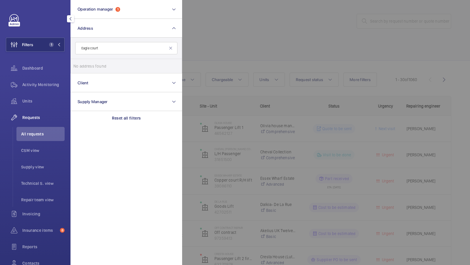
click at [117, 49] on input "Eagle court" at bounding box center [126, 48] width 102 height 12
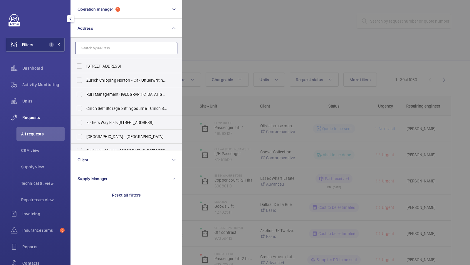
paste input "SW10 9PT"
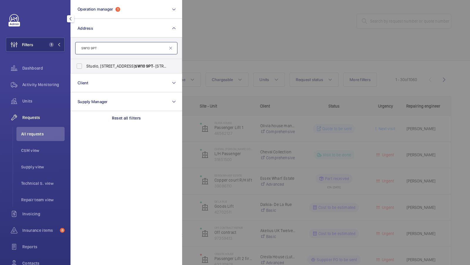
click at [111, 50] on input "SW10 9PT" at bounding box center [126, 48] width 102 height 12
click at [113, 47] on input "Eagle court" at bounding box center [126, 48] width 102 height 12
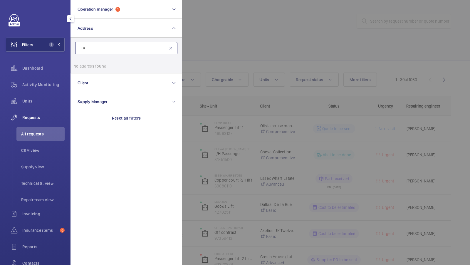
type input "E"
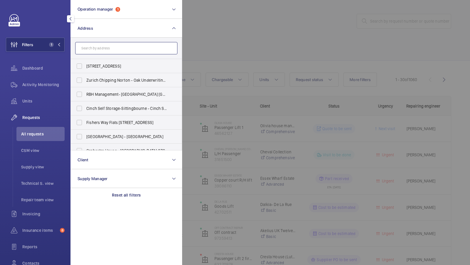
click at [99, 51] on input "text" at bounding box center [126, 48] width 102 height 12
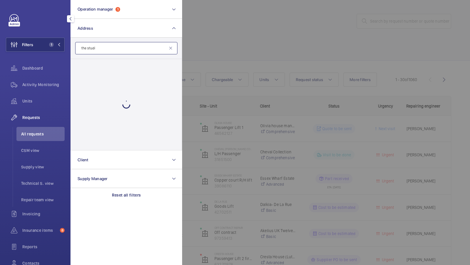
type input "the studio"
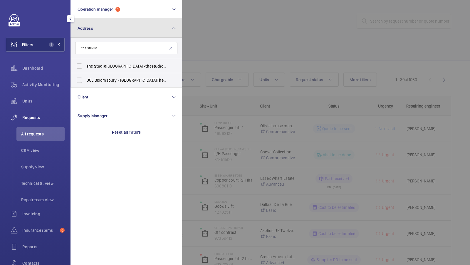
click at [117, 29] on button "Address" at bounding box center [126, 28] width 112 height 19
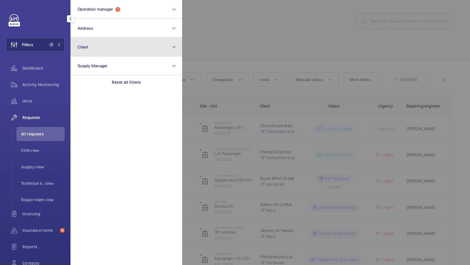
click at [108, 48] on button "Client" at bounding box center [126, 47] width 112 height 19
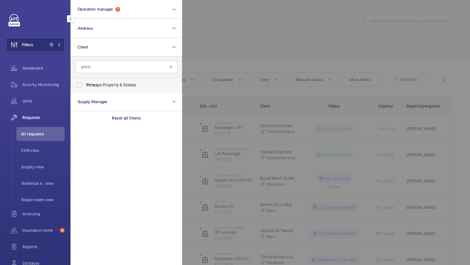
type input "princi"
click at [114, 83] on span "Princi pa Property & Estates" at bounding box center [126, 85] width 81 height 6
click at [85, 83] on input "Princi pa Property & Estates" at bounding box center [79, 85] width 12 height 12
checkbox input "true"
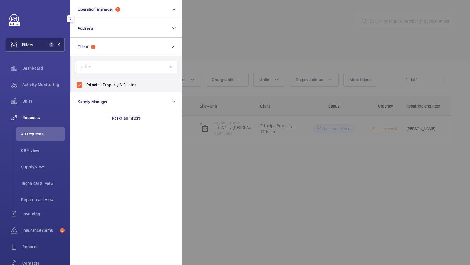
click at [51, 42] on button "Filters 2" at bounding box center [35, 45] width 59 height 14
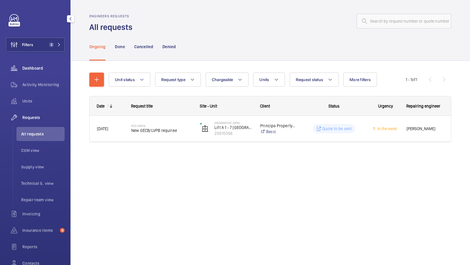
click at [32, 67] on span "Dashboard" at bounding box center [43, 68] width 42 height 6
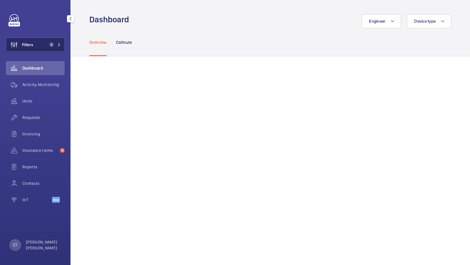
click at [52, 40] on button "Filters 2" at bounding box center [35, 45] width 59 height 14
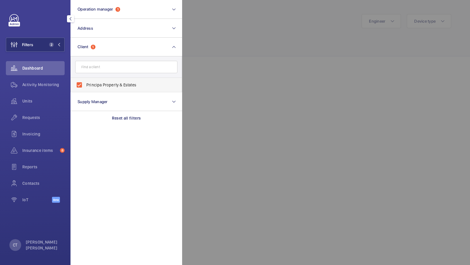
click at [101, 87] on span "Principa Property & Estates" at bounding box center [126, 85] width 81 height 6
click at [85, 87] on input "Principa Property & Estates" at bounding box center [79, 85] width 12 height 12
checkbox input "false"
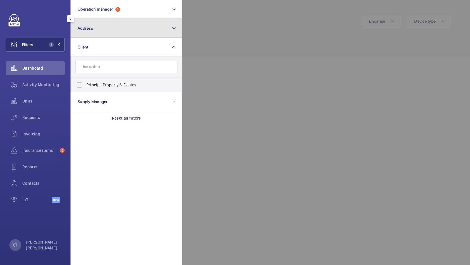
click at [104, 29] on button "Address" at bounding box center [126, 28] width 112 height 19
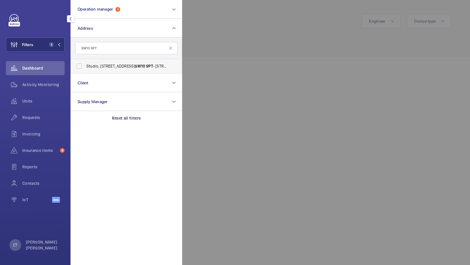
type input "SW10 9PT"
click at [106, 63] on span "Studio, 16 Cavaye Pl, London SW10 9PT - 16 Cavaye Pl, LONDON SW10 9PT" at bounding box center [126, 66] width 81 height 6
click at [85, 63] on input "Studio, 16 Cavaye Pl, London SW10 9PT - 16 Cavaye Pl, LONDON SW10 9PT" at bounding box center [79, 66] width 12 height 12
checkbox input "true"
click at [45, 42] on button "Filters 2" at bounding box center [35, 45] width 59 height 14
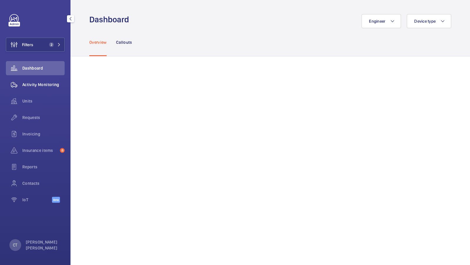
click at [35, 83] on span "Activity Monitoring" at bounding box center [43, 85] width 42 height 6
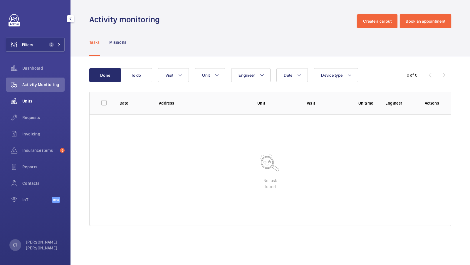
click at [36, 96] on div "Units" at bounding box center [35, 101] width 59 height 14
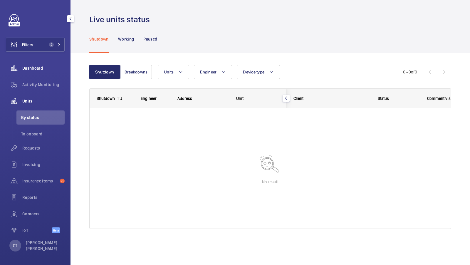
click at [41, 67] on span "Dashboard" at bounding box center [43, 68] width 42 height 6
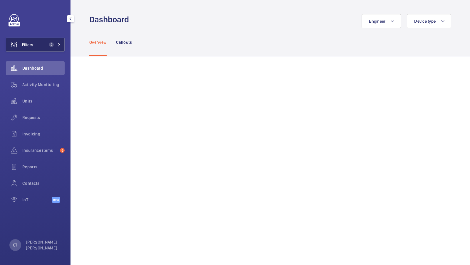
click at [49, 41] on button "Filters 2" at bounding box center [35, 45] width 59 height 14
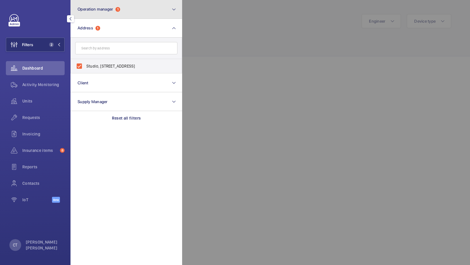
click at [125, 14] on button "Operation manager 1" at bounding box center [126, 9] width 112 height 19
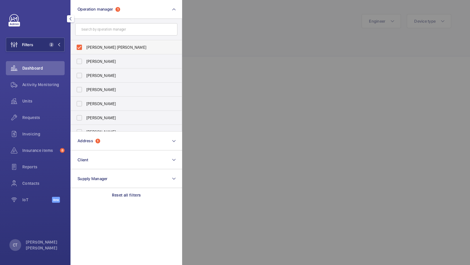
click at [106, 45] on span "[PERSON_NAME] [PERSON_NAME]" at bounding box center [126, 47] width 81 height 6
click at [85, 45] on input "[PERSON_NAME] [PERSON_NAME]" at bounding box center [79, 47] width 12 height 12
checkbox input "false"
click at [56, 45] on span "1" at bounding box center [54, 44] width 14 height 5
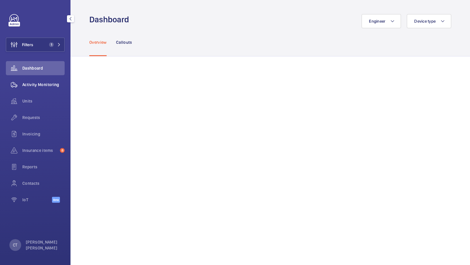
click at [48, 84] on span "Activity Monitoring" at bounding box center [43, 85] width 42 height 6
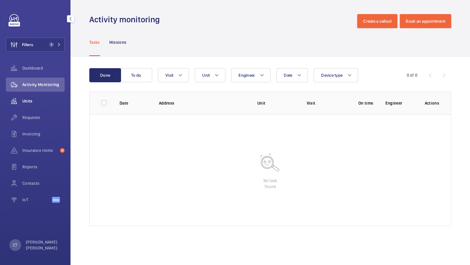
click at [32, 101] on span "Units" at bounding box center [43, 101] width 42 height 6
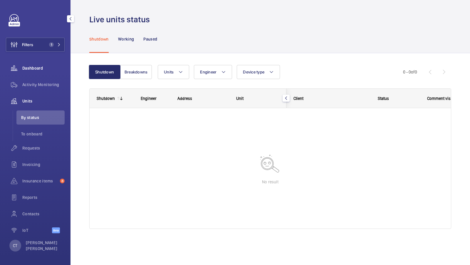
click at [27, 74] on div "Dashboard" at bounding box center [35, 68] width 59 height 14
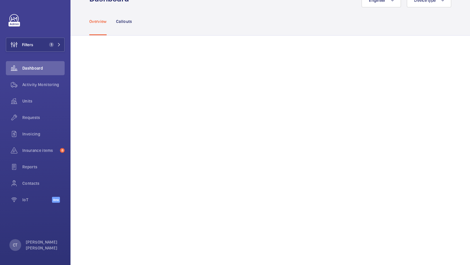
scroll to position [32, 0]
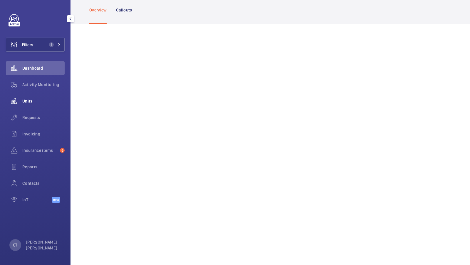
click at [41, 98] on span "Units" at bounding box center [43, 101] width 42 height 6
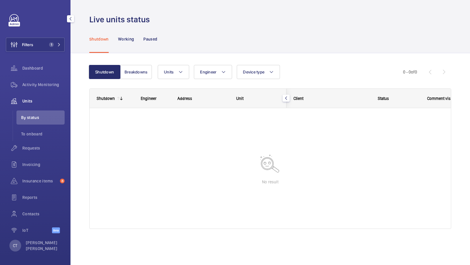
click at [51, 55] on div "Filters 1 Dashboard Activity Monitoring Units By status To onboard Requests Inv…" at bounding box center [35, 126] width 59 height 225
click at [51, 40] on button "Filters 1" at bounding box center [35, 45] width 59 height 14
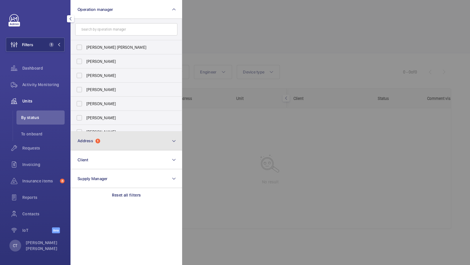
click at [94, 133] on button "Address 1" at bounding box center [126, 141] width 112 height 19
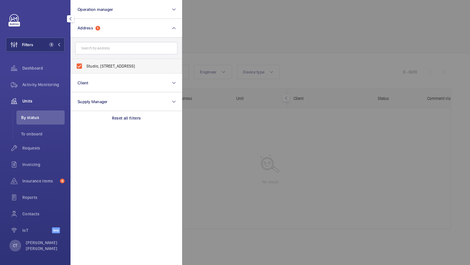
click at [102, 64] on span "Studio, 16 Cavaye Pl, London SW10 9PT - 16 Cavaye Pl, LONDON SW10 9PT" at bounding box center [126, 66] width 81 height 6
click at [85, 64] on input "Studio, 16 Cavaye Pl, London SW10 9PT - 16 Cavaye Pl, LONDON SW10 9PT" at bounding box center [79, 66] width 12 height 12
checkbox input "false"
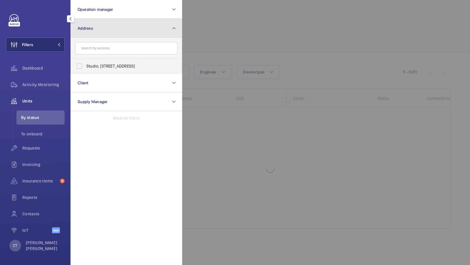
click at [115, 33] on button "Address" at bounding box center [126, 28] width 112 height 19
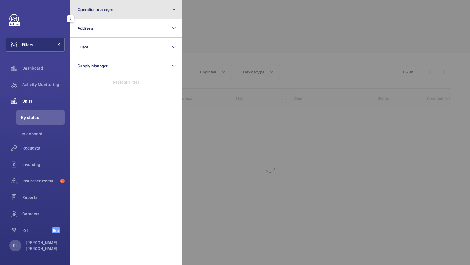
click at [117, 13] on button "Operation manager" at bounding box center [126, 9] width 112 height 19
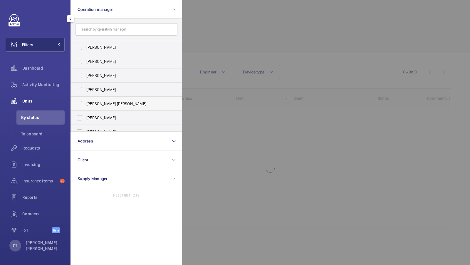
click at [98, 105] on span "[PERSON_NAME] [PERSON_NAME]" at bounding box center [126, 104] width 81 height 6
click at [85, 105] on input "[PERSON_NAME] [PERSON_NAME]" at bounding box center [79, 104] width 12 height 12
checkbox input "true"
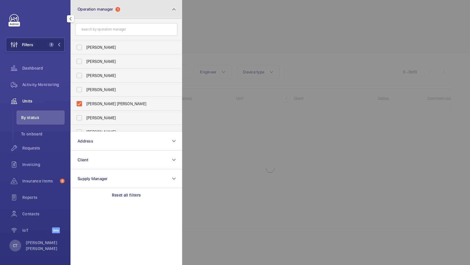
click at [117, 13] on button "Operation manager 1" at bounding box center [126, 9] width 112 height 19
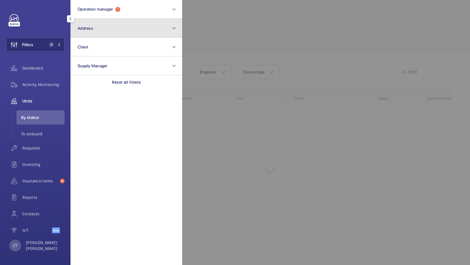
click at [104, 28] on button "Address" at bounding box center [126, 28] width 112 height 19
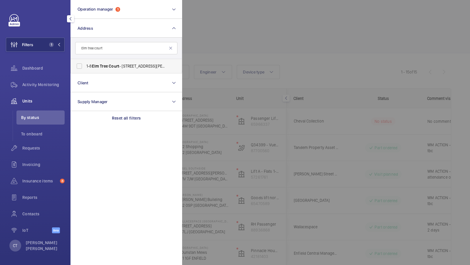
type input "Elm tree court"
click at [116, 68] on span "1-8 Elm Tree Court - 2 Kestrel road, HALSTEAD CO9 2TU" at bounding box center [126, 66] width 81 height 6
click at [85, 68] on input "1-8 Elm Tree Court - 2 Kestrel road, HALSTEAD CO9 2TU" at bounding box center [79, 66] width 12 height 12
checkbox input "true"
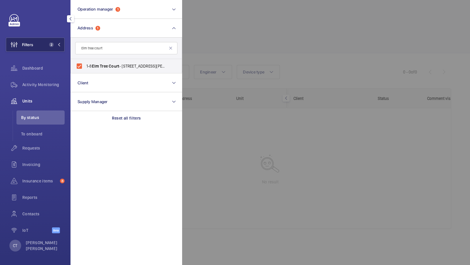
click at [49, 50] on button "Filters 2" at bounding box center [35, 45] width 59 height 14
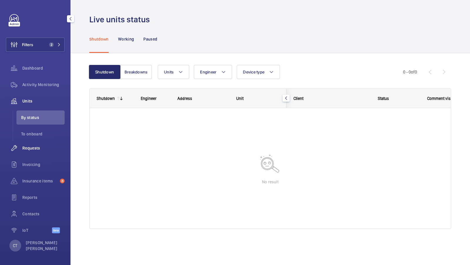
click at [34, 149] on span "Requests" at bounding box center [43, 148] width 42 height 6
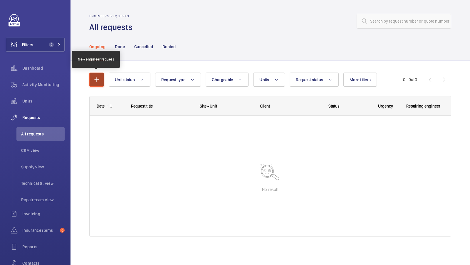
click at [95, 79] on mat-icon "button" at bounding box center [96, 79] width 7 height 7
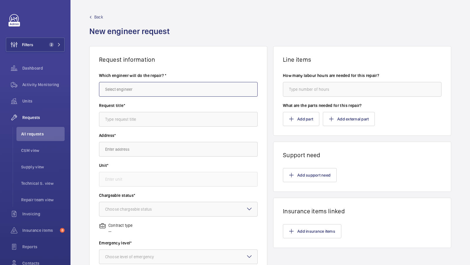
click at [136, 87] on input "text" at bounding box center [178, 89] width 159 height 15
type input "Terry French"
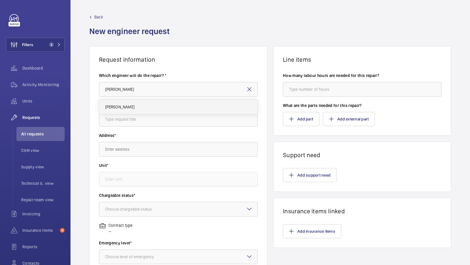
click at [127, 104] on span "Terry French" at bounding box center [119, 107] width 29 height 6
click at [127, 115] on input "text" at bounding box center [178, 119] width 159 height 15
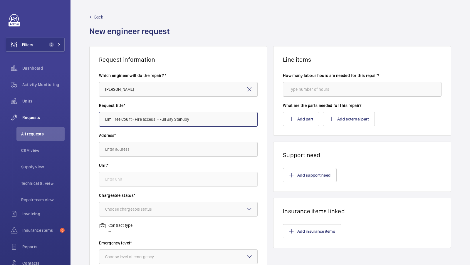
type input "Elm Tree Court - Fire access - Full day Standby"
click at [132, 149] on input "text" at bounding box center [178, 149] width 159 height 15
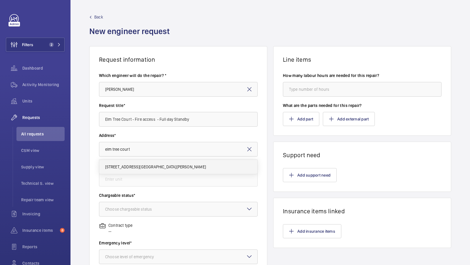
click at [144, 166] on span "1-8 Elm Tree Court 2 Kestrel road, CO9 2TU HALSTEAD" at bounding box center [155, 167] width 101 height 6
type input "1-8 Elm Tree Court 2 Kestrel road, CO9 2TU HALSTEAD"
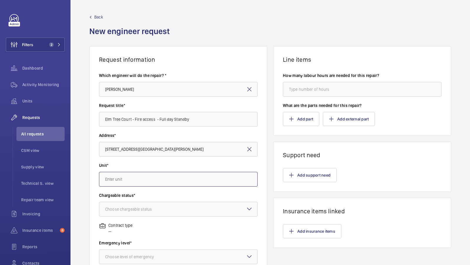
click at [132, 174] on input "text" at bounding box center [178, 179] width 159 height 15
click at [151, 208] on span "28139631 - Elm Tree Court" at bounding box center [134, 211] width 58 height 6
type input "28139631 - Elm Tree Court"
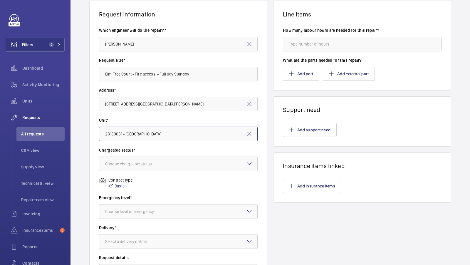
scroll to position [44, 0]
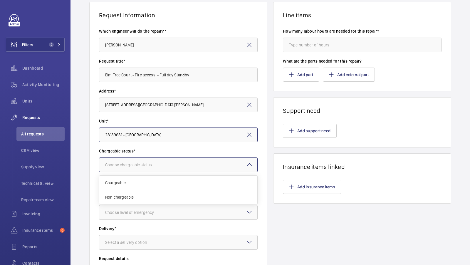
click at [152, 162] on div "Choose chargeable status" at bounding box center [135, 165] width 61 height 6
click at [132, 187] on div "Chargeable" at bounding box center [178, 183] width 158 height 14
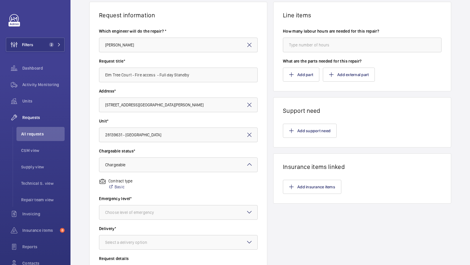
click at [136, 204] on wm-front-input-dropdown "Emergency level* Choose level of emergency" at bounding box center [178, 207] width 159 height 24
click at [152, 209] on div at bounding box center [178, 212] width 158 height 14
click at [124, 243] on span "This week" at bounding box center [178, 245] width 146 height 6
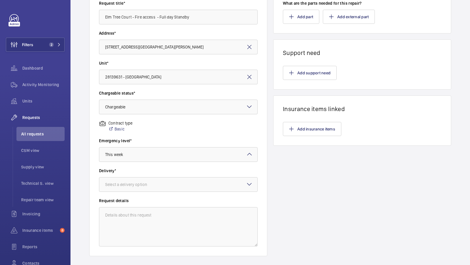
scroll to position [112, 0]
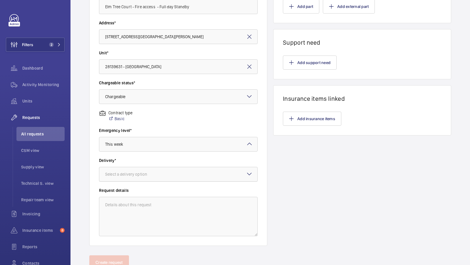
click at [145, 176] on div "Select a delivery option" at bounding box center [133, 174] width 57 height 6
click at [130, 204] on span "On site" at bounding box center [178, 206] width 146 height 6
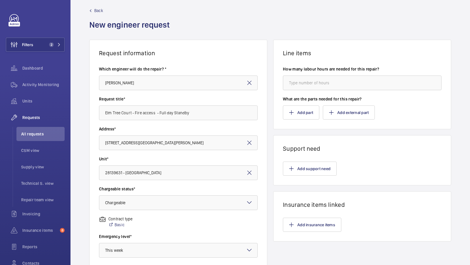
scroll to position [0, 0]
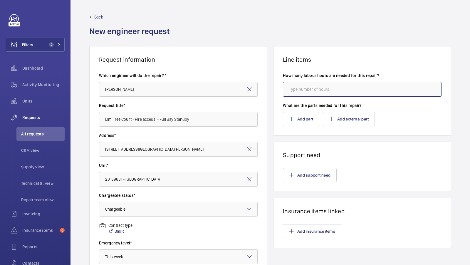
click at [288, 89] on input "number" at bounding box center [362, 89] width 159 height 15
type input "8"
click at [308, 18] on div "Back New engineer request" at bounding box center [270, 30] width 362 height 32
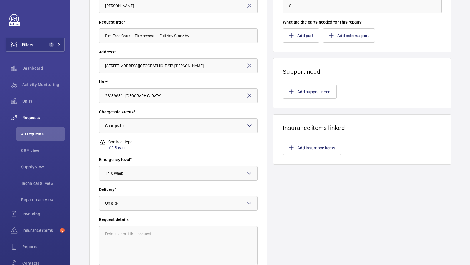
scroll to position [135, 0]
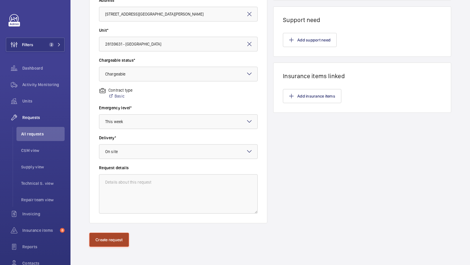
click at [114, 235] on button "Create request" at bounding box center [109, 239] width 40 height 14
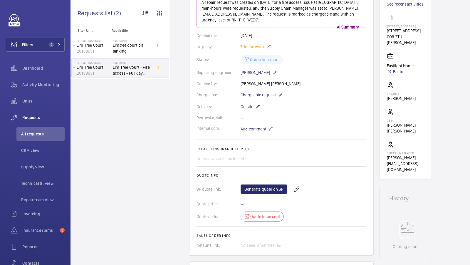
scroll to position [84, 0]
click at [265, 188] on link "Generate quote on SF" at bounding box center [263, 189] width 47 height 9
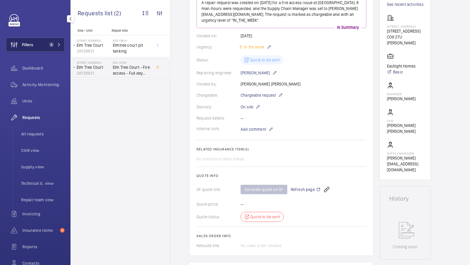
click at [52, 44] on span "2" at bounding box center [51, 44] width 5 height 5
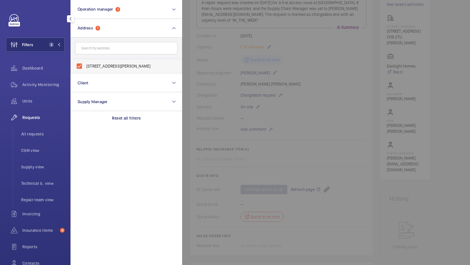
click at [99, 69] on label "1-8 Elm Tree Court - 2 Kestrel road, HALSTEAD CO9 2TU" at bounding box center [122, 66] width 102 height 14
click at [85, 69] on input "1-8 Elm Tree Court - 2 Kestrel road, HALSTEAD CO9 2TU" at bounding box center [79, 66] width 12 height 12
checkbox input "false"
click at [99, 48] on input "text" at bounding box center [126, 48] width 102 height 12
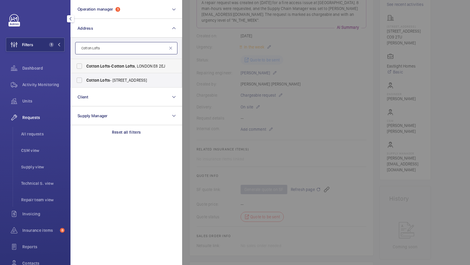
type input "Cotton Lofts"
click at [102, 67] on span "Lofts" at bounding box center [105, 66] width 10 height 5
click at [85, 67] on input "Cotton Lofts - Cotton Lofts , LONDON E8 2EJ" at bounding box center [79, 66] width 12 height 12
checkbox input "true"
click at [90, 79] on span "Cotton" at bounding box center [92, 80] width 13 height 5
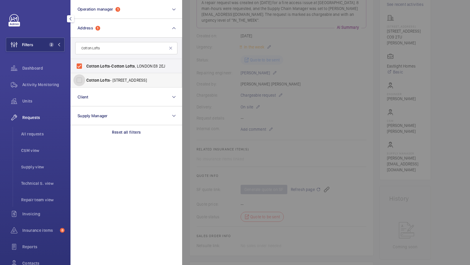
click at [85, 79] on input "Cotton Lofts - 124-128 Shacklewell Ln, LONDON E8 2EJ" at bounding box center [79, 80] width 12 height 12
checkbox input "true"
click at [55, 48] on button "Filters 3" at bounding box center [35, 45] width 59 height 14
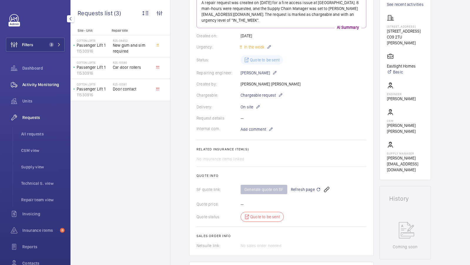
click at [47, 78] on div "Activity Monitoring" at bounding box center [35, 84] width 59 height 14
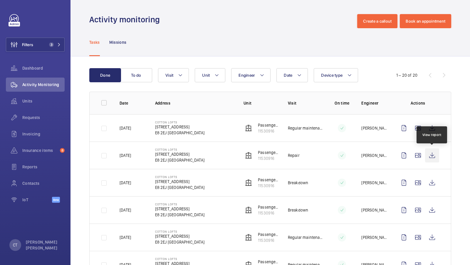
click at [431, 157] on wm-front-icon-button at bounding box center [432, 155] width 14 height 14
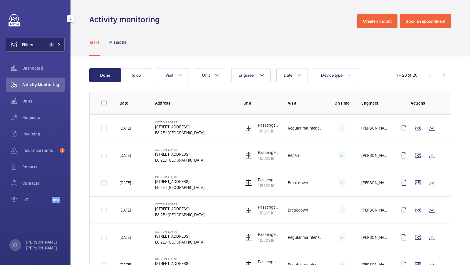
click at [43, 45] on button "Filters 3" at bounding box center [35, 45] width 59 height 14
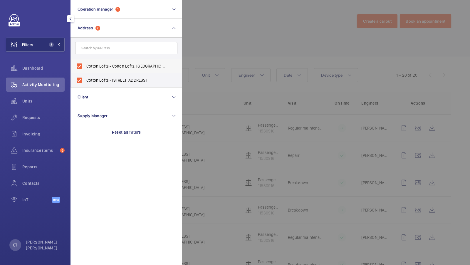
click at [103, 68] on span "Cotton Lofts - Cotton Lofts, LONDON E8 2EJ" at bounding box center [126, 66] width 81 height 6
click at [85, 68] on input "Cotton Lofts - Cotton Lofts, LONDON E8 2EJ" at bounding box center [79, 66] width 12 height 12
checkbox input "false"
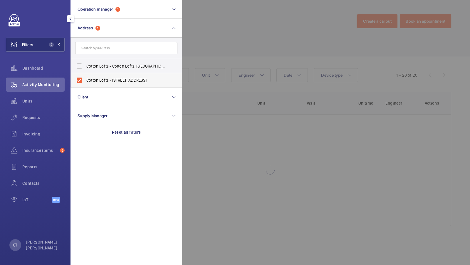
click at [97, 77] on span "Cotton Lofts - 124-128 Shacklewell Ln, LONDON E8 2EJ" at bounding box center [126, 80] width 81 height 6
click at [85, 77] on input "Cotton Lofts - 124-128 Shacklewell Ln, LONDON E8 2EJ" at bounding box center [79, 80] width 12 height 12
checkbox input "false"
click at [104, 42] on input "text" at bounding box center [126, 48] width 102 height 12
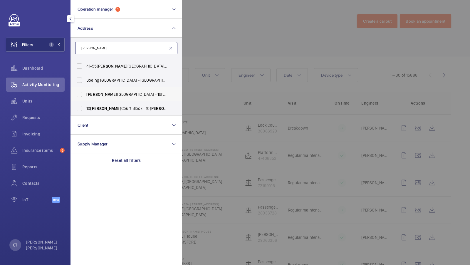
type input "Roth"
click at [106, 93] on span "Roth bury Road - 19 Roth bury Rd, LONDON E9 5PB" at bounding box center [126, 94] width 81 height 6
click at [85, 93] on input "Roth bury Road - 19 Roth bury Rd, LONDON E9 5PB" at bounding box center [79, 94] width 12 height 12
checkbox input "true"
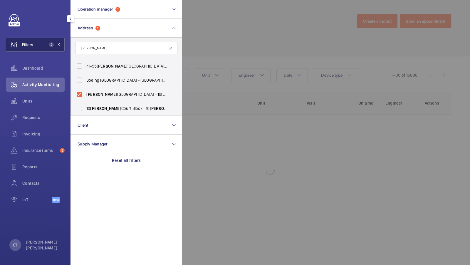
click at [48, 41] on button "Filters 2" at bounding box center [35, 45] width 59 height 14
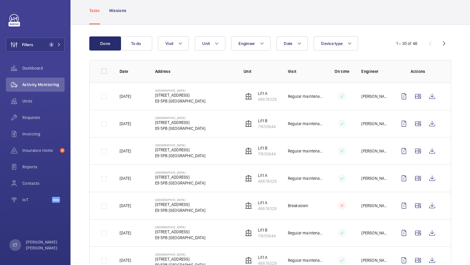
scroll to position [34, 0]
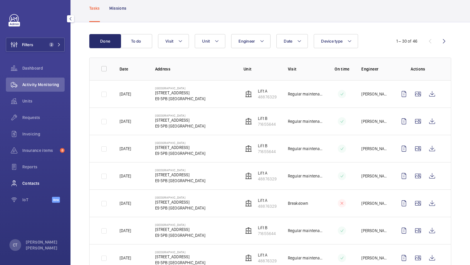
click at [27, 186] on div "Contacts" at bounding box center [35, 183] width 59 height 14
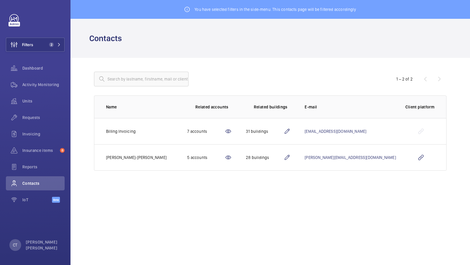
click at [232, 156] on mat-icon at bounding box center [228, 157] width 7 height 7
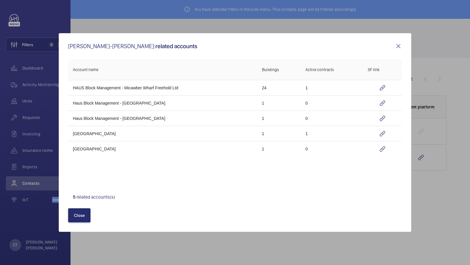
click at [399, 45] on mat-icon at bounding box center [398, 46] width 7 height 7
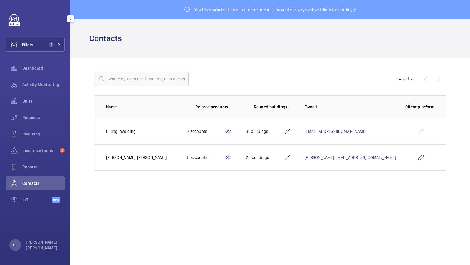
click at [55, 33] on div "Filters 2 Dashboard Activity Monitoring Units Requests Invoicing Insurance item…" at bounding box center [35, 111] width 59 height 195
click at [52, 44] on span "2" at bounding box center [51, 44] width 5 height 5
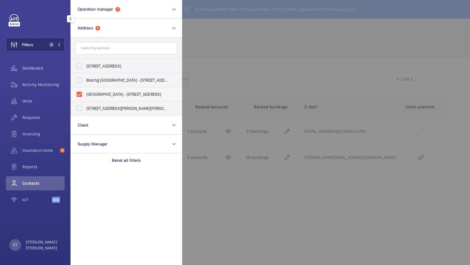
click at [105, 98] on label "Rothbury Road - 19 Rothbury Rd, LONDON E9 5PB" at bounding box center [122, 94] width 102 height 14
click at [85, 98] on input "Rothbury Road - 19 Rothbury Rd, LONDON E9 5PB" at bounding box center [79, 94] width 12 height 12
checkbox input "false"
click at [106, 51] on input "text" at bounding box center [126, 48] width 102 height 12
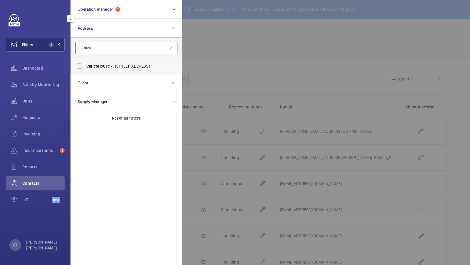
type input "Calico"
click at [104, 64] on span "Calico House - , 42 Bow Lane, LONDON EC4M 9DT" at bounding box center [126, 66] width 81 height 6
click at [85, 64] on input "Calico House - , 42 Bow Lane, LONDON EC4M 9DT" at bounding box center [79, 66] width 12 height 12
checkbox input "true"
click at [45, 45] on button "Filters 2" at bounding box center [35, 45] width 59 height 14
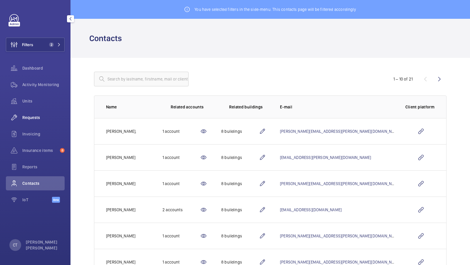
click at [28, 115] on span "Requests" at bounding box center [43, 117] width 42 height 6
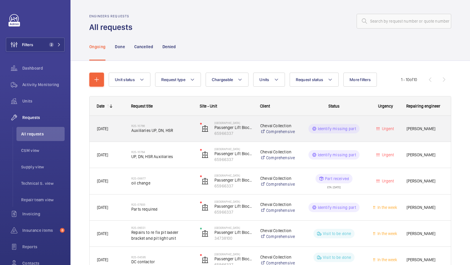
click at [172, 134] on div "R25-10766 Auxiliaries UP, DN, HSR" at bounding box center [161, 128] width 61 height 17
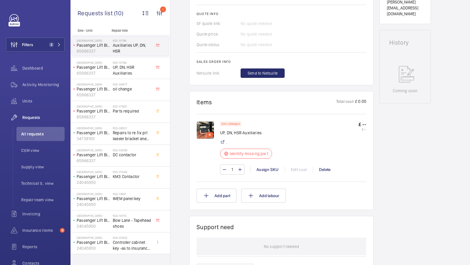
scroll to position [245, 0]
click at [200, 127] on img at bounding box center [205, 131] width 18 height 18
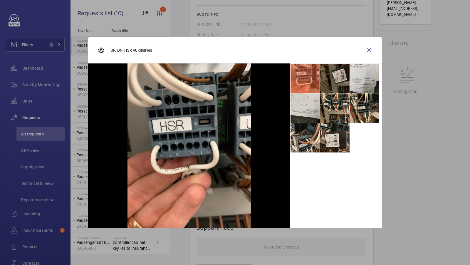
click at [336, 84] on li at bounding box center [334, 78] width 29 height 29
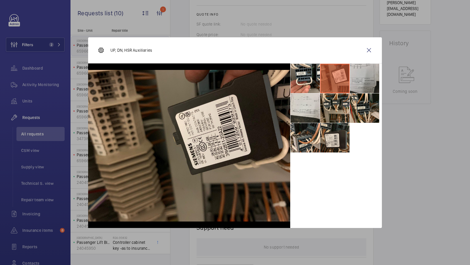
click at [365, 87] on li at bounding box center [364, 78] width 29 height 29
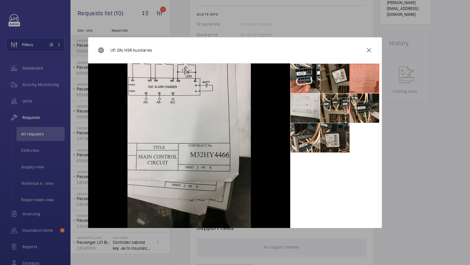
click at [334, 134] on li at bounding box center [334, 137] width 29 height 29
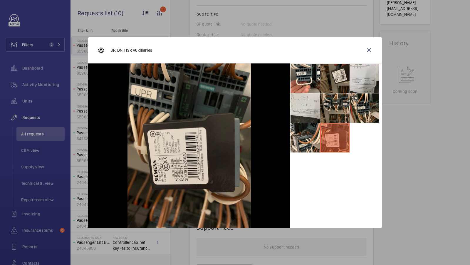
click at [336, 103] on li at bounding box center [334, 107] width 29 height 29
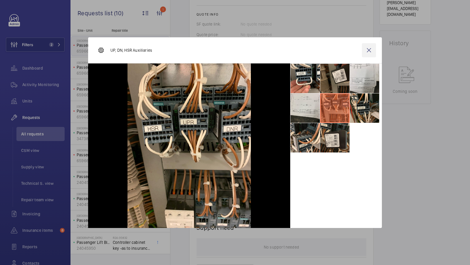
click at [369, 48] on wm-front-icon-button at bounding box center [369, 50] width 14 height 14
click at [336, 44] on div "Quote status No quote needed" at bounding box center [281, 45] width 170 height 6
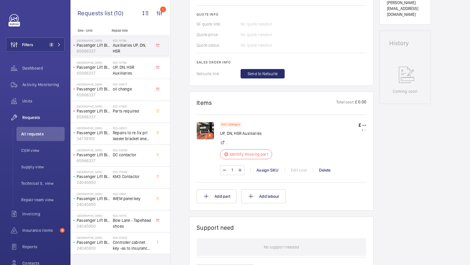
click at [413, 102] on div "Stopped Passenger Lift Block C 65966337 See recent activities Calico House , 42…" at bounding box center [404, 120] width 51 height 616
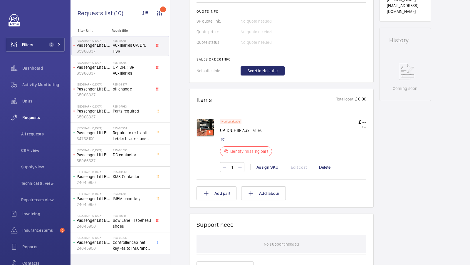
scroll to position [258, 0]
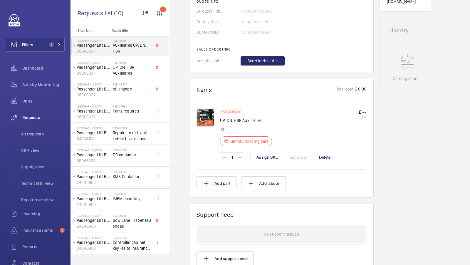
click at [207, 114] on img at bounding box center [205, 118] width 18 height 18
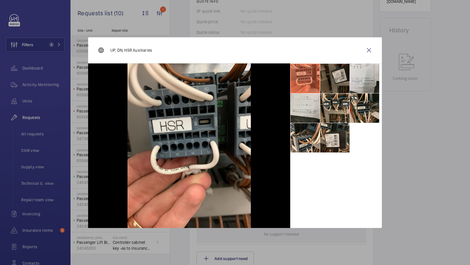
click at [326, 75] on li at bounding box center [334, 78] width 29 height 29
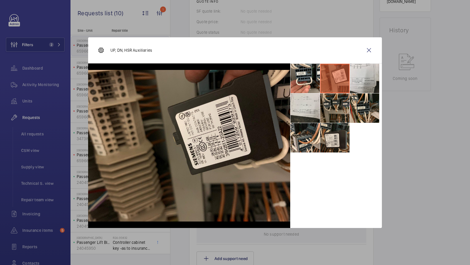
click at [341, 109] on li at bounding box center [334, 107] width 29 height 29
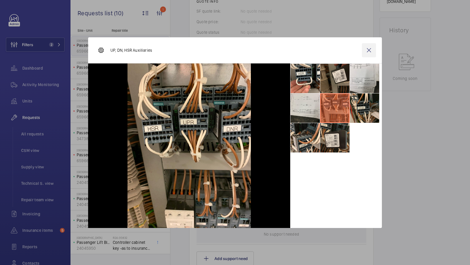
click at [368, 51] on wm-front-icon-button at bounding box center [369, 50] width 14 height 14
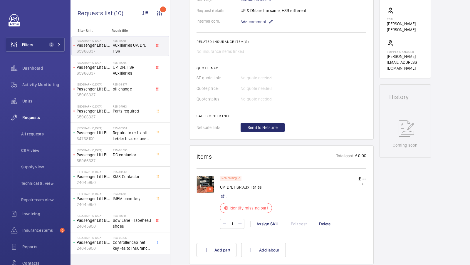
scroll to position [203, 0]
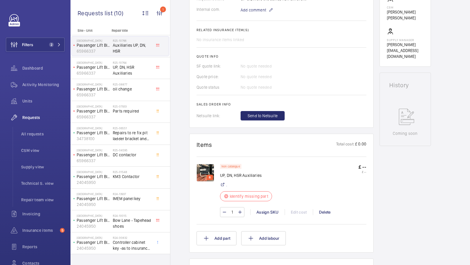
click at [205, 170] on img at bounding box center [205, 173] width 18 height 18
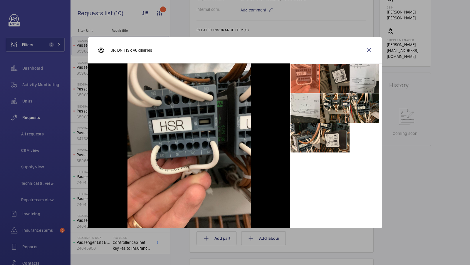
click at [339, 80] on li at bounding box center [334, 78] width 29 height 29
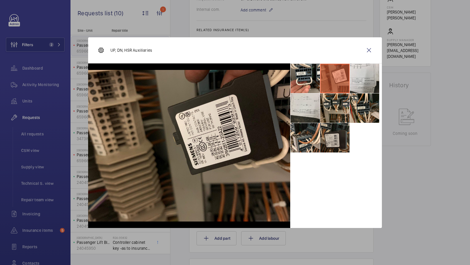
click at [336, 133] on li at bounding box center [334, 137] width 29 height 29
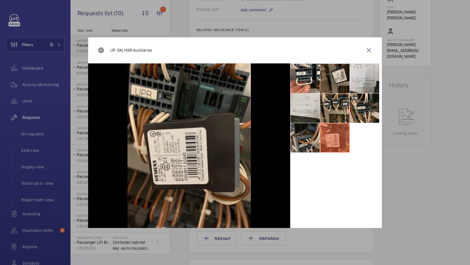
click at [303, 145] on li at bounding box center [304, 137] width 29 height 29
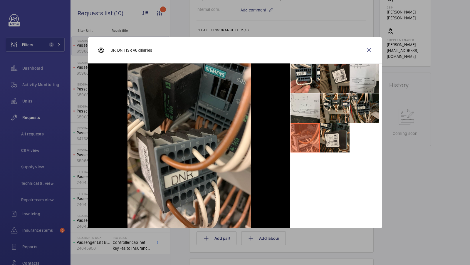
click at [356, 107] on li at bounding box center [364, 107] width 29 height 29
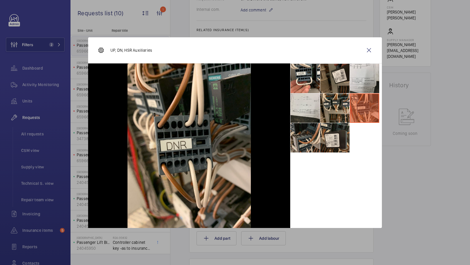
click at [300, 138] on li at bounding box center [304, 137] width 29 height 29
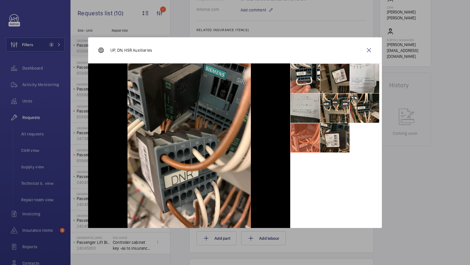
click at [305, 111] on li at bounding box center [304, 107] width 29 height 29
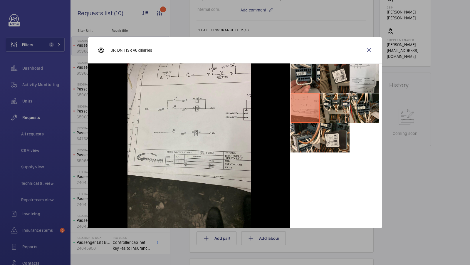
click at [314, 78] on li at bounding box center [304, 78] width 29 height 29
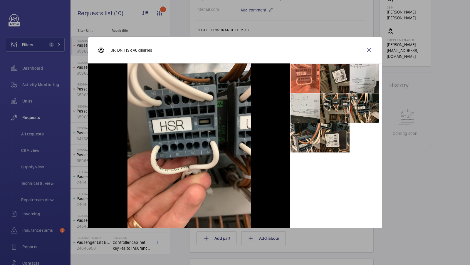
click at [338, 99] on li at bounding box center [334, 107] width 29 height 29
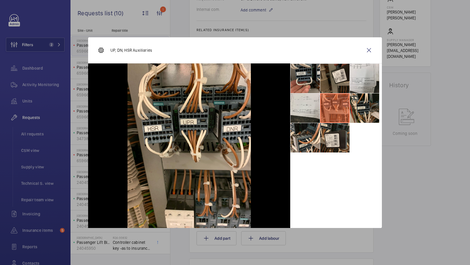
click at [304, 73] on li at bounding box center [304, 78] width 29 height 29
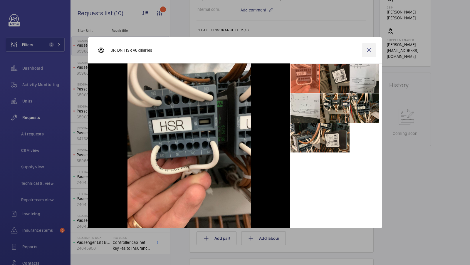
click at [369, 53] on wm-front-icon-button at bounding box center [369, 50] width 14 height 14
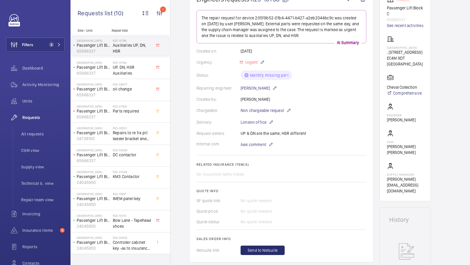
scroll to position [91, 0]
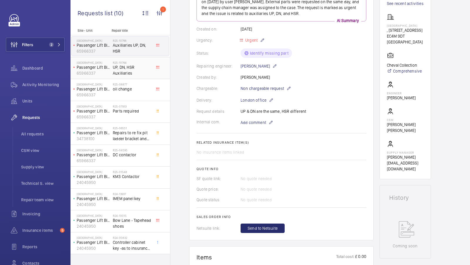
click at [138, 72] on span "UP, DN, HSR Auxiliaries" at bounding box center [132, 70] width 39 height 12
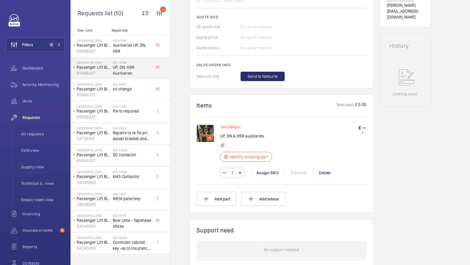
scroll to position [249, 0]
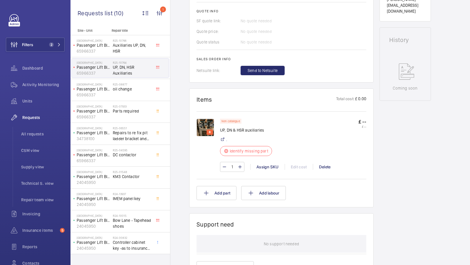
click at [202, 126] on img at bounding box center [205, 128] width 18 height 18
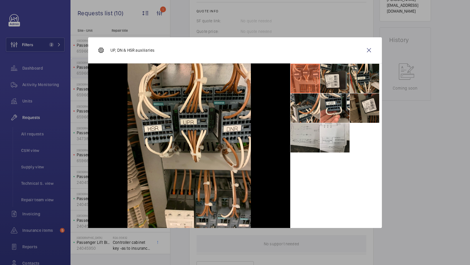
click at [309, 138] on li at bounding box center [304, 137] width 29 height 29
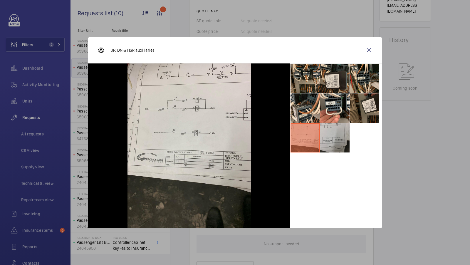
click at [337, 144] on li at bounding box center [334, 137] width 29 height 29
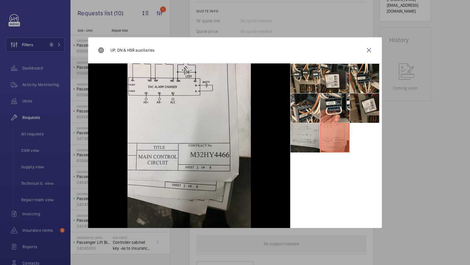
click at [310, 141] on li at bounding box center [304, 137] width 29 height 29
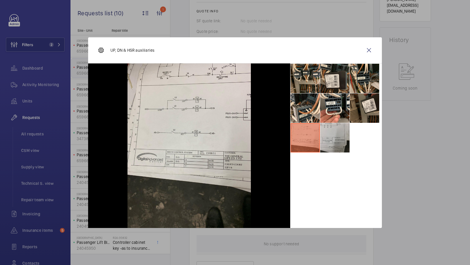
click at [341, 141] on li at bounding box center [334, 137] width 29 height 29
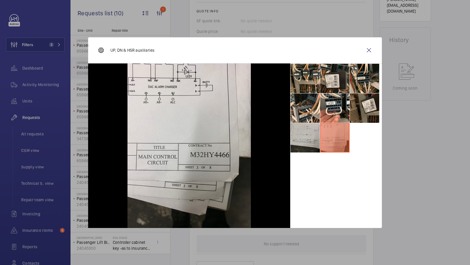
click at [307, 139] on li at bounding box center [304, 137] width 29 height 29
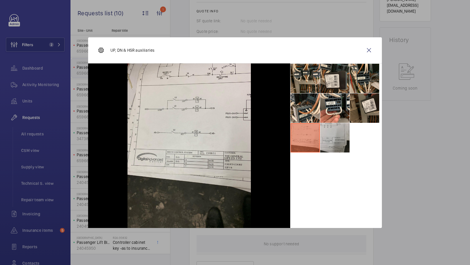
click at [328, 140] on li at bounding box center [334, 137] width 29 height 29
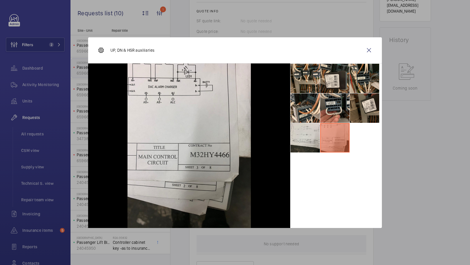
click at [328, 109] on li at bounding box center [334, 107] width 29 height 29
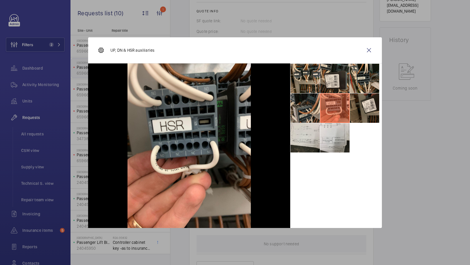
click at [312, 111] on li at bounding box center [304, 107] width 29 height 29
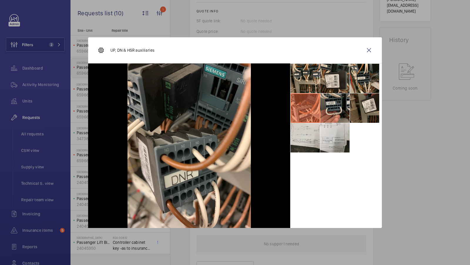
click at [331, 110] on li at bounding box center [334, 107] width 29 height 29
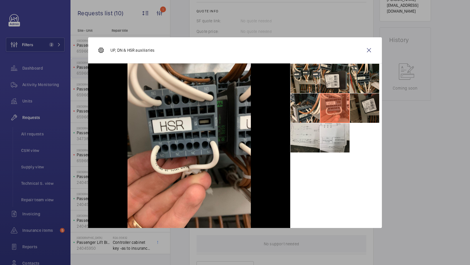
click at [363, 120] on li at bounding box center [364, 107] width 29 height 29
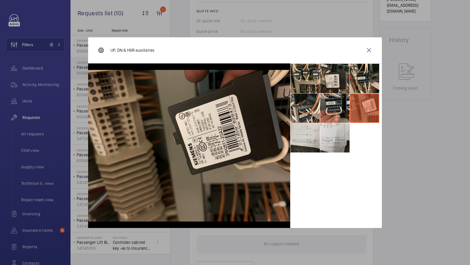
click at [338, 110] on li at bounding box center [334, 107] width 29 height 29
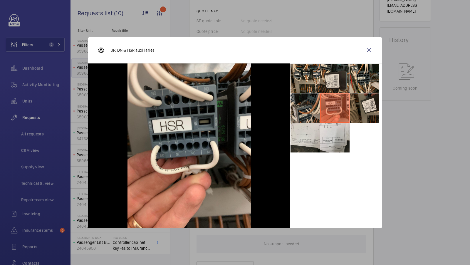
click at [313, 112] on li at bounding box center [304, 107] width 29 height 29
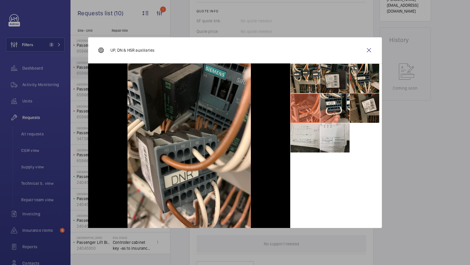
click at [332, 82] on li at bounding box center [334, 78] width 29 height 29
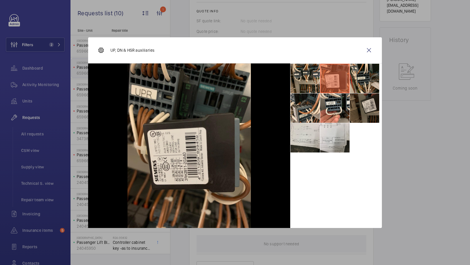
click at [352, 98] on li at bounding box center [364, 107] width 29 height 29
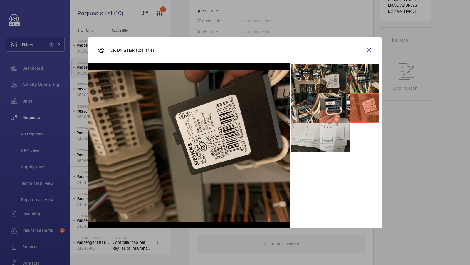
click at [327, 75] on li at bounding box center [334, 78] width 29 height 29
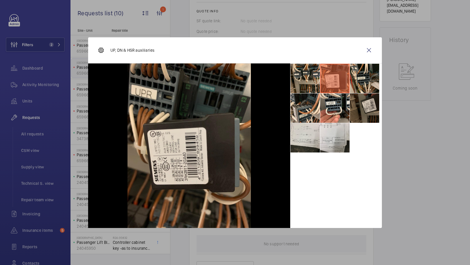
click at [353, 100] on li at bounding box center [364, 107] width 29 height 29
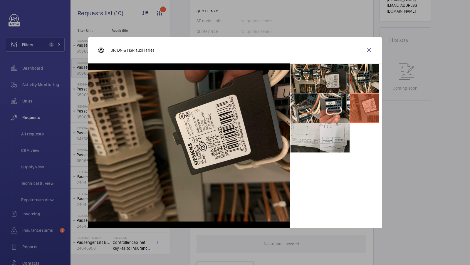
click at [334, 75] on li at bounding box center [334, 78] width 29 height 29
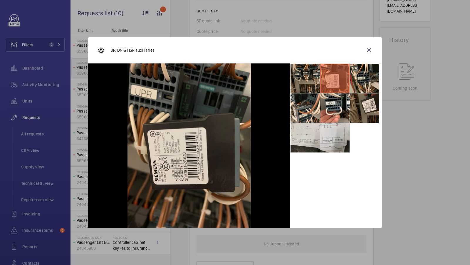
click at [314, 80] on li at bounding box center [304, 78] width 29 height 29
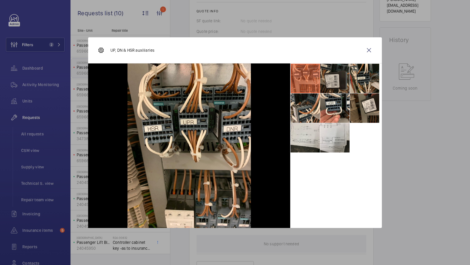
click at [343, 79] on li at bounding box center [334, 78] width 29 height 29
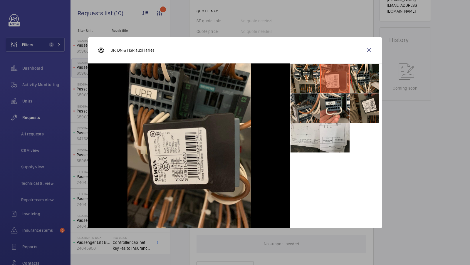
click at [306, 114] on li at bounding box center [304, 107] width 29 height 29
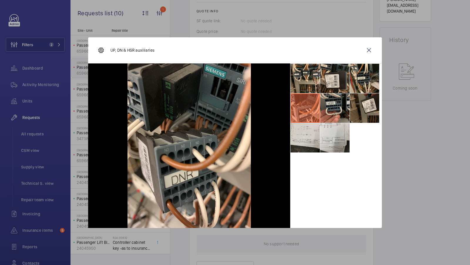
click at [336, 109] on li at bounding box center [334, 107] width 29 height 29
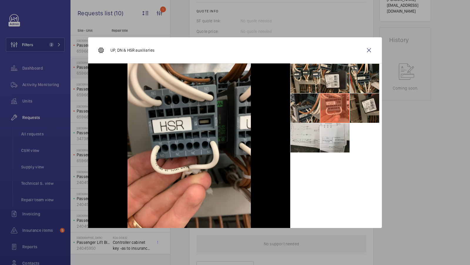
click at [301, 113] on li at bounding box center [304, 107] width 29 height 29
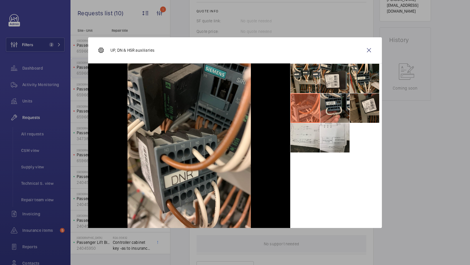
click at [336, 111] on li at bounding box center [334, 107] width 29 height 29
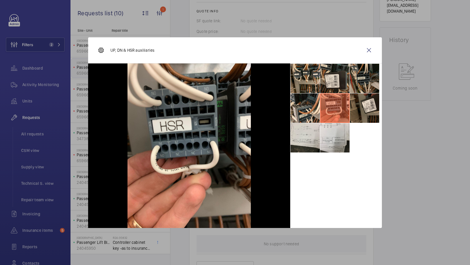
click at [360, 80] on li at bounding box center [364, 78] width 29 height 29
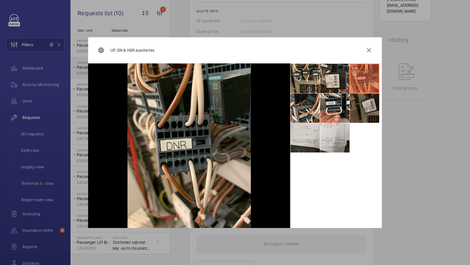
click at [360, 108] on li at bounding box center [364, 107] width 29 height 29
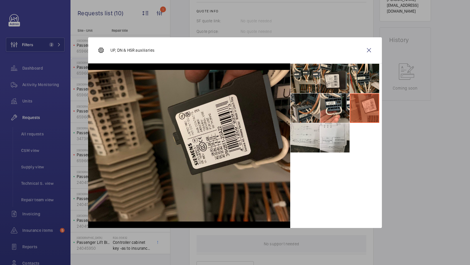
click at [304, 108] on li at bounding box center [304, 107] width 29 height 29
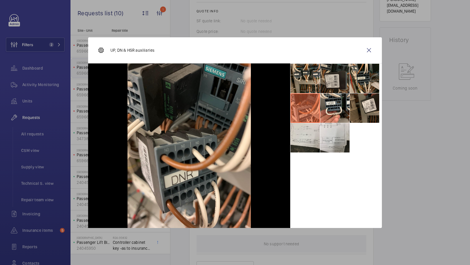
click at [326, 84] on li at bounding box center [334, 78] width 29 height 29
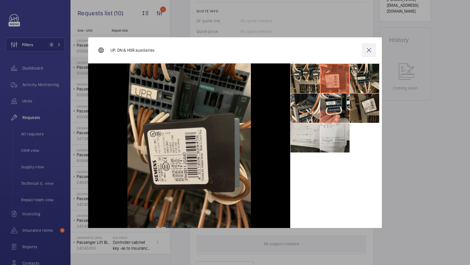
click at [367, 49] on wm-front-icon-button at bounding box center [369, 50] width 14 height 14
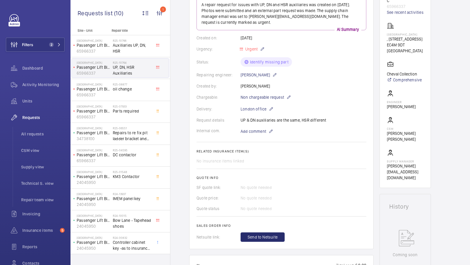
scroll to position [0, 0]
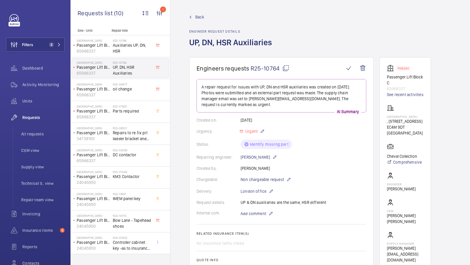
click at [286, 68] on mat-icon at bounding box center [285, 68] width 7 height 7
click at [47, 44] on span "2" at bounding box center [50, 44] width 7 height 5
